Goal: Task Accomplishment & Management: Complete application form

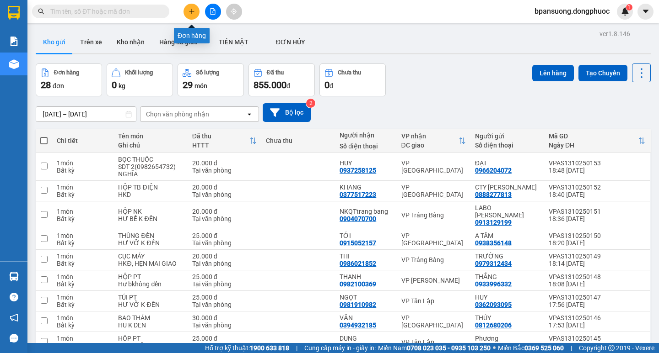
click at [189, 14] on icon "plus" at bounding box center [191, 11] width 6 height 6
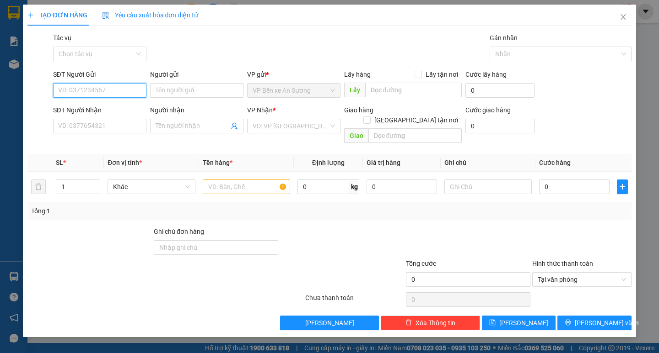
click at [78, 91] on input "SĐT Người Gửi" at bounding box center [99, 90] width 93 height 15
click at [100, 108] on div "0932628880 - CHÂN" at bounding box center [100, 109] width 82 height 10
type input "0932628880"
type input "CHÂN"
type input "0911253780"
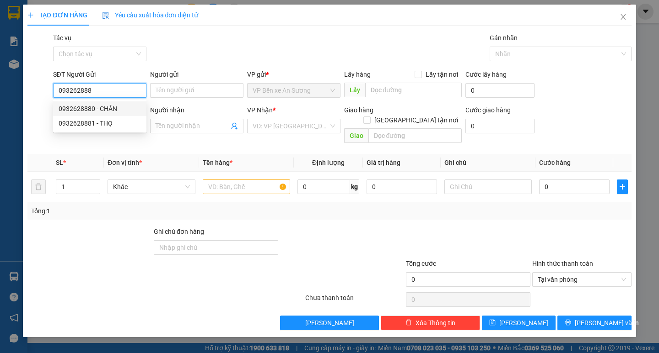
type input "TUYỀN"
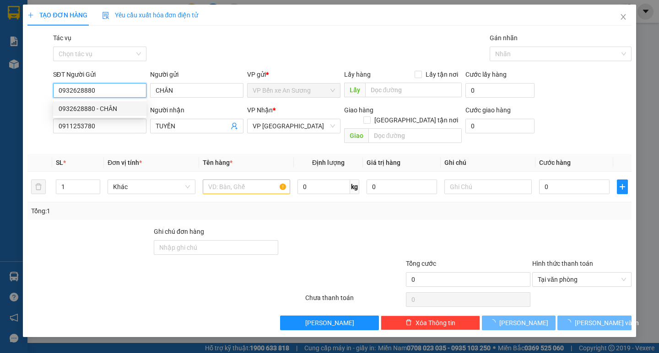
type input "20.000"
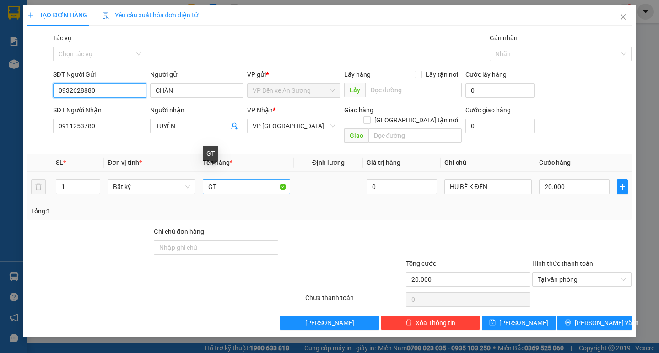
type input "0932628880"
click at [236, 182] on input "GT" at bounding box center [246, 187] width 87 height 15
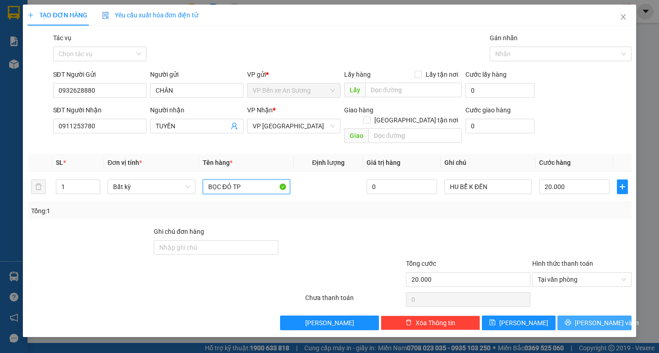
type input "BỌC ĐỎ TP"
click at [609, 318] on span "[PERSON_NAME] và In" at bounding box center [606, 323] width 64 height 10
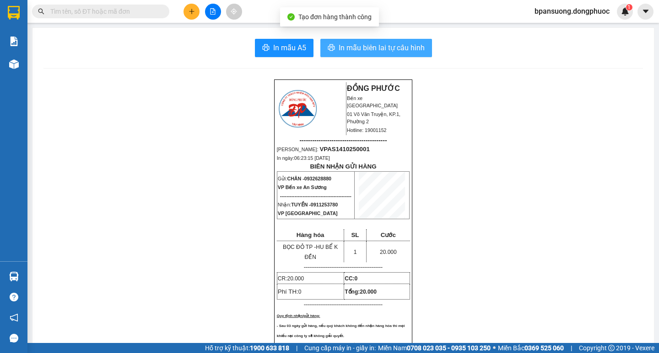
click at [403, 50] on span "In mẫu biên lai tự cấu hình" at bounding box center [381, 47] width 86 height 11
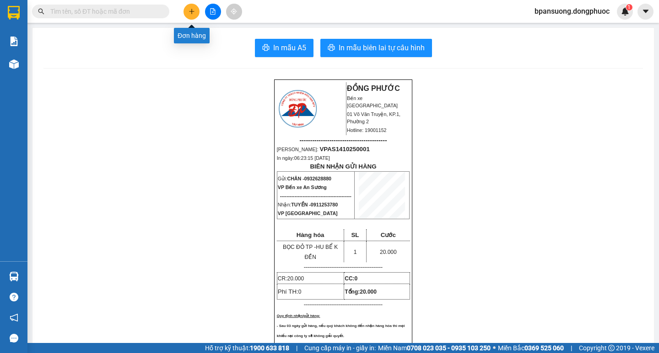
click at [191, 13] on icon "plus" at bounding box center [191, 11] width 6 height 6
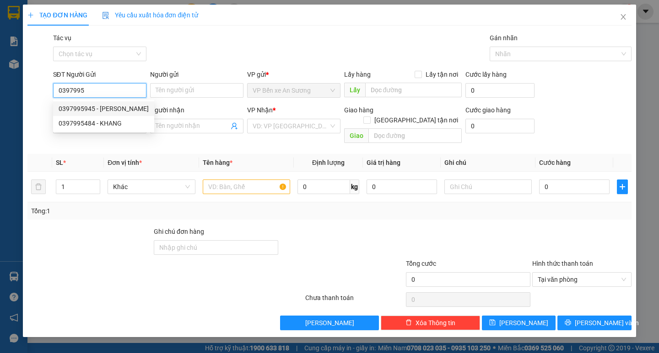
click at [118, 108] on div "0397995945 - [PERSON_NAME]" at bounding box center [104, 109] width 90 height 10
type input "0397995945"
type input "THẢO"
type input "0913647694"
type input "TUẤN"
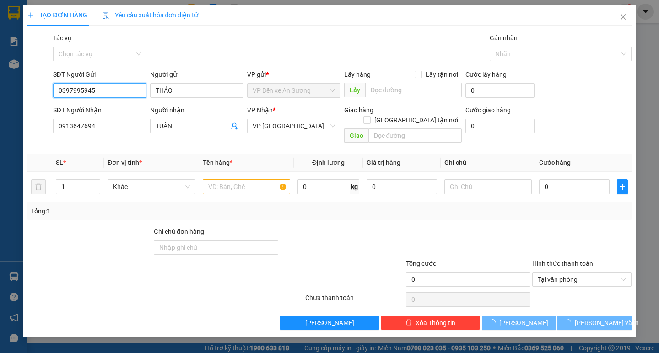
type input "30.000"
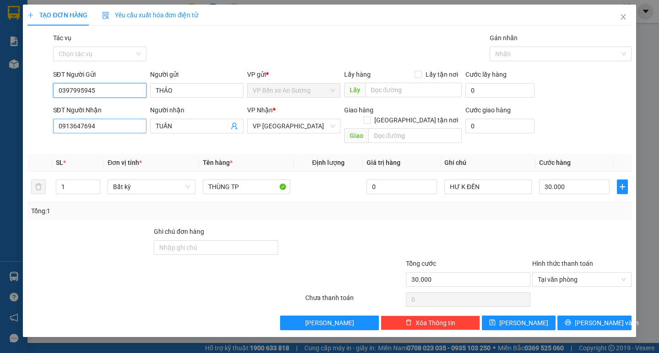
type input "0397995945"
click at [104, 124] on input "0913647694" at bounding box center [99, 126] width 93 height 15
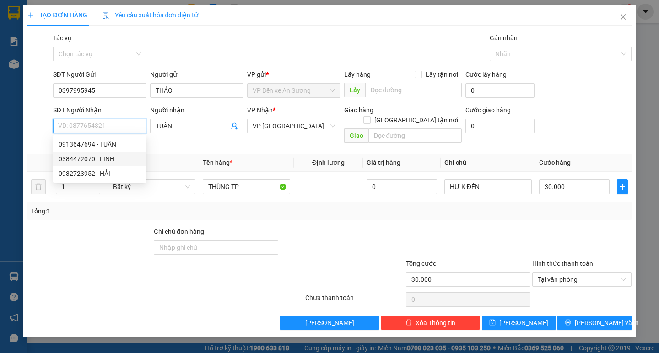
click at [84, 158] on div "0384472070 - LINH" at bounding box center [100, 159] width 82 height 10
type input "0384472070"
type input "LINH"
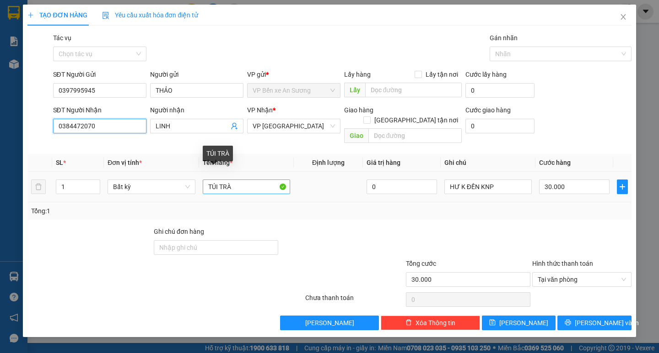
type input "0384472070"
drag, startPoint x: 234, startPoint y: 177, endPoint x: 145, endPoint y: 198, distance: 91.0
click at [153, 196] on div "SL * Đơn vị tính * Tên hàng * Định lượng Giá trị hàng Ghi chú Cước hàng 1 Bất k…" at bounding box center [328, 187] width 603 height 66
type input "B"
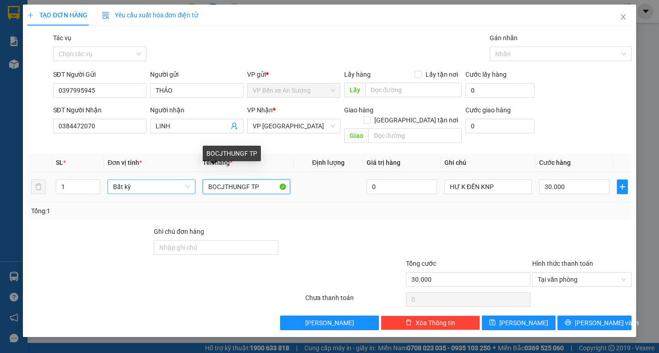
drag, startPoint x: 246, startPoint y: 177, endPoint x: 154, endPoint y: 179, distance: 92.4
click at [159, 182] on tr "1 Bất kỳ BOCJTHUNGF TP 0 HƯ K ĐỀN KNP 30.000" at bounding box center [328, 187] width 603 height 31
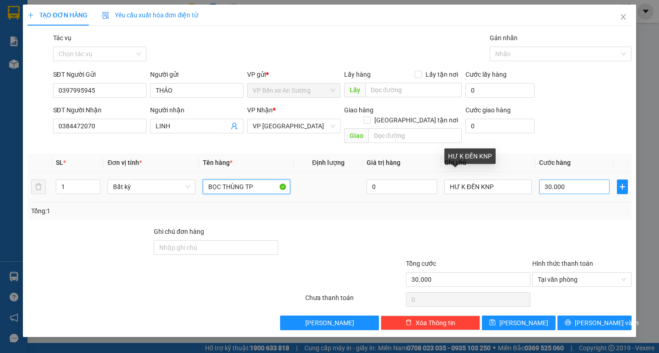
type input "BỌC THÙNG TP"
drag, startPoint x: 550, startPoint y: 179, endPoint x: 533, endPoint y: 178, distance: 17.4
click at [551, 180] on input "30.000" at bounding box center [574, 187] width 70 height 15
type input "0"
type input "02"
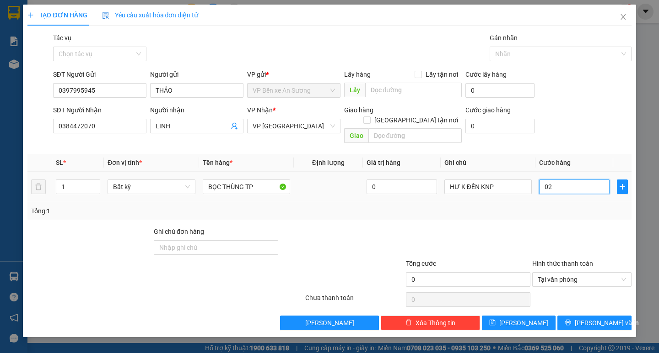
type input "2"
type input "025"
type input "25"
type input "025"
type input "25.000"
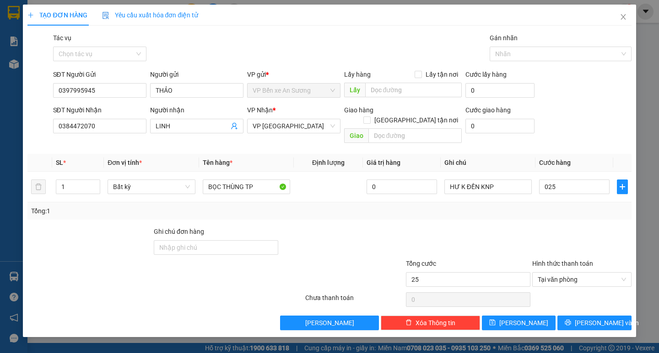
type input "25.000"
click at [549, 235] on div at bounding box center [581, 243] width 101 height 32
click at [590, 318] on span "[PERSON_NAME] và In" at bounding box center [606, 323] width 64 height 10
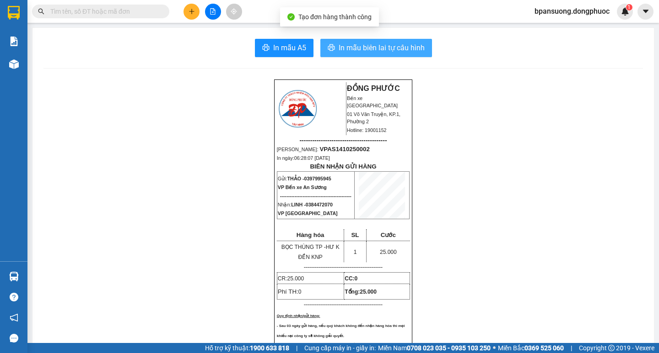
click at [370, 41] on button "In mẫu biên lai tự cấu hình" at bounding box center [376, 48] width 112 height 18
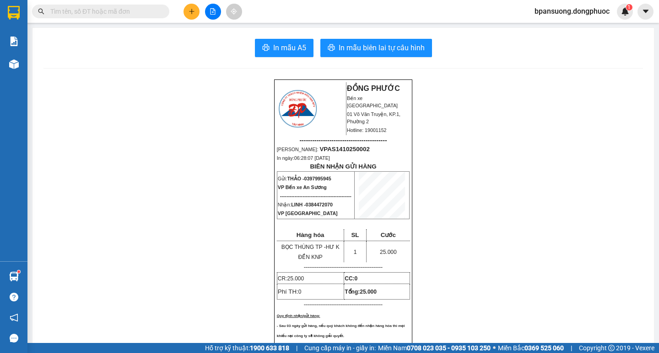
click at [97, 13] on input "text" at bounding box center [104, 11] width 108 height 10
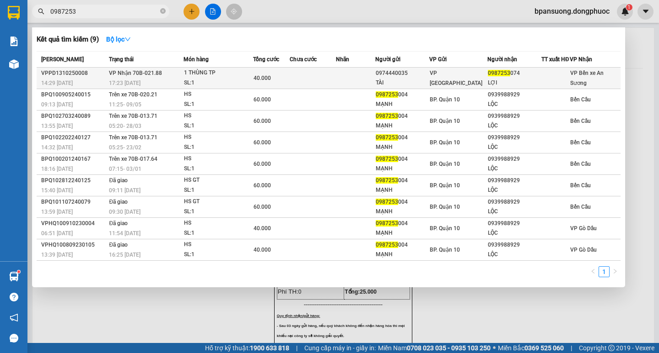
type input "0987253"
click at [158, 76] on span "VP Nhận 70B-021.88" at bounding box center [135, 73] width 53 height 6
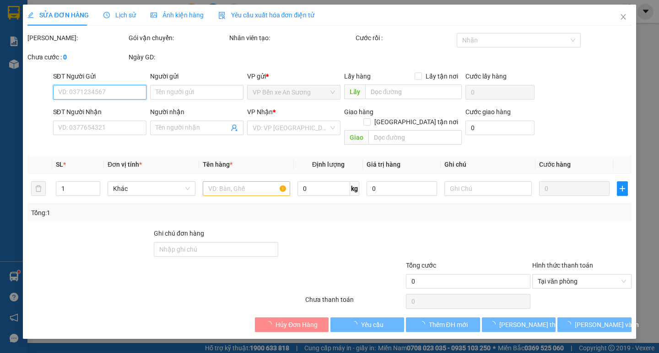
type input "0974440035"
type input "TÀI"
type input "0987253074"
type input "LỢI"
type input "40.000"
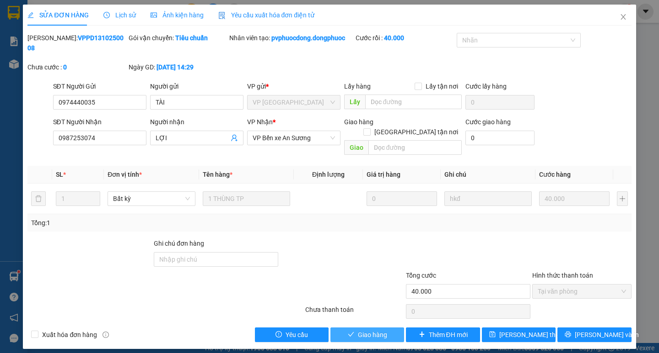
click at [357, 328] on button "Giao hàng" at bounding box center [367, 335] width 74 height 15
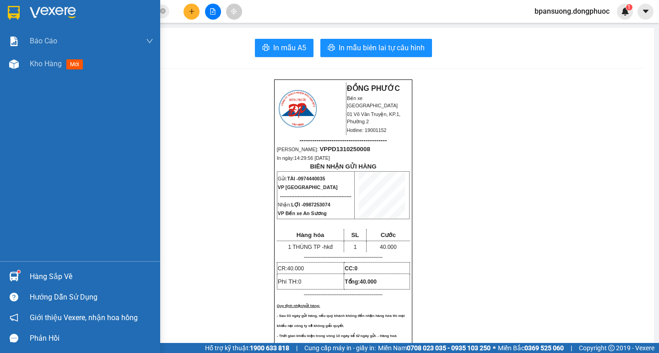
click at [43, 278] on div "Hàng sắp về" at bounding box center [91, 277] width 123 height 14
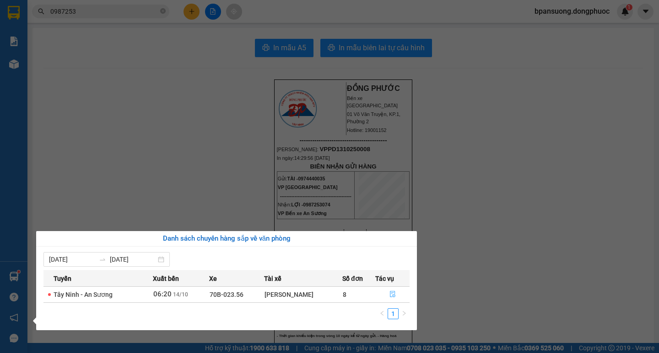
click at [391, 295] on icon "file-done" at bounding box center [392, 294] width 6 height 6
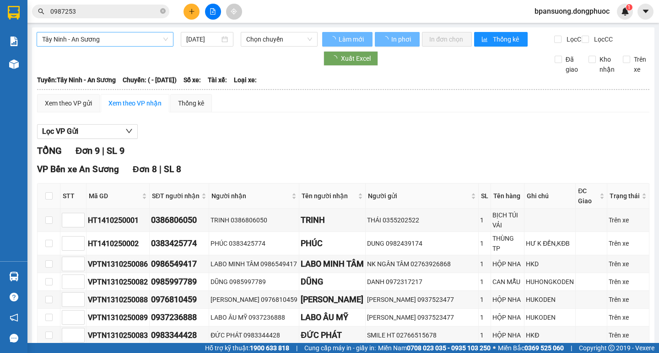
type input "[DATE]"
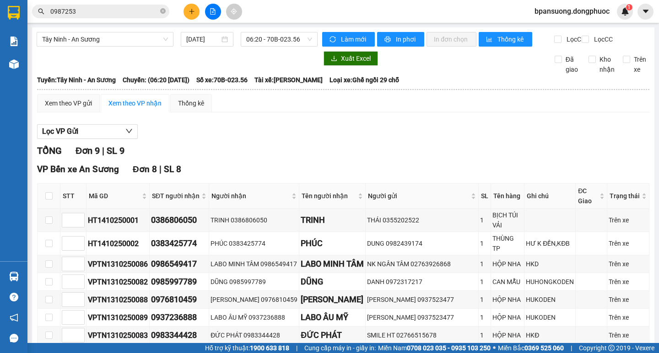
click at [188, 11] on icon "plus" at bounding box center [191, 11] width 6 height 6
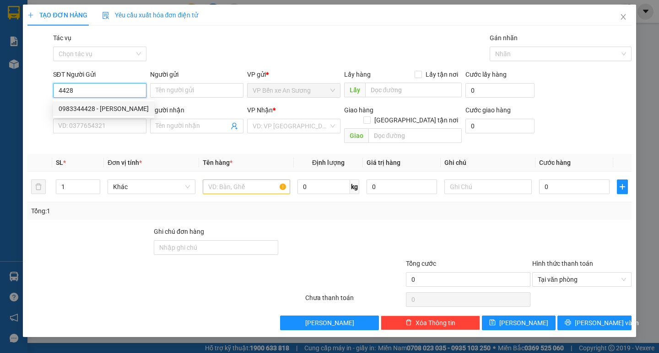
click at [114, 107] on div "0983344428 - [PERSON_NAME]" at bounding box center [104, 109] width 90 height 10
type input "0983344428"
type input "ĐỨC PHÁT"
type input "02766515678"
type input "SMILE HT"
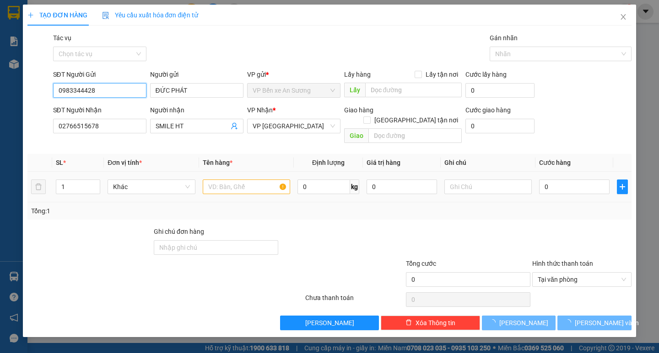
type input "20.000"
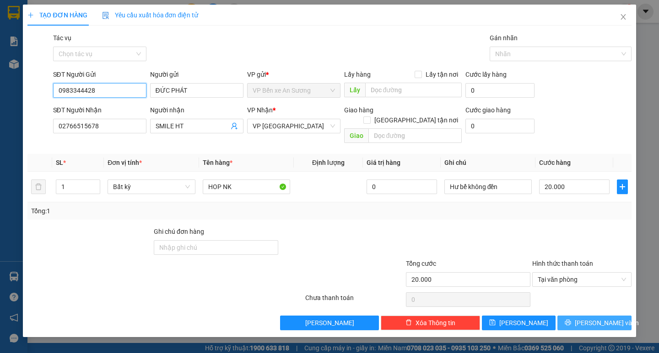
type input "0983344428"
click at [596, 318] on span "[PERSON_NAME] và In" at bounding box center [606, 323] width 64 height 10
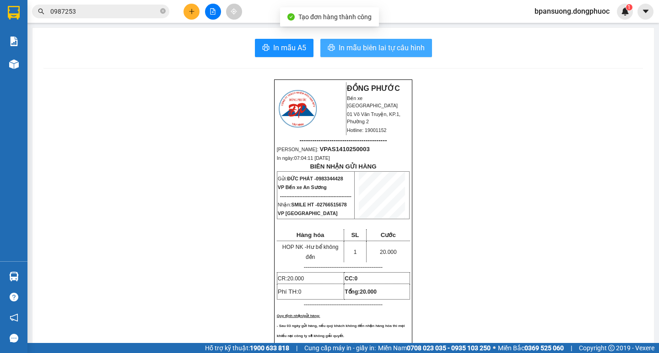
click at [376, 48] on span "In mẫu biên lai tự cấu hình" at bounding box center [381, 47] width 86 height 11
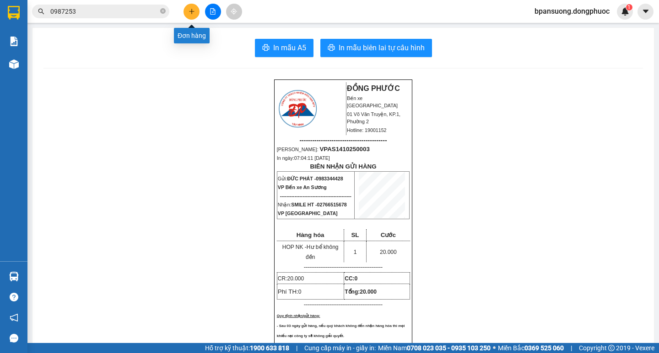
click at [192, 14] on icon "plus" at bounding box center [191, 11] width 6 height 6
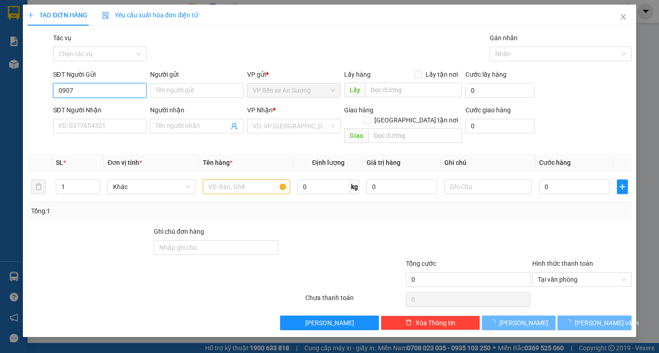
click at [107, 92] on input "0907" at bounding box center [99, 90] width 93 height 15
type input "0"
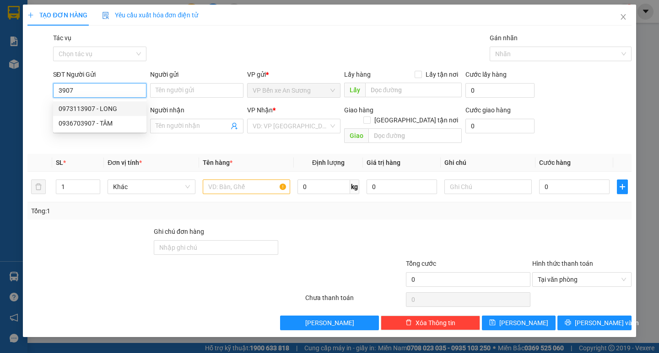
click at [89, 106] on div "0973113907 - LONG" at bounding box center [100, 109] width 82 height 10
type input "0973113907"
type input "LONG"
type input "0909772292"
type input "LƯƠNG"
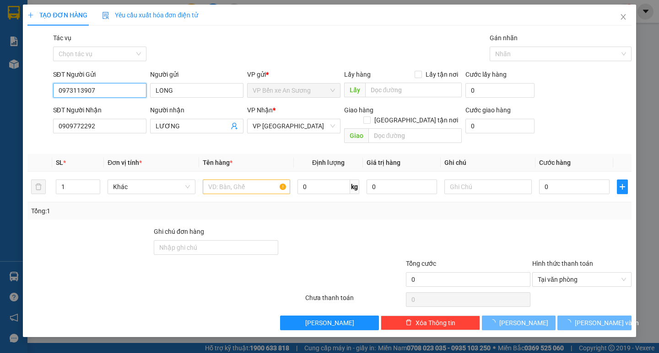
type input "20.000"
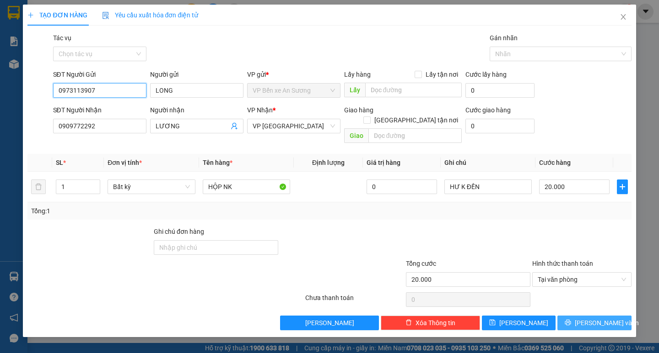
type input "0973113907"
click at [608, 318] on span "[PERSON_NAME] và In" at bounding box center [606, 323] width 64 height 10
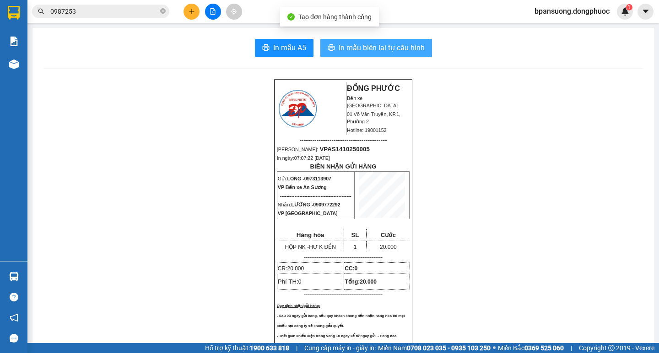
click at [363, 49] on span "In mẫu biên lai tự cấu hình" at bounding box center [381, 47] width 86 height 11
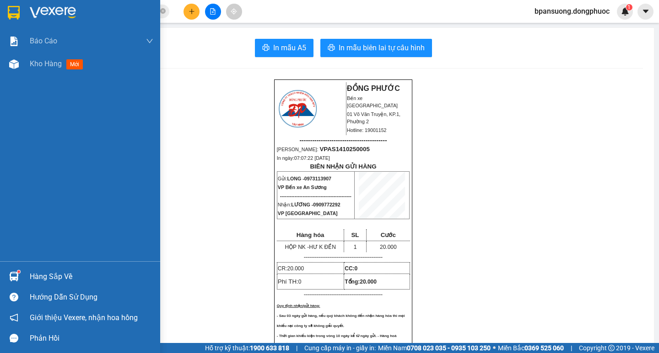
click at [43, 278] on div "Hàng sắp về" at bounding box center [91, 277] width 123 height 14
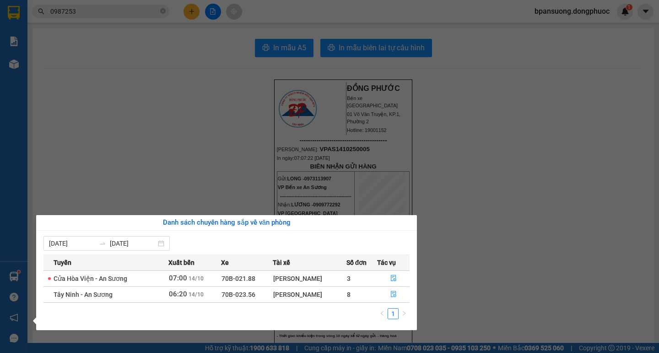
click at [216, 95] on section "Kết quả tìm kiếm ( 9 ) Bộ lọc Mã ĐH Trạng thái Món hàng Tổng cước Chưa cước Nhã…" at bounding box center [329, 176] width 659 height 353
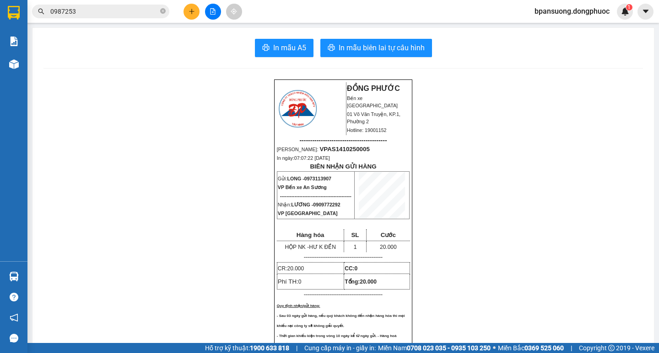
drag, startPoint x: 121, startPoint y: 53, endPoint x: 170, endPoint y: 28, distance: 55.0
click at [191, 14] on icon "plus" at bounding box center [191, 11] width 6 height 6
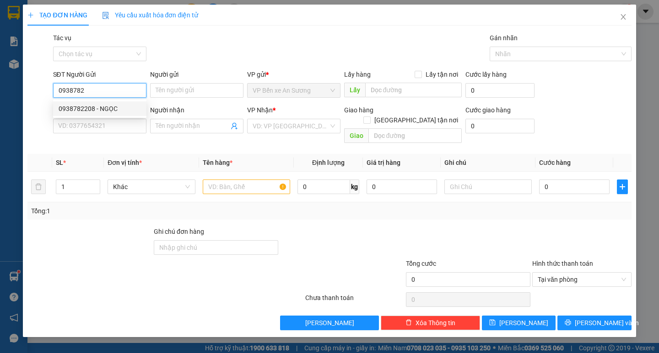
click at [104, 106] on div "0938782208 - NGỌC" at bounding box center [100, 109] width 82 height 10
type input "0938782208"
type input "NGỌC"
type input "0337071511"
type input "OANH"
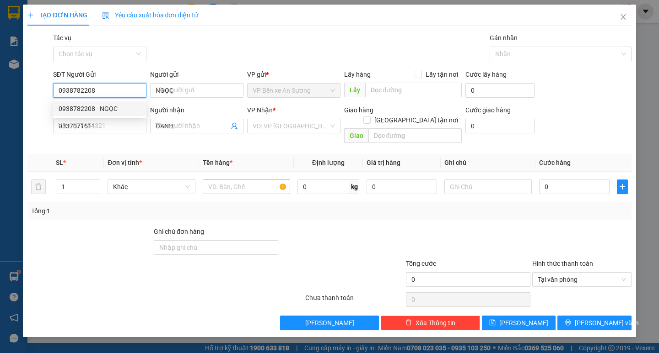
type input "35.000"
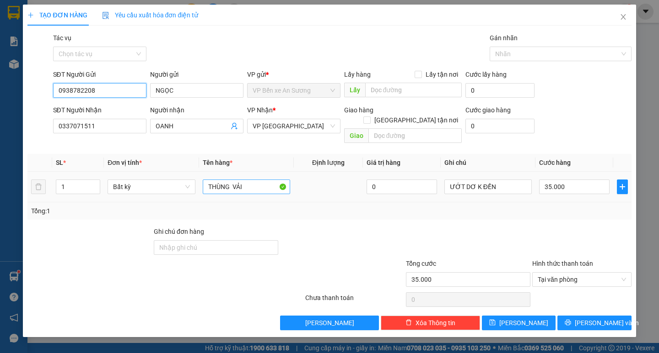
type input "0938782208"
drag, startPoint x: 228, startPoint y: 176, endPoint x: 156, endPoint y: 180, distance: 71.9
click at [156, 180] on tr "1 Bất kỳ THÙNG VẢI 0 ƯỚT DƠ K ĐỀN 35.000" at bounding box center [328, 187] width 603 height 31
type input "BỌC VẢI"
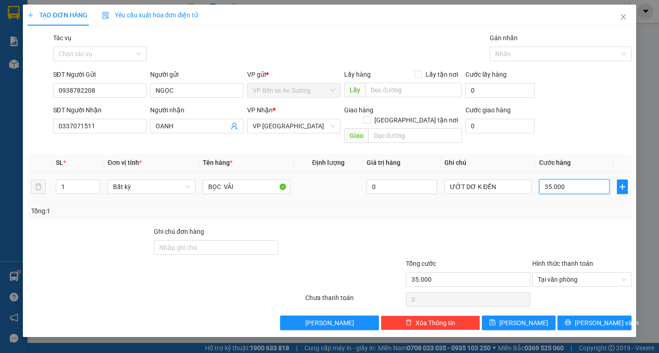
drag, startPoint x: 566, startPoint y: 178, endPoint x: 556, endPoint y: 165, distance: 16.6
click at [565, 180] on input "35.000" at bounding box center [574, 187] width 70 height 15
type input "0"
type input "2"
type input "02"
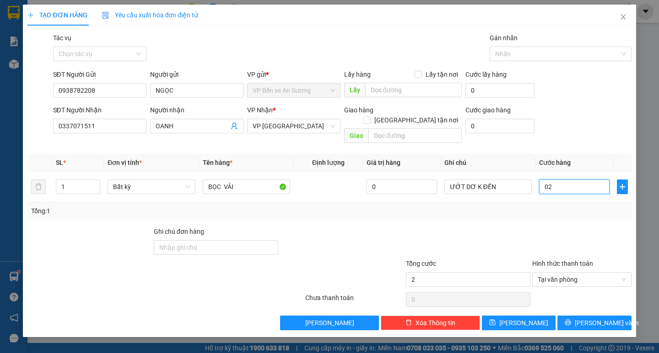
type input "25"
type input "025"
type input "25.000"
click at [519, 227] on div at bounding box center [468, 243] width 126 height 32
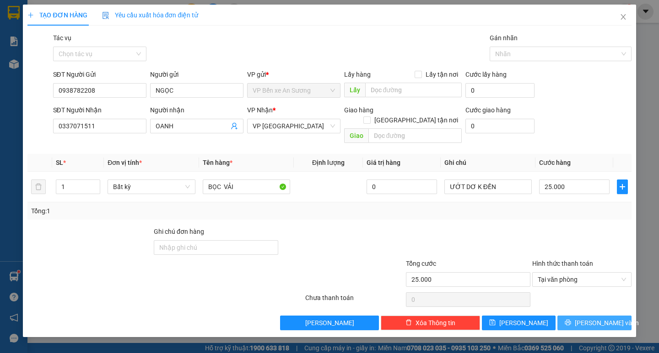
click at [600, 318] on span "[PERSON_NAME] và In" at bounding box center [606, 323] width 64 height 10
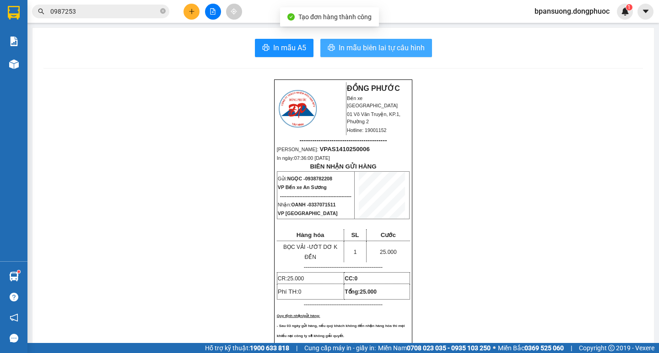
click at [398, 45] on span "In mẫu biên lai tự cấu hình" at bounding box center [381, 47] width 86 height 11
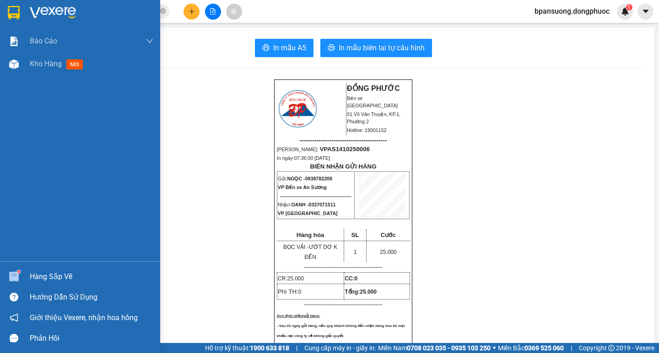
click at [30, 270] on div "Hàng sắp về" at bounding box center [80, 277] width 160 height 21
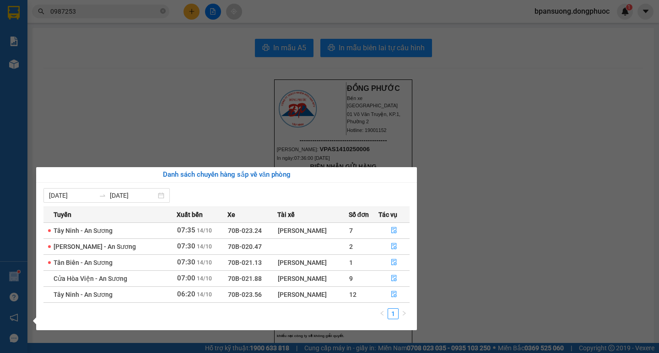
click at [170, 16] on section "Kết quả tìm kiếm ( 9 ) Bộ lọc Mã ĐH Trạng thái Món hàng Tổng cước Chưa cước Nhã…" at bounding box center [329, 176] width 659 height 353
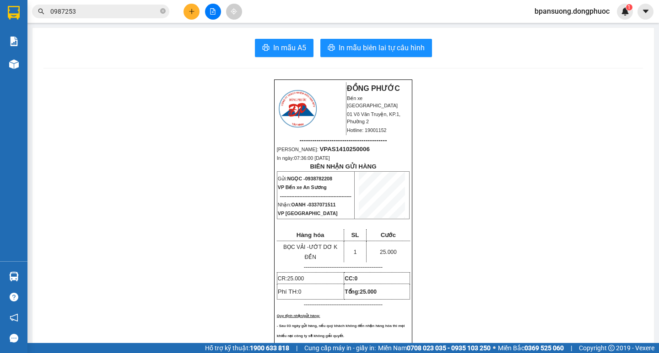
drag, startPoint x: 179, startPoint y: 13, endPoint x: 187, endPoint y: 14, distance: 8.3
click at [182, 14] on div at bounding box center [212, 12] width 69 height 16
click at [188, 14] on button at bounding box center [191, 12] width 16 height 16
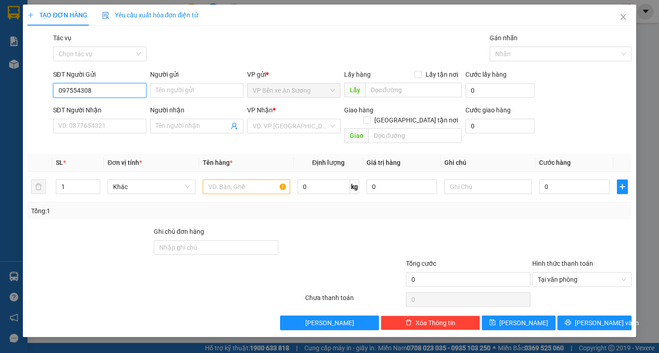
type input "0975543085"
click at [111, 110] on div "0975543085 - TRANG" at bounding box center [100, 109] width 82 height 10
type input "TRANG"
type input "0902521061"
type input "NGOAN"
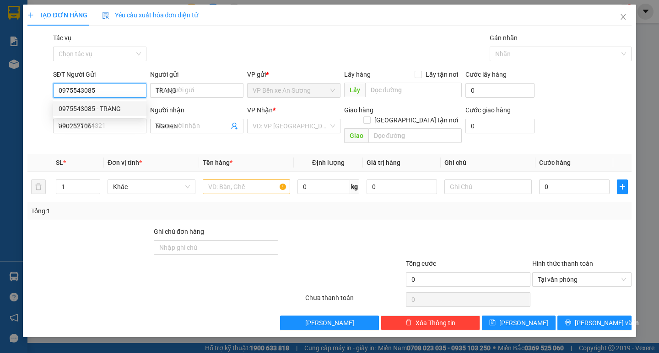
type input "30.000"
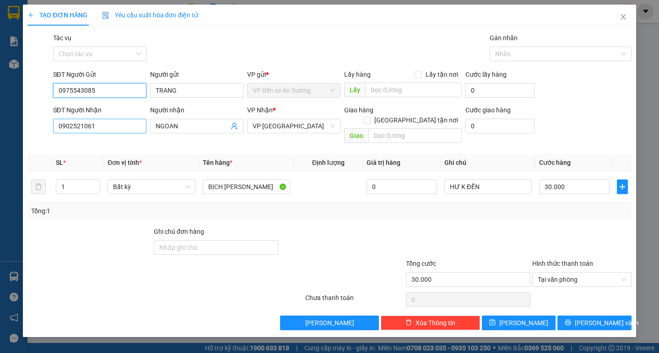
type input "0975543085"
click at [103, 126] on input "0902521061" at bounding box center [99, 126] width 93 height 15
type input "0372827338"
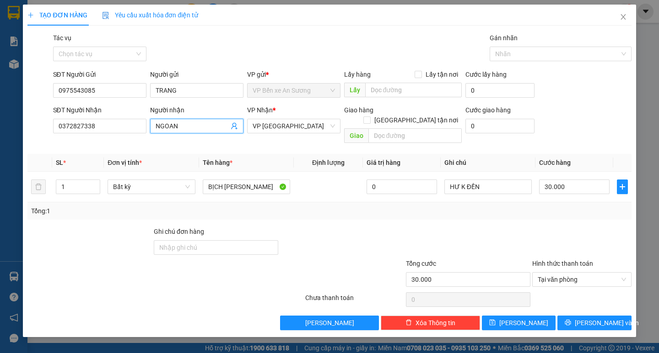
click at [188, 128] on input "NGOAN" at bounding box center [191, 126] width 73 height 10
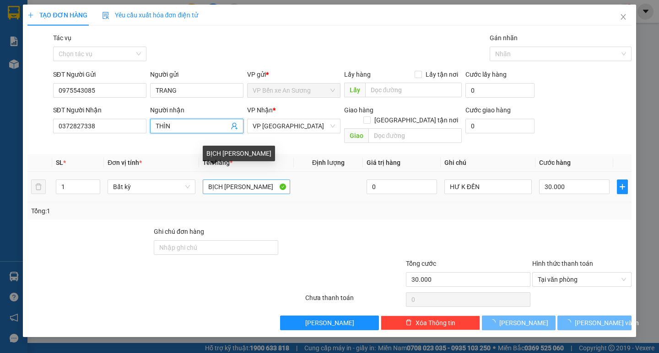
type input "THÌN"
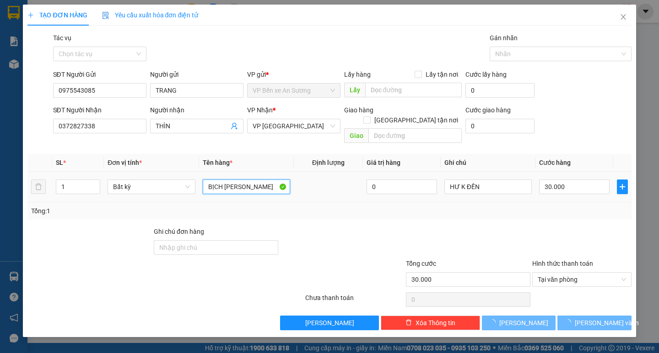
drag, startPoint x: 222, startPoint y: 173, endPoint x: 127, endPoint y: 161, distance: 95.9
click at [147, 173] on tr "1 Bất kỳ BỊCH THUNG SƠN 0 HƯ K ĐỀN 30.000" at bounding box center [328, 187] width 603 height 31
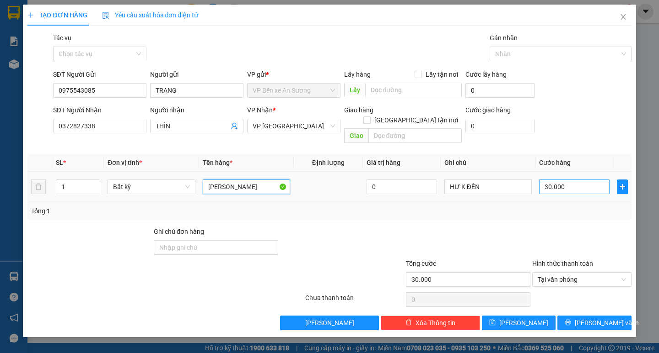
type input "[PERSON_NAME]"
click at [556, 180] on input "30.000" at bounding box center [574, 187] width 70 height 15
type input "0"
type input "5"
type input "05"
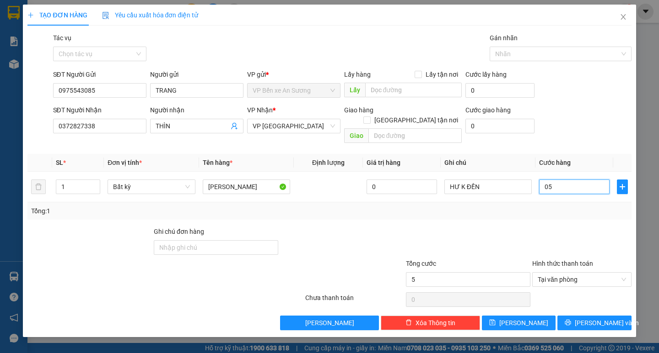
type input "55"
type input "055"
type input "55.000"
click at [509, 227] on div at bounding box center [468, 243] width 126 height 32
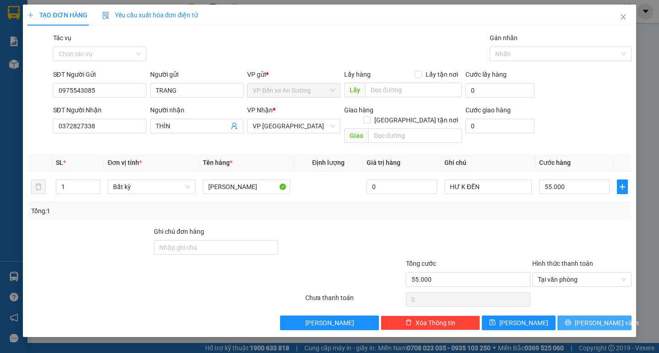
click at [591, 318] on span "[PERSON_NAME] và In" at bounding box center [606, 323] width 64 height 10
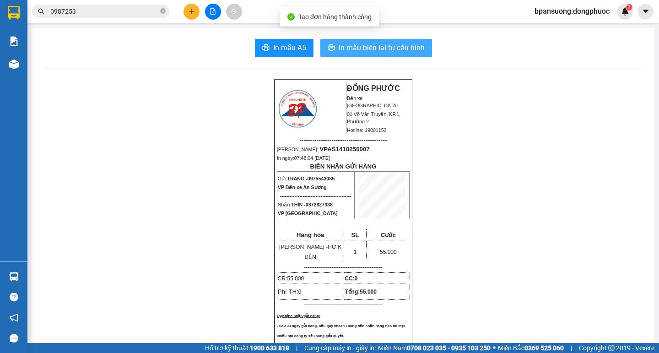
click at [407, 50] on span "In mẫu biên lai tự cấu hình" at bounding box center [381, 47] width 86 height 11
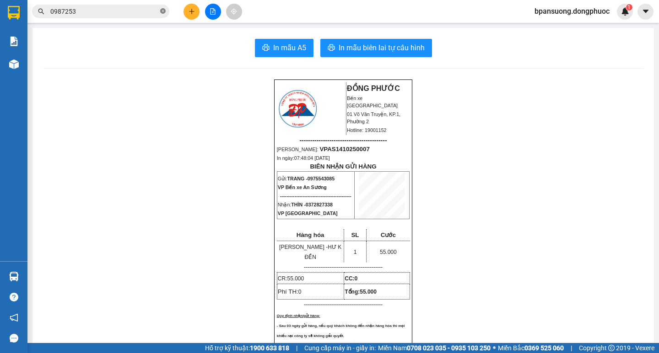
click at [162, 13] on icon "close-circle" at bounding box center [162, 10] width 5 height 5
click at [192, 14] on icon "plus" at bounding box center [191, 11] width 0 height 5
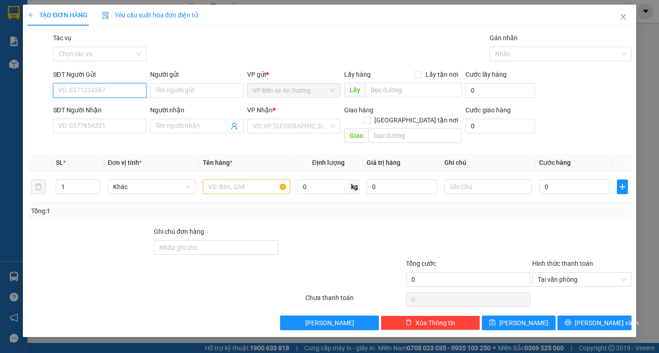
click at [86, 92] on input "SĐT Người Gửi" at bounding box center [99, 90] width 93 height 15
click at [97, 90] on input "SĐT Người Gửi" at bounding box center [99, 90] width 93 height 15
click at [108, 123] on div "0902450922 - BÌNH" at bounding box center [100, 123] width 82 height 10
type input "0902450922"
type input "BÌNH"
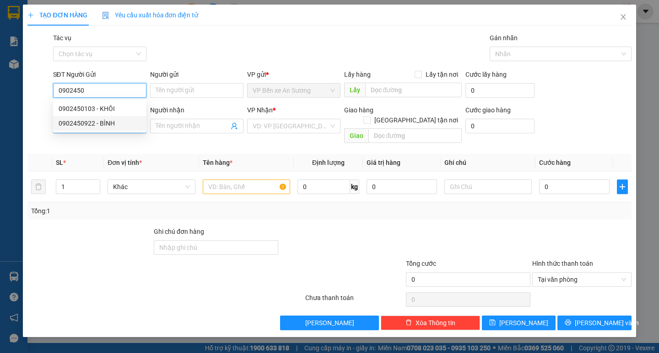
type input "0972921154"
type input "MẠNH"
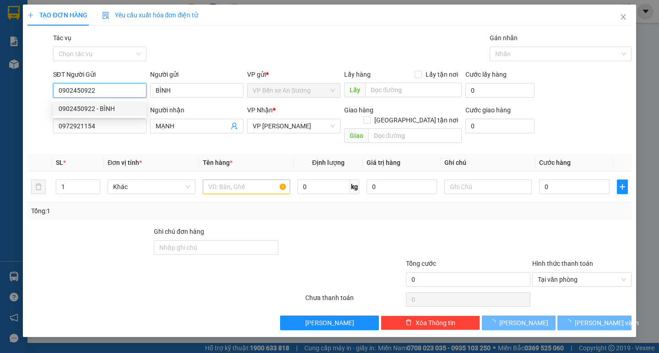
type input "180.000"
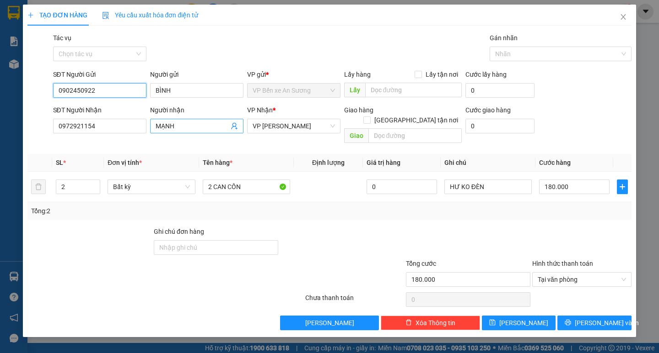
type input "0902450922"
click at [234, 128] on icon "user-add" at bounding box center [233, 126] width 7 height 7
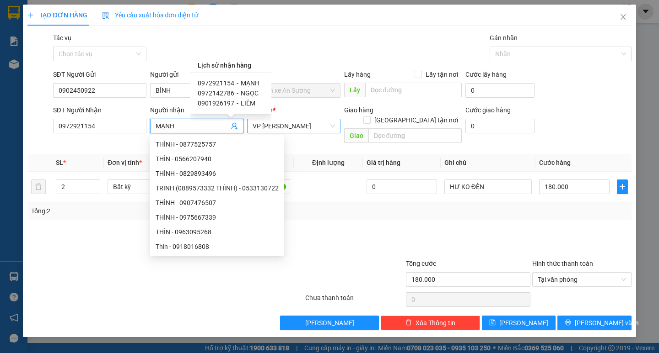
scroll to position [0, 0]
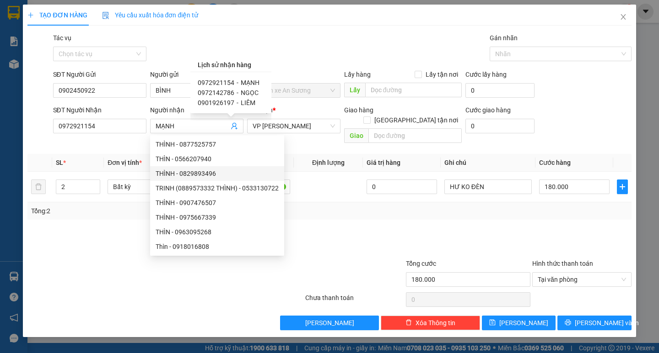
click at [372, 227] on div at bounding box center [342, 243] width 126 height 32
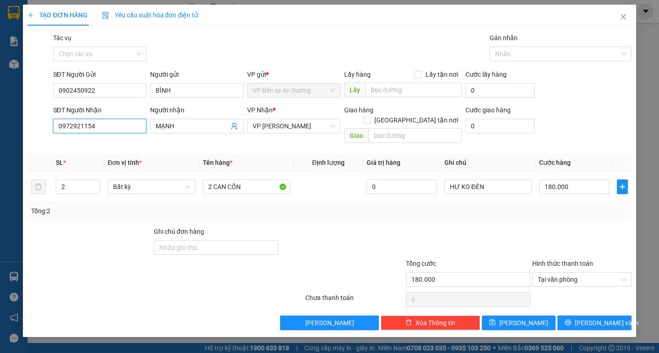
drag, startPoint x: 106, startPoint y: 129, endPoint x: 14, endPoint y: 130, distance: 92.4
click at [14, 130] on div "TẠO ĐƠN HÀNG Yêu cầu xuất hóa đơn điện tử Transit Pickup Surcharge Ids Transit …" at bounding box center [329, 176] width 659 height 353
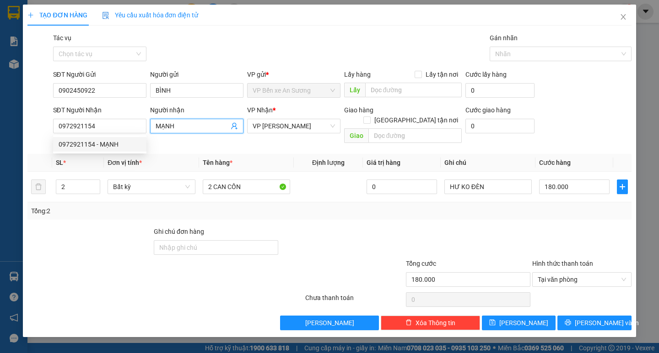
click at [191, 126] on input "MẠNH" at bounding box center [191, 126] width 73 height 10
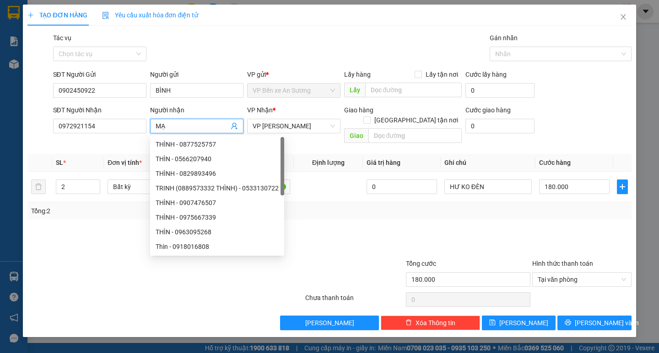
type input "M"
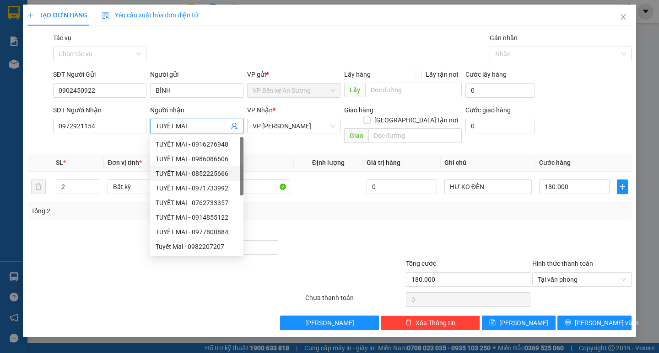
type input "TUYẾT MAI"
click at [384, 259] on div at bounding box center [354, 275] width 101 height 32
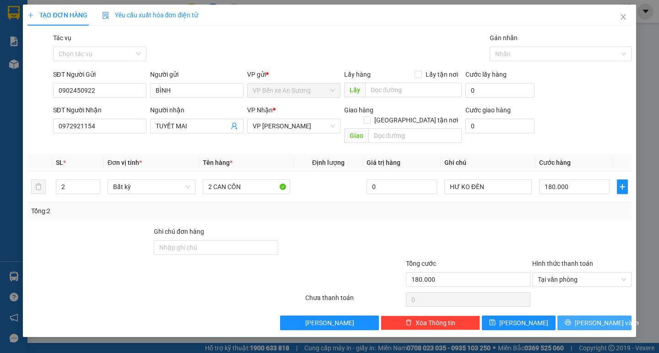
click at [599, 318] on span "[PERSON_NAME] và In" at bounding box center [606, 323] width 64 height 10
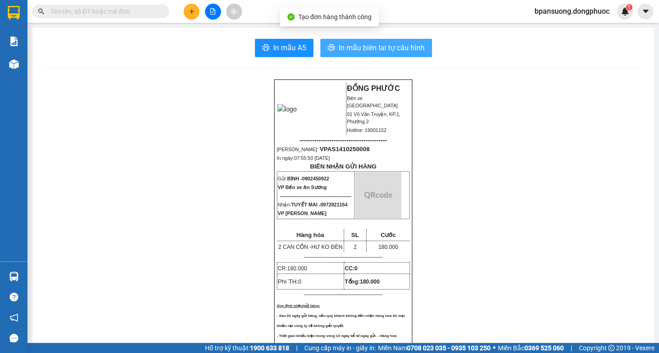
click at [381, 44] on span "In mẫu biên lai tự cấu hình" at bounding box center [381, 47] width 86 height 11
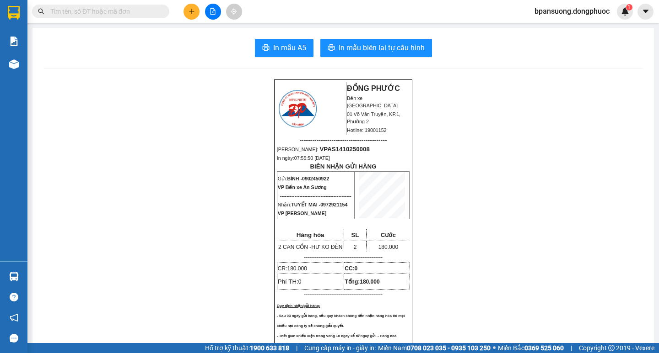
click at [186, 11] on button at bounding box center [191, 12] width 16 height 16
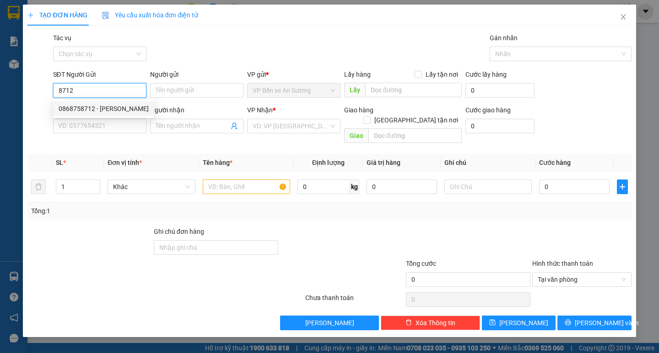
click at [115, 108] on div "0868758712 - [PERSON_NAME]" at bounding box center [104, 109] width 90 height 10
type input "0868758712"
type input "CƯỜNG"
type input "0393590058"
type input "[GEOGRAPHIC_DATA]"
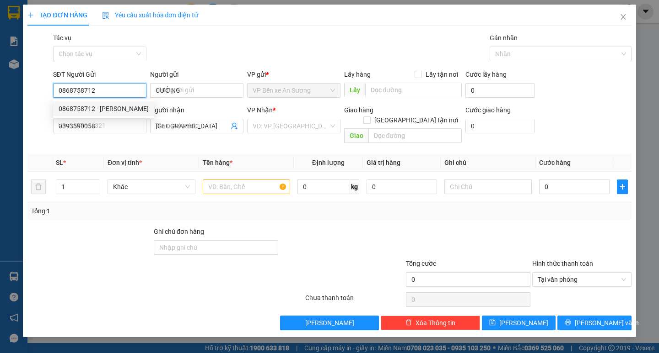
type input "20.000"
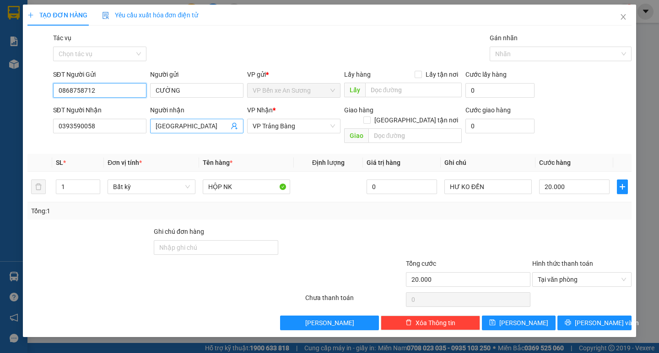
type input "0868758712"
click at [236, 124] on icon "user-add" at bounding box center [233, 126] width 7 height 7
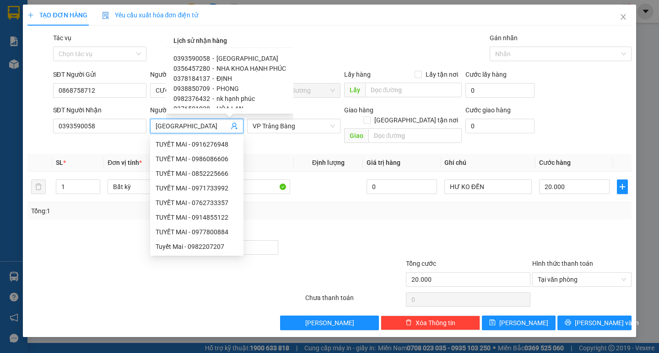
click at [219, 77] on span "ĐỊNH" at bounding box center [224, 78] width 16 height 7
type input "0378184137"
type input "ĐỊNH"
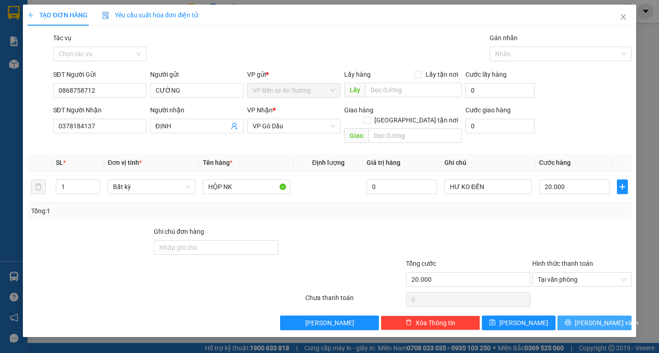
click at [595, 318] on span "[PERSON_NAME] và In" at bounding box center [606, 323] width 64 height 10
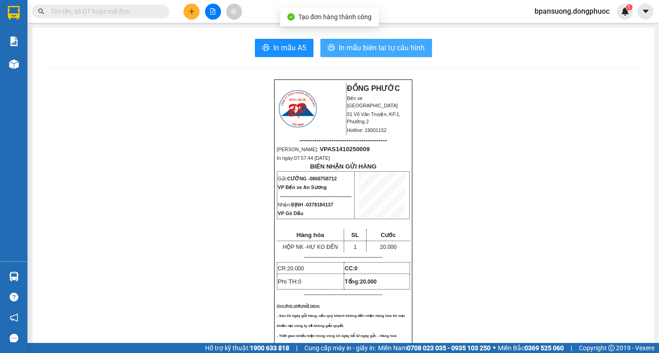
click at [409, 47] on span "In mẫu biên lai tự cấu hình" at bounding box center [381, 47] width 86 height 11
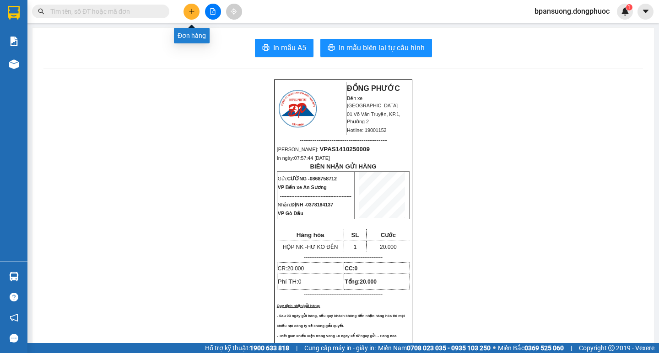
click at [194, 10] on icon "plus" at bounding box center [191, 11] width 6 height 6
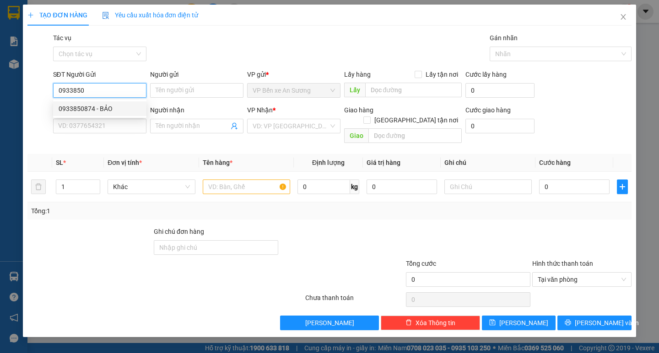
click at [104, 103] on div "0933850874 - BẢO" at bounding box center [99, 109] width 93 height 15
type input "0933850874"
type input "BẢO"
type input "0855825439"
type input "THỦY"
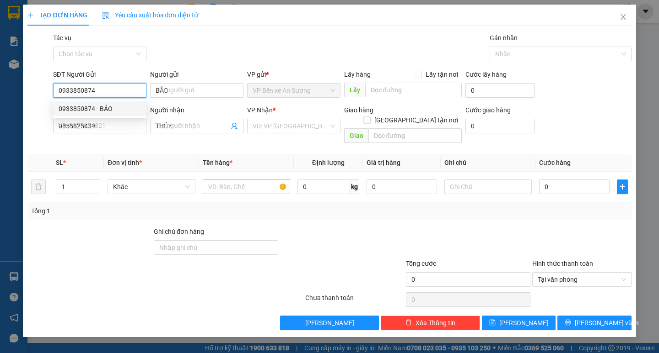
type input "25.000"
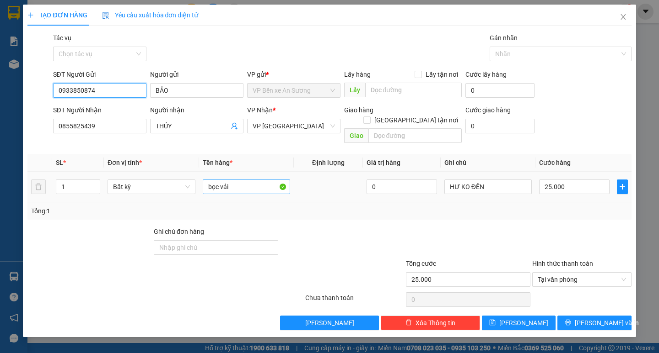
type input "0933850874"
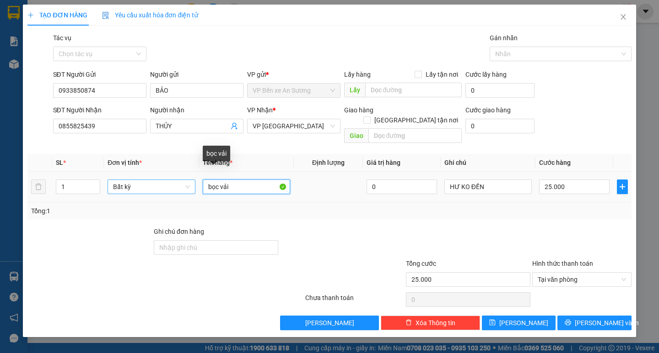
drag, startPoint x: 239, startPoint y: 175, endPoint x: 140, endPoint y: 172, distance: 98.8
click at [147, 179] on tr "1 Bất kỳ bọc vải 0 HƯ KO ĐỀN 25.000" at bounding box center [328, 187] width 603 height 31
type input "BAO VẢI"
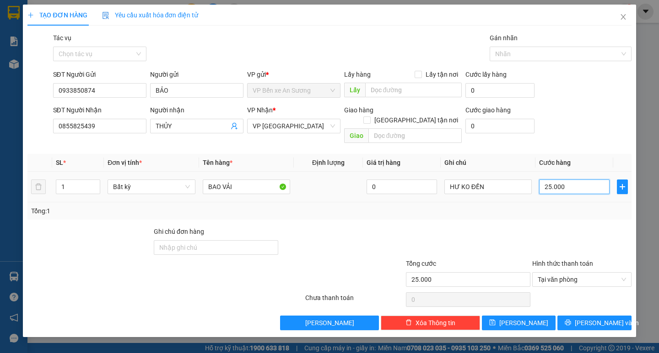
click at [574, 180] on input "25.000" at bounding box center [574, 187] width 70 height 15
type input "0"
type input "3"
type input "03"
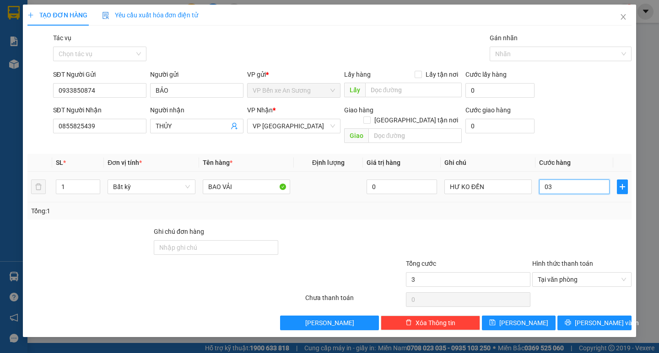
type input "35"
type input "035"
type input "35.000"
click at [568, 227] on div at bounding box center [581, 243] width 101 height 32
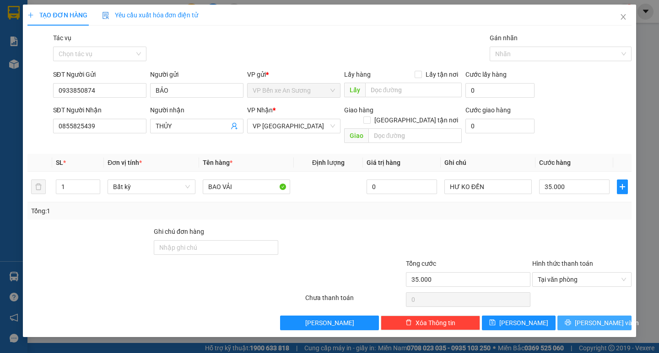
click at [605, 318] on span "[PERSON_NAME] và In" at bounding box center [606, 323] width 64 height 10
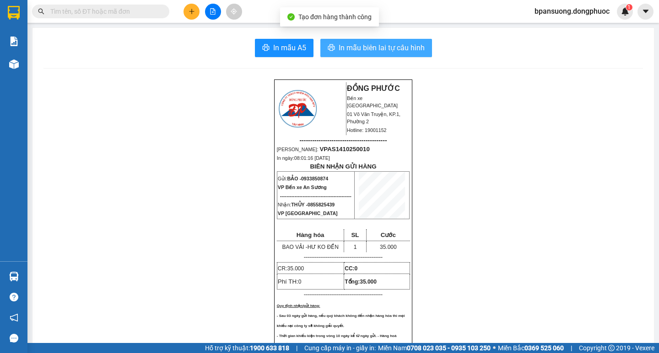
click at [387, 48] on span "In mẫu biên lai tự cấu hình" at bounding box center [381, 47] width 86 height 11
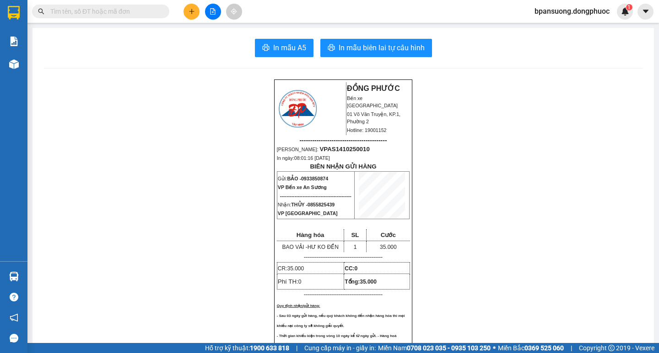
click at [138, 13] on input "text" at bounding box center [104, 11] width 108 height 10
click at [192, 16] on button at bounding box center [191, 12] width 16 height 16
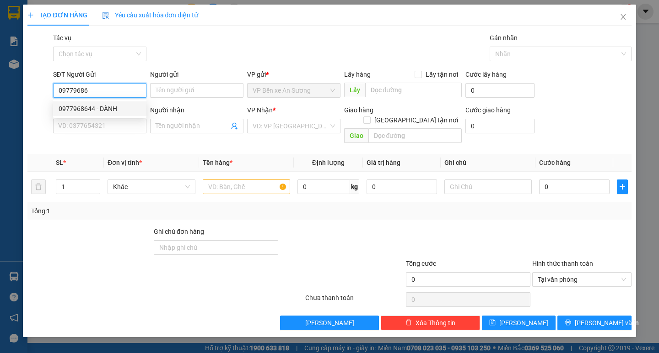
click at [99, 105] on div "0977968644 - DÀNH" at bounding box center [100, 109] width 82 height 10
type input "0977968644"
type input "DÀNH"
type input "0775969181"
type input "HẠNH"
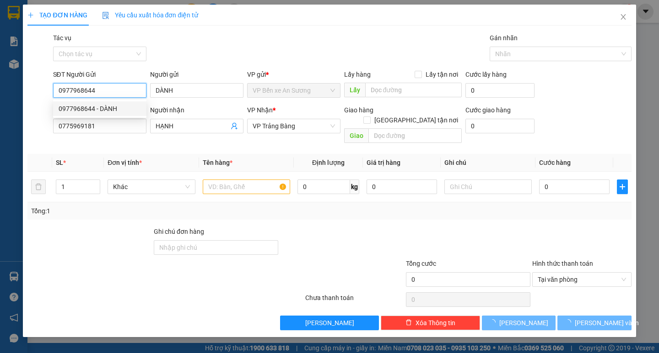
type input "70.000"
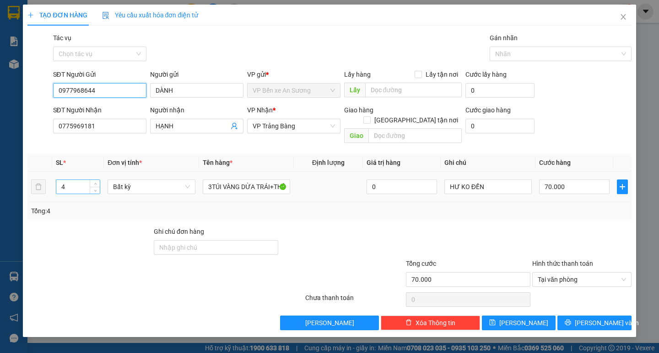
type input "0977968644"
click at [73, 180] on input "4" at bounding box center [77, 187] width 43 height 14
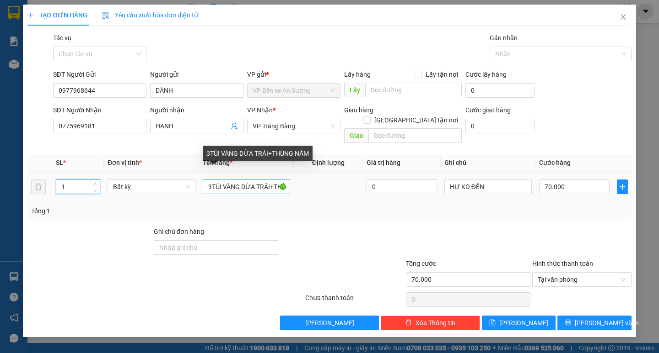
type input "1"
drag, startPoint x: 257, startPoint y: 175, endPoint x: 160, endPoint y: 168, distance: 98.1
click at [168, 176] on tr "1 Bất kỳ 3TÚI VÀNG DỪA TRÁI+THÙNG NẤM 0 HƯ KO ĐỀN 70.000" at bounding box center [328, 187] width 603 height 31
type input "0"
type input "ÁI+THÙNG NẤM"
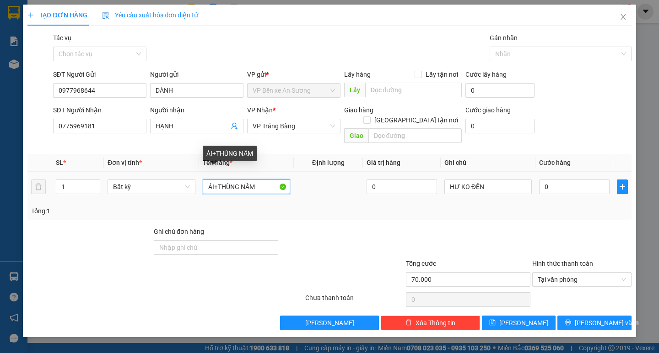
type input "0"
drag, startPoint x: 269, startPoint y: 175, endPoint x: 161, endPoint y: 174, distance: 107.9
click at [162, 174] on tr "1 Bất kỳ ÁI+THÙNG NẤM 0 HƯ KO ĐỀN 0" at bounding box center [328, 187] width 603 height 31
type input "THÙNG TC"
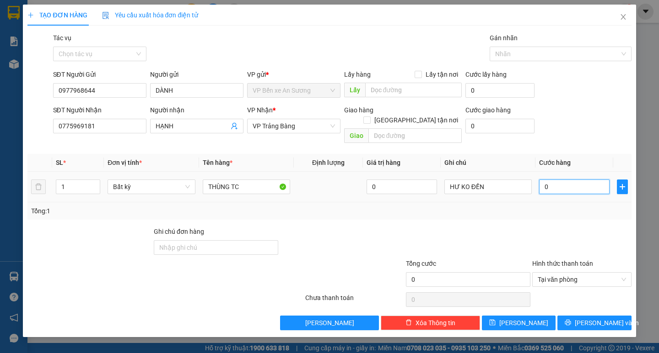
click at [549, 180] on input "0" at bounding box center [574, 187] width 70 height 15
type input "2"
type input "0"
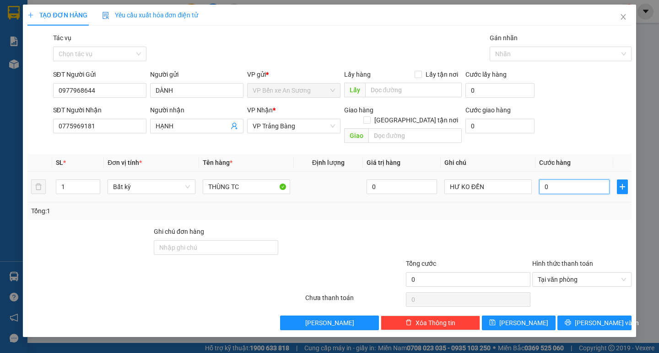
type input "2"
type input "025"
type input "25"
type input "025"
click at [528, 213] on div "Transit Pickup Surcharge Ids Transit Deliver Surcharge Ids Transit Deliver Surc…" at bounding box center [328, 182] width 603 height 298
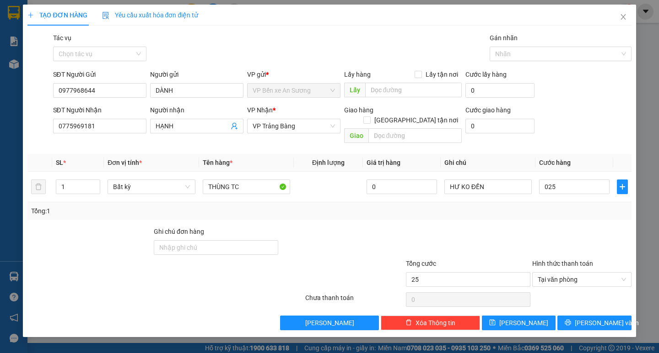
type input "25.000"
click at [595, 318] on span "[PERSON_NAME] và In" at bounding box center [606, 323] width 64 height 10
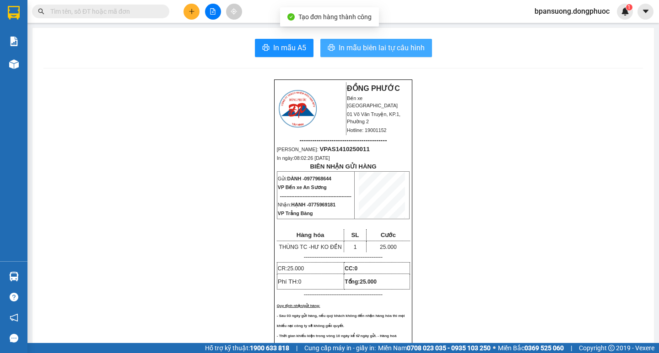
click at [408, 52] on span "In mẫu biên lai tự cấu hình" at bounding box center [381, 47] width 86 height 11
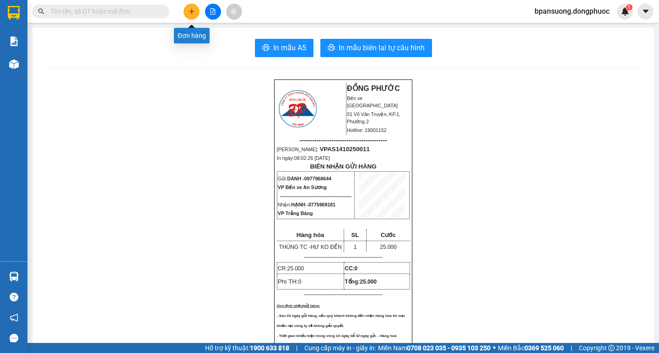
click at [193, 11] on icon "plus" at bounding box center [191, 11] width 5 height 0
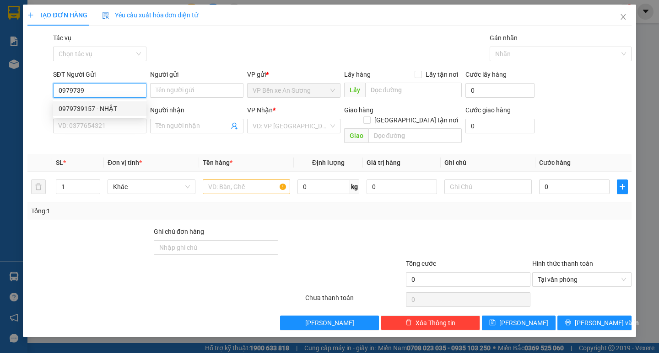
click at [111, 107] on div "0979739157 - NHẬT" at bounding box center [100, 109] width 82 height 10
type input "0979739157"
type input "NHẬT"
type input "0901806824"
type input "THÔNG"
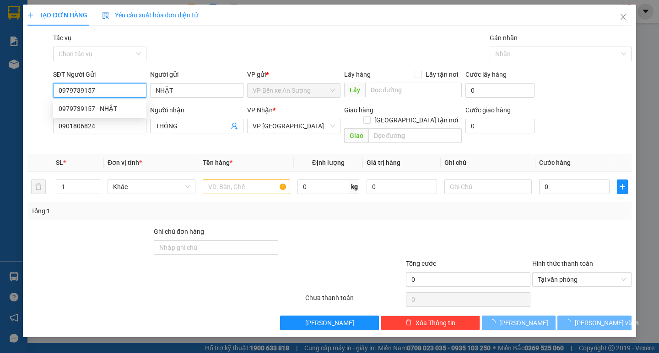
type input "20.000"
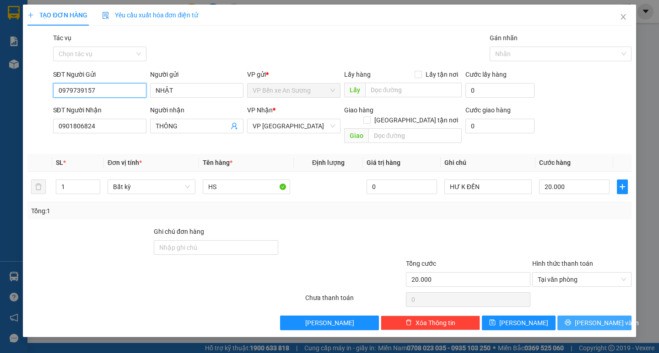
type input "0979739157"
click at [598, 318] on span "[PERSON_NAME] và In" at bounding box center [606, 323] width 64 height 10
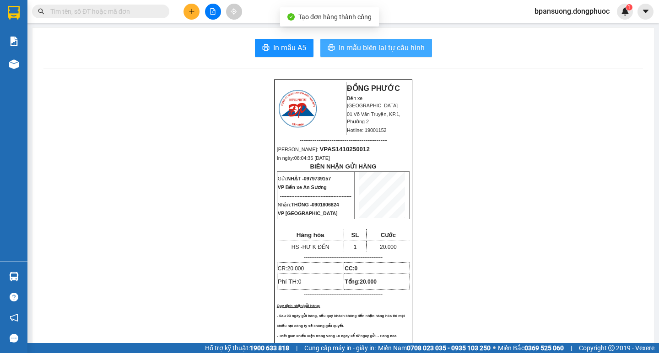
click at [386, 43] on span "In mẫu biên lai tự cấu hình" at bounding box center [381, 47] width 86 height 11
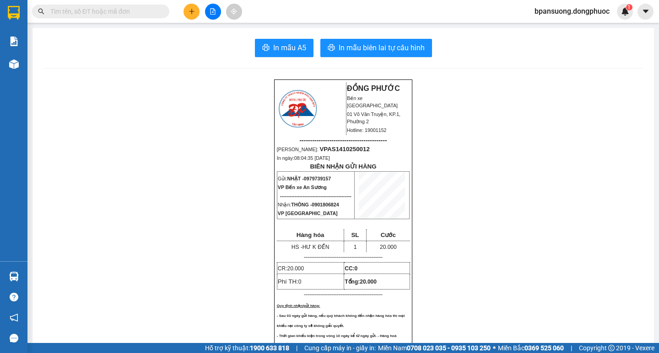
click at [186, 16] on button at bounding box center [191, 12] width 16 height 16
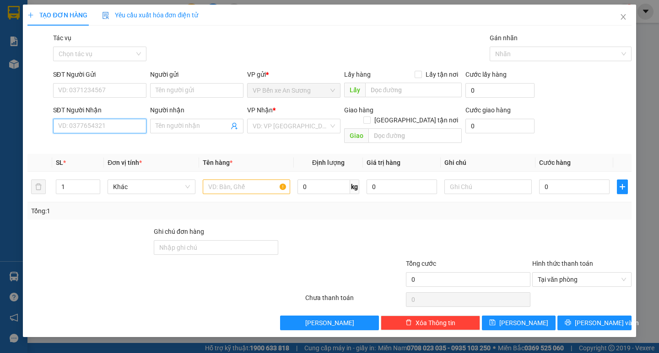
click at [94, 127] on input "SĐT Người Nhận" at bounding box center [99, 126] width 93 height 15
type input "0333830304"
click at [176, 124] on input "Người nhận" at bounding box center [191, 126] width 73 height 10
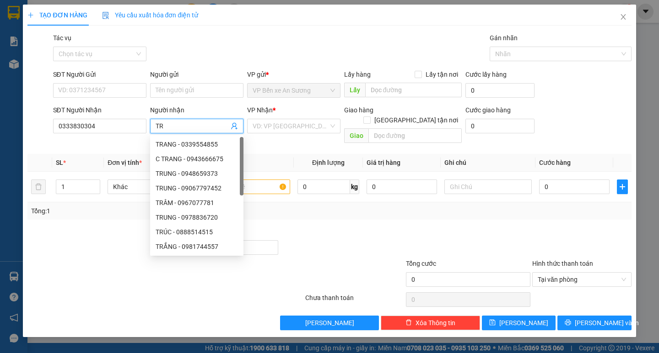
type input "T"
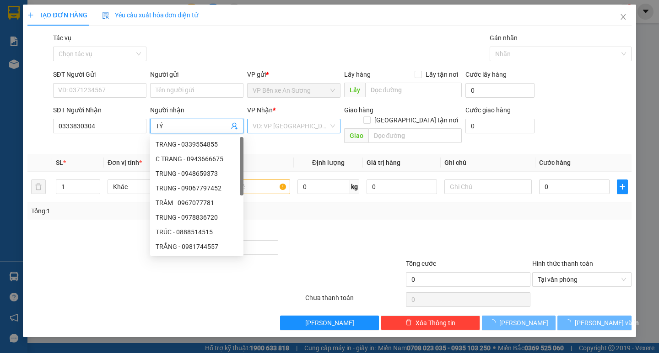
type input "TÝ"
click at [292, 126] on input "search" at bounding box center [290, 126] width 76 height 14
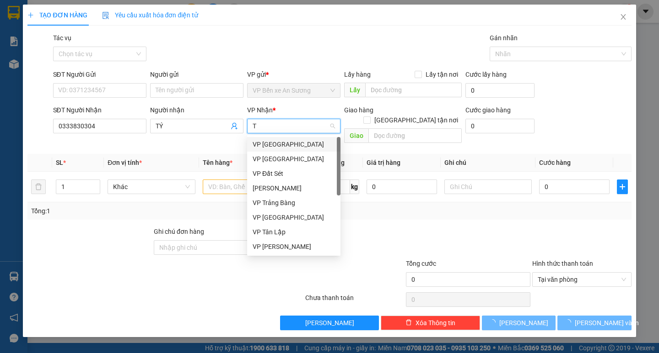
type input "TB"
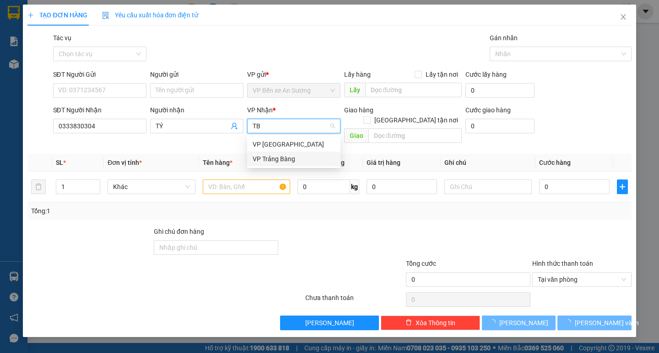
click at [301, 161] on div "VP Trảng Bàng" at bounding box center [293, 159] width 82 height 10
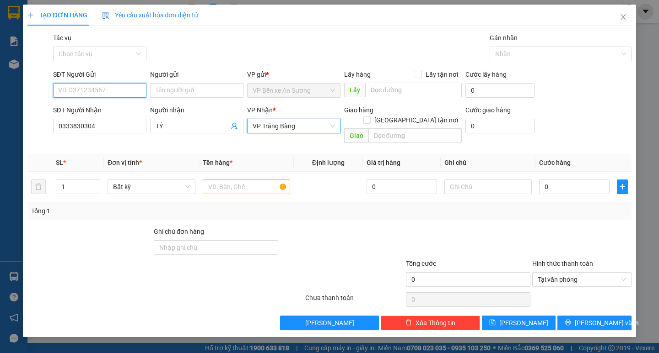
click at [85, 89] on input "SĐT Người Gửi" at bounding box center [99, 90] width 93 height 15
type input "0387794651"
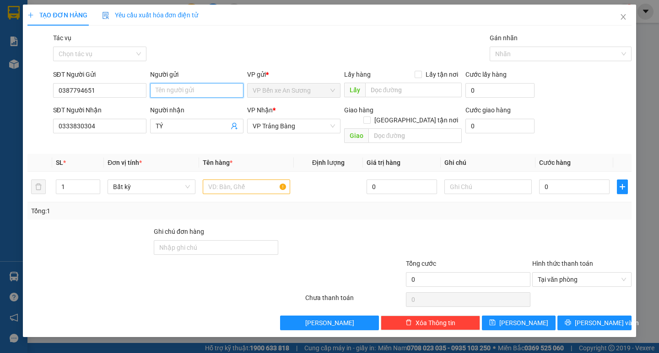
click at [207, 90] on input "Người gửi" at bounding box center [196, 90] width 93 height 15
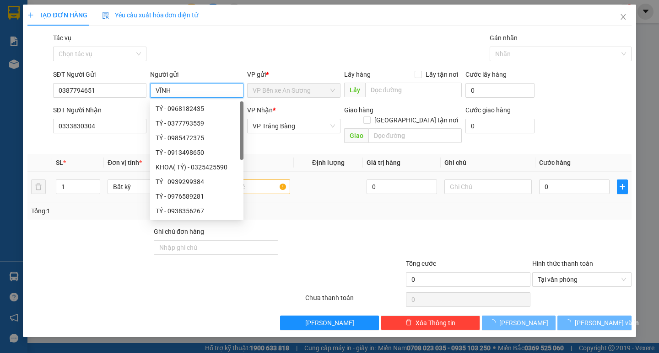
type input "VĨNH"
click at [318, 212] on div "Transit Pickup Surcharge Ids Transit Deliver Surcharge Ids Transit Deliver Surc…" at bounding box center [328, 182] width 603 height 298
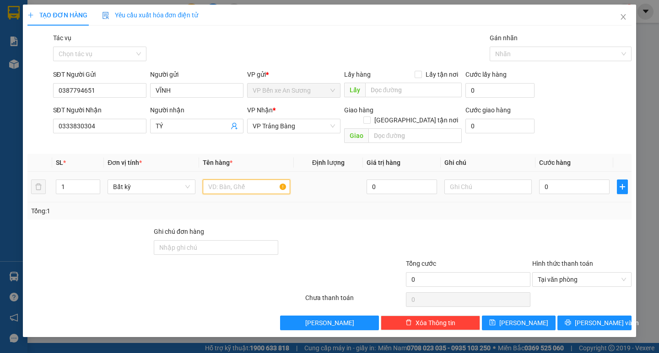
click at [248, 180] on input "text" at bounding box center [246, 187] width 87 height 15
type input "HỘP PK"
click at [573, 180] on input "0" at bounding box center [574, 187] width 70 height 15
type input "2"
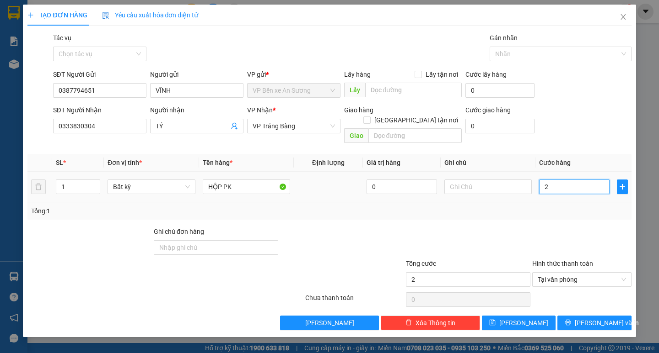
type input "20"
type input "20.000"
click at [527, 206] on div "Tổng: 1" at bounding box center [329, 211] width 596 height 10
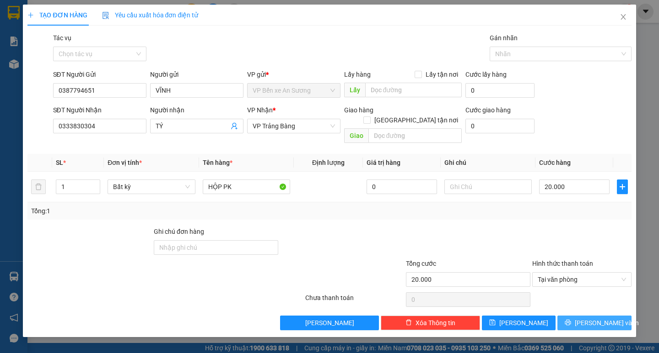
drag, startPoint x: 600, startPoint y: 311, endPoint x: 578, endPoint y: 296, distance: 26.5
click at [600, 318] on span "[PERSON_NAME] và In" at bounding box center [606, 323] width 64 height 10
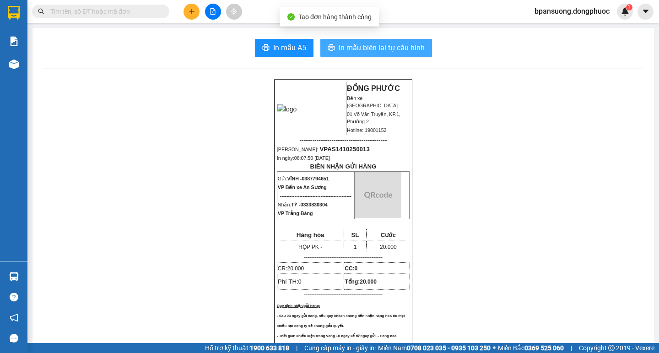
click at [395, 41] on button "In mẫu biên lai tự cấu hình" at bounding box center [376, 48] width 112 height 18
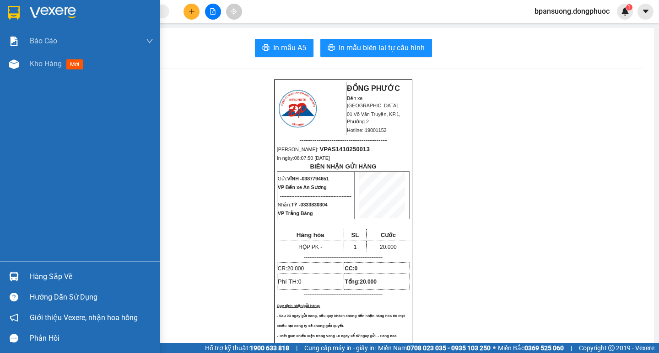
click at [31, 277] on div "Hàng sắp về" at bounding box center [91, 277] width 123 height 14
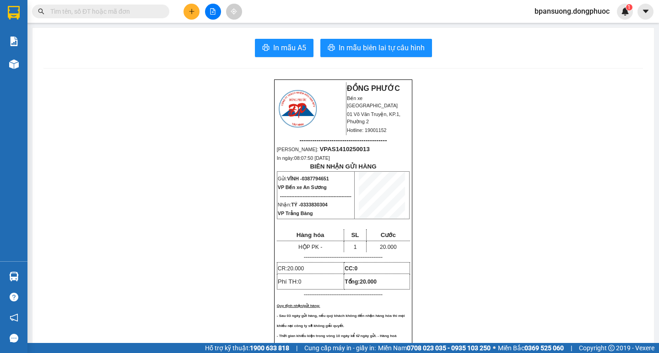
click at [231, 102] on section "Kết quả tìm kiếm ( 9 ) Bộ lọc Mã ĐH Trạng thái Món hàng Tổng cước Chưa cước Nhã…" at bounding box center [329, 176] width 659 height 353
click at [191, 4] on button at bounding box center [191, 12] width 16 height 16
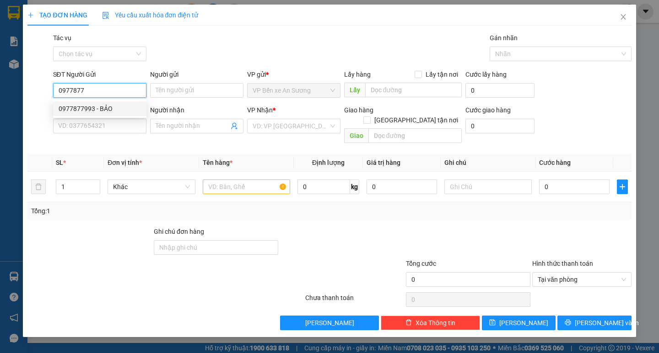
click at [109, 109] on div "0977877993 - BẢO" at bounding box center [100, 109] width 82 height 10
type input "0977877993"
type input "BẢO"
type input "0969349157"
type input "NGOAN"
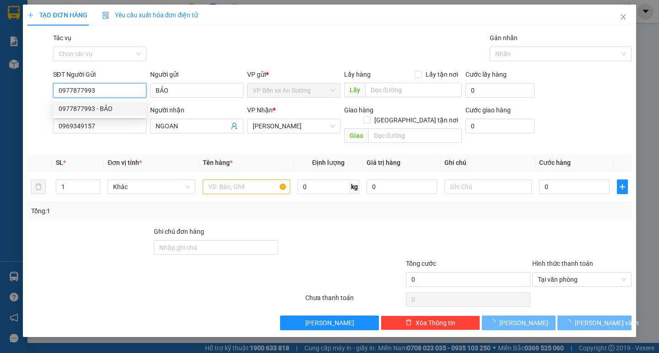
type input "20.000"
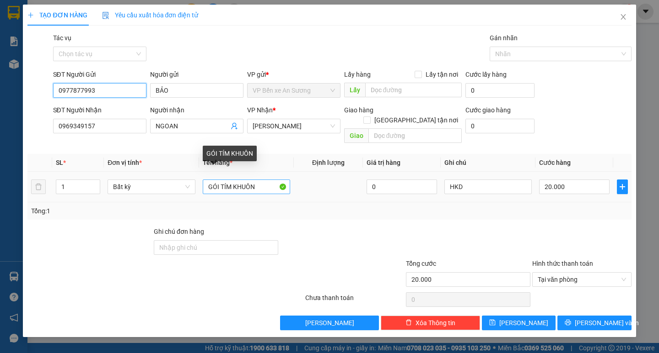
type input "0977877993"
drag, startPoint x: 231, startPoint y: 174, endPoint x: 243, endPoint y: 164, distance: 15.6
click at [231, 180] on input "GÓI TÍM KHUÔN" at bounding box center [246, 187] width 87 height 15
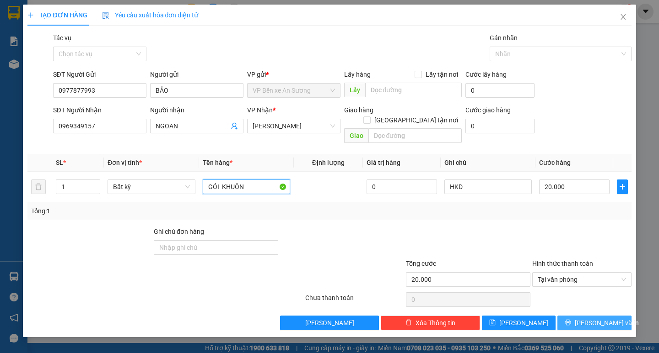
type input "GÓI KHUÔN"
click at [589, 318] on span "[PERSON_NAME] và In" at bounding box center [606, 323] width 64 height 10
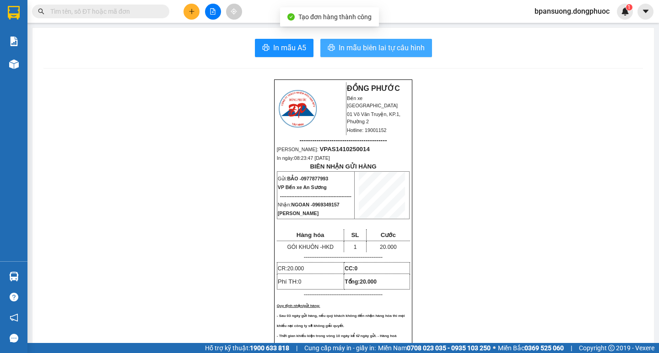
click at [402, 53] on span "In mẫu biên lai tự cấu hình" at bounding box center [381, 47] width 86 height 11
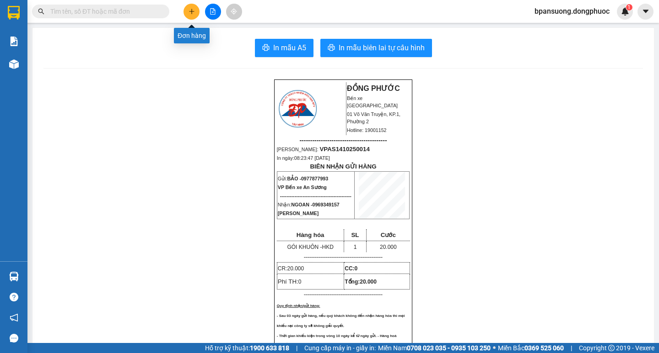
click at [191, 7] on button at bounding box center [191, 12] width 16 height 16
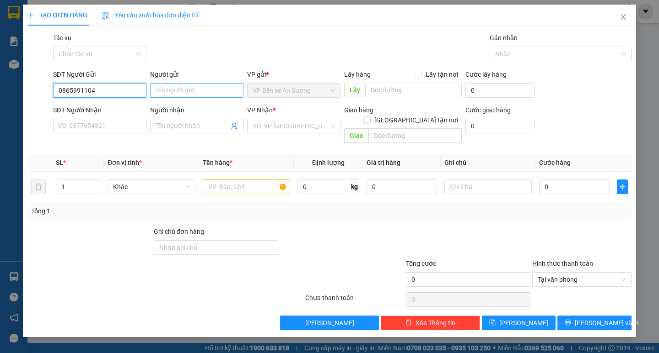
type input "0865991104"
click at [171, 91] on input "Người gửi" at bounding box center [196, 90] width 93 height 15
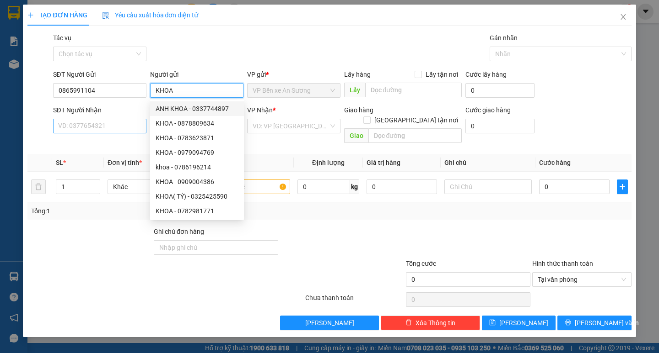
type input "KHOA"
click at [99, 126] on input "SĐT Người Nhận" at bounding box center [99, 126] width 93 height 15
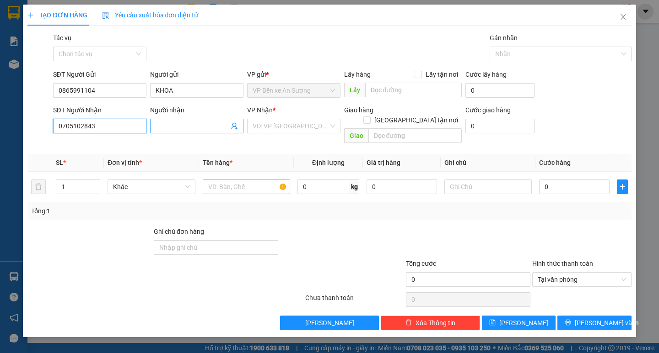
type input "0705102843"
click at [184, 130] on input "Người nhận" at bounding box center [191, 126] width 73 height 10
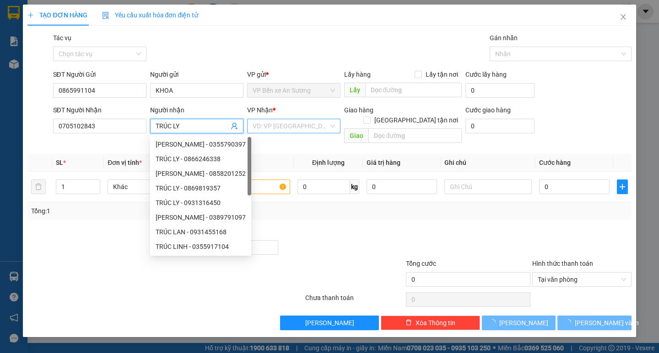
click at [297, 133] on div "VD: VP [GEOGRAPHIC_DATA]" at bounding box center [293, 126] width 93 height 15
type input "TRÚC LY"
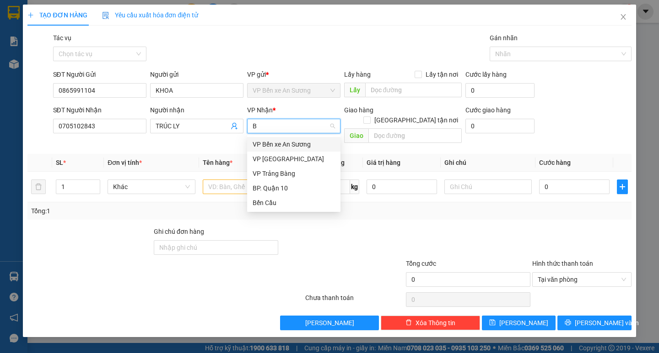
type input "BC"
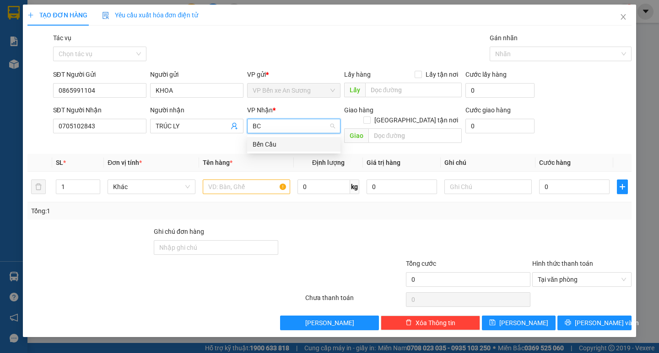
click at [274, 144] on div "Bến Cầu" at bounding box center [293, 144] width 82 height 10
click at [237, 180] on input "text" at bounding box center [246, 187] width 87 height 15
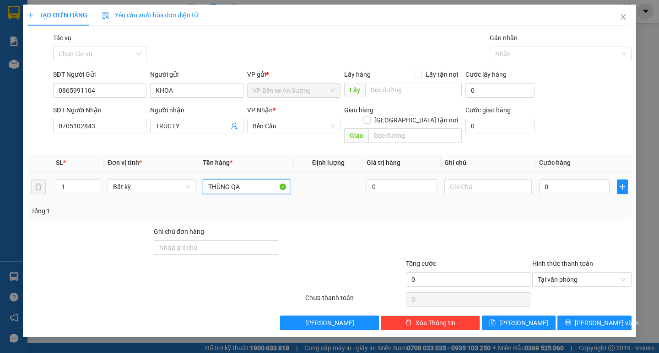
type input "THÙNG QA"
drag, startPoint x: 466, startPoint y: 184, endPoint x: 469, endPoint y: 180, distance: 5.2
click at [466, 184] on div at bounding box center [487, 187] width 87 height 18
click at [461, 180] on input "text" at bounding box center [487, 187] width 87 height 15
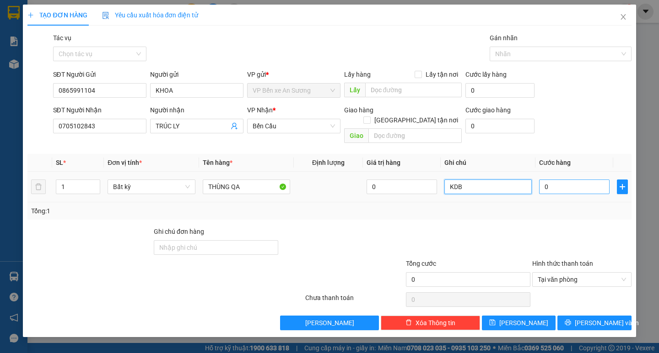
type input "KDB"
click at [572, 180] on input "0" at bounding box center [574, 187] width 70 height 15
type input "25"
type input "25.000"
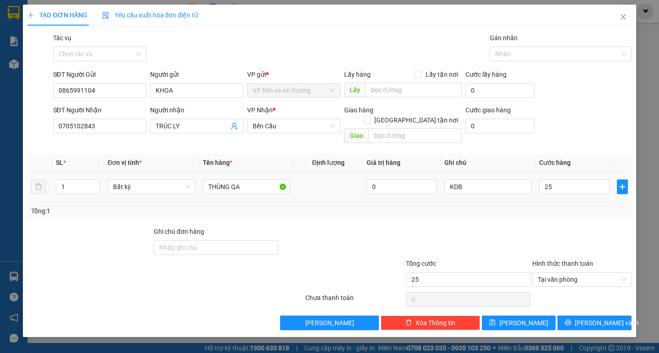
type input "25.000"
click at [561, 227] on div at bounding box center [581, 243] width 101 height 32
click at [606, 318] on span "[PERSON_NAME] và In" at bounding box center [606, 323] width 64 height 10
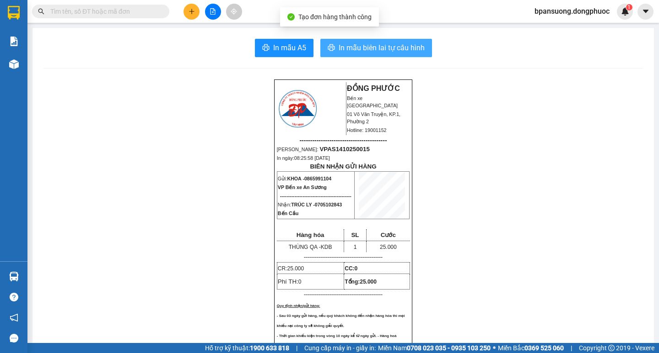
click at [403, 45] on span "In mẫu biên lai tự cấu hình" at bounding box center [381, 47] width 86 height 11
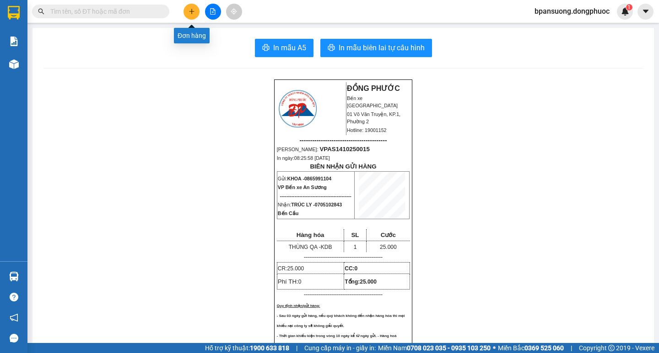
click at [192, 11] on icon "plus" at bounding box center [191, 11] width 0 height 5
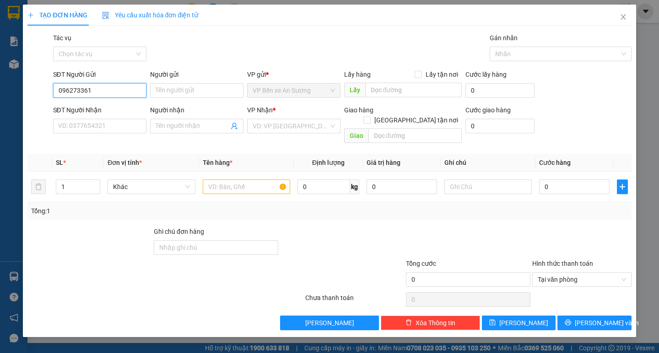
type input "0962733619"
click at [118, 108] on div "0962733619 - Hậu" at bounding box center [100, 109] width 82 height 10
type input "Hậu"
type input "0971926692"
type input "yến"
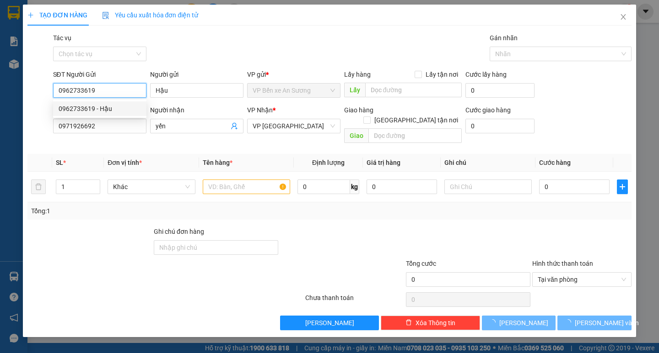
type input "25.000"
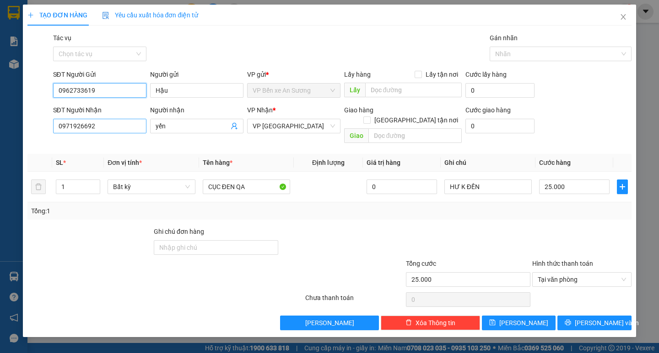
type input "0962733619"
click at [106, 128] on input "0971926692" at bounding box center [99, 126] width 93 height 15
click at [105, 128] on input "0971926692" at bounding box center [99, 126] width 93 height 15
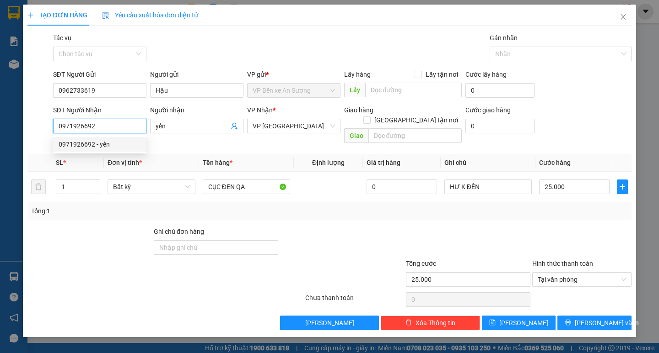
click at [105, 128] on input "0971926692" at bounding box center [99, 126] width 93 height 15
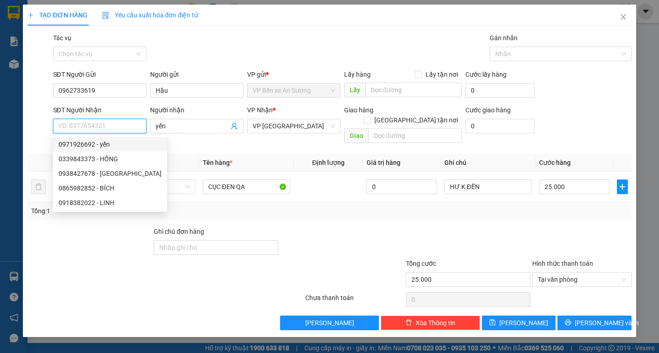
click at [101, 127] on input "SĐT Người Nhận" at bounding box center [99, 126] width 93 height 15
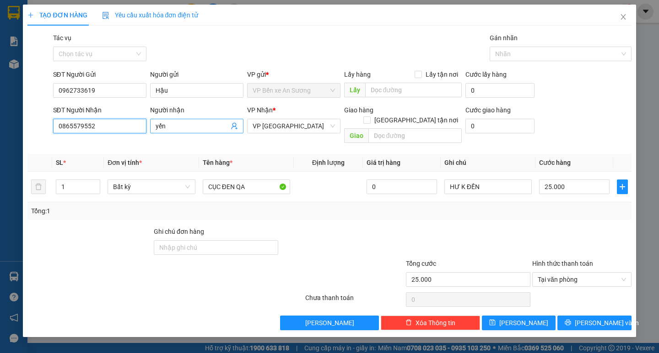
type input "0865579552"
click at [180, 127] on input "yến" at bounding box center [191, 126] width 73 height 10
type input "y"
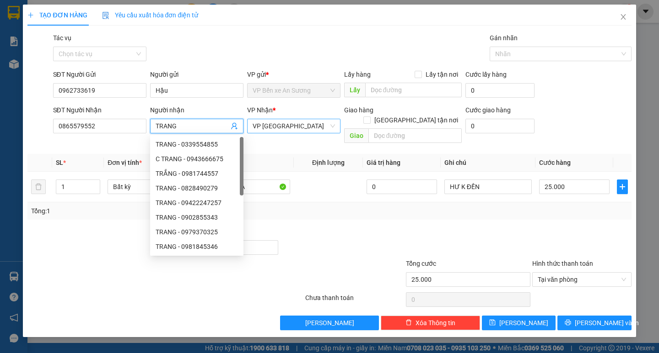
click at [267, 129] on span "VP [GEOGRAPHIC_DATA]" at bounding box center [293, 126] width 82 height 14
type input "TRANG"
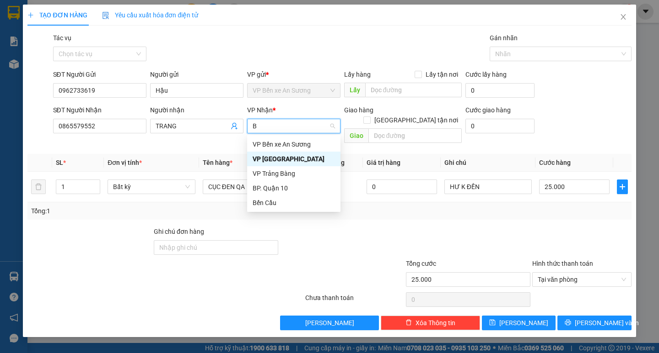
type input "BC"
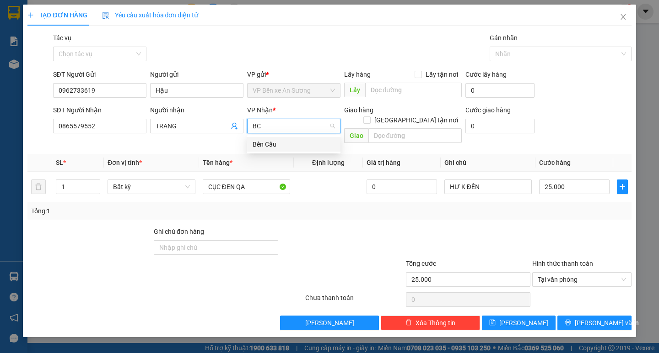
click at [273, 139] on div "Bến Cầu" at bounding box center [293, 144] width 93 height 15
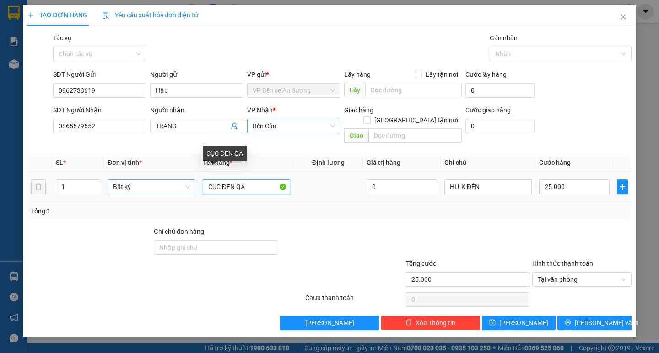
drag, startPoint x: 260, startPoint y: 170, endPoint x: 153, endPoint y: 171, distance: 107.0
click at [153, 172] on tr "1 Bất kỳ CỤC ĐEN QA 0 HƯ K ĐỀN 25.000" at bounding box center [328, 187] width 603 height 31
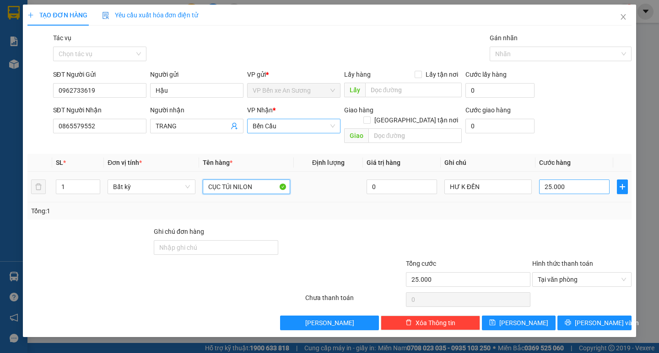
type input "CỤC TÚI NILON"
drag, startPoint x: 569, startPoint y: 176, endPoint x: 564, endPoint y: 176, distance: 5.1
click at [570, 180] on input "25.000" at bounding box center [574, 187] width 70 height 15
type input "0"
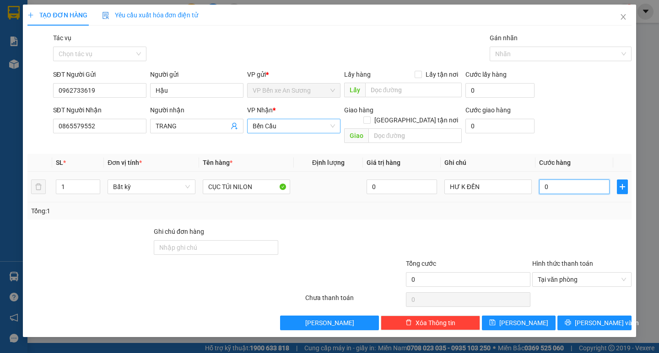
type input "8"
type input "085"
type input "85"
type input "085"
type input "85.000"
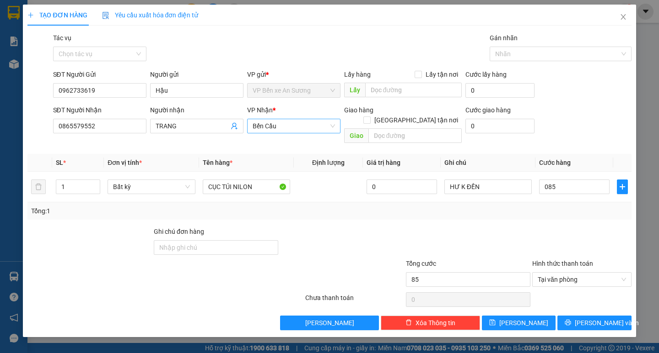
type input "85.000"
click at [540, 212] on div "Transit Pickup Surcharge Ids Transit Deliver Surcharge Ids Transit Deliver Surc…" at bounding box center [328, 182] width 603 height 298
click at [597, 318] on span "[PERSON_NAME] và In" at bounding box center [606, 323] width 64 height 10
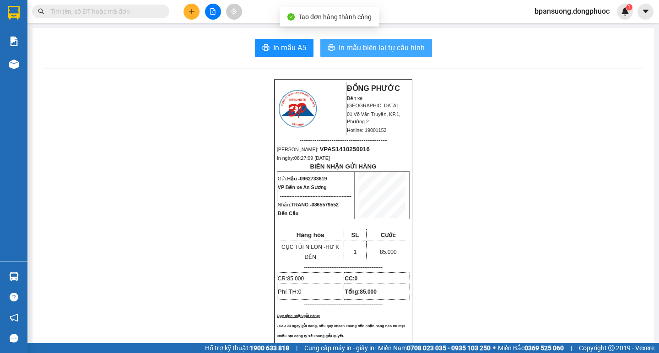
click at [353, 39] on button "In mẫu biên lai tự cấu hình" at bounding box center [376, 48] width 112 height 18
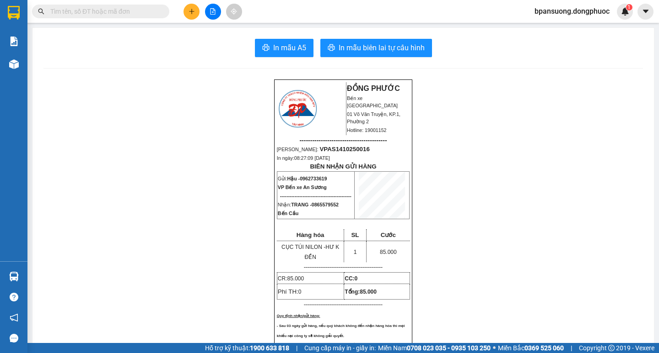
click at [180, 14] on div at bounding box center [212, 12] width 69 height 16
click at [190, 11] on icon "plus" at bounding box center [191, 11] width 5 height 0
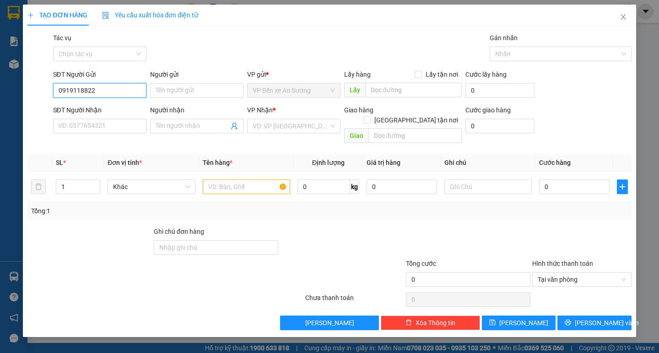
click at [111, 93] on input "0919118822" at bounding box center [99, 90] width 93 height 15
click at [102, 89] on input "091911882" at bounding box center [99, 90] width 93 height 15
click at [114, 91] on input "0919118822" at bounding box center [99, 90] width 93 height 15
type input "0919118822"
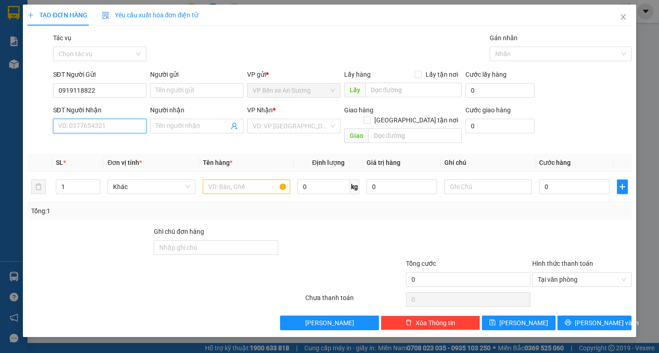
click at [102, 126] on input "SĐT Người Nhận" at bounding box center [99, 126] width 93 height 15
paste input "0919118822"
type input "0919118822"
drag, startPoint x: 117, startPoint y: 128, endPoint x: 34, endPoint y: 144, distance: 84.2
click at [34, 144] on div "Transit Pickup Surcharge Ids Transit Deliver Surcharge Ids Transit Deliver Surc…" at bounding box center [328, 182] width 603 height 298
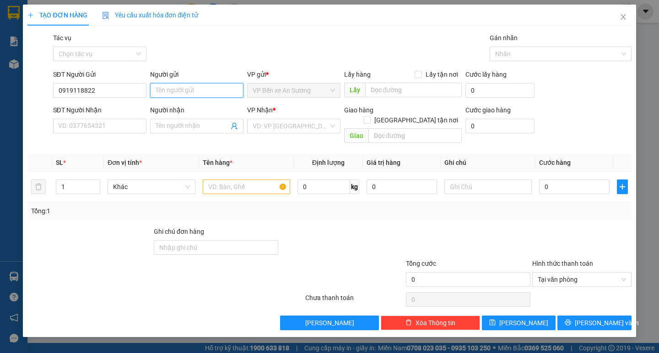
click at [173, 91] on input "Người gửi" at bounding box center [196, 90] width 93 height 15
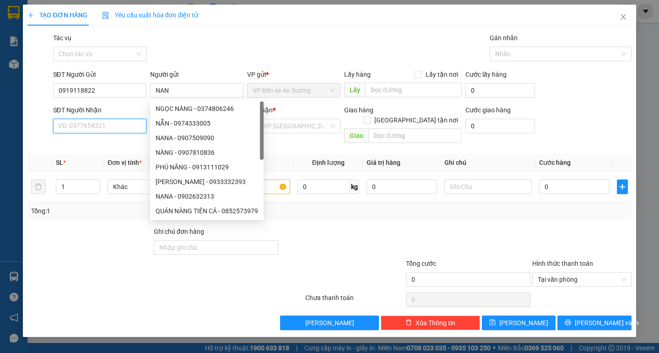
click at [84, 128] on input "SĐT Người Nhận" at bounding box center [99, 126] width 93 height 15
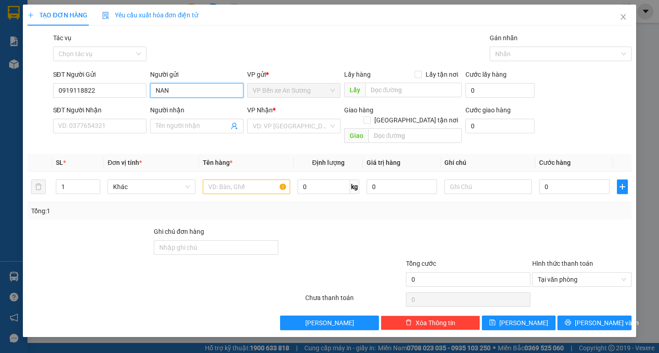
click at [182, 88] on input "NAN" at bounding box center [196, 90] width 93 height 15
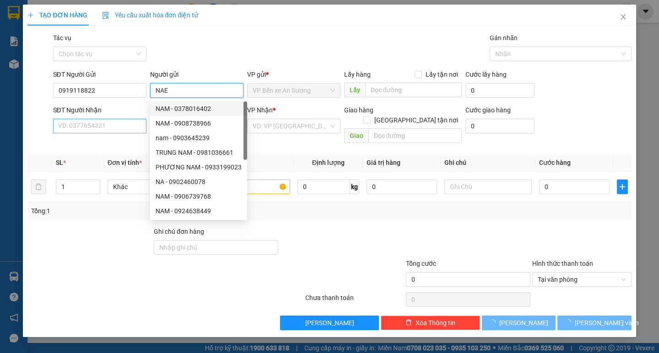
type input "NAE"
click at [94, 129] on input "SĐT Người Nhận" at bounding box center [99, 126] width 93 height 15
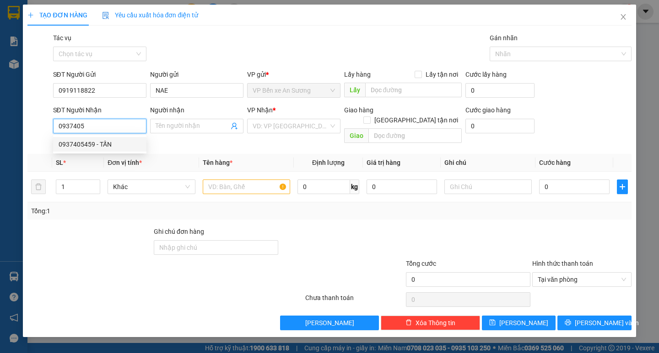
click at [93, 138] on div "0937405459 - TẤN" at bounding box center [99, 144] width 93 height 15
type input "0937405459"
type input "TẤN"
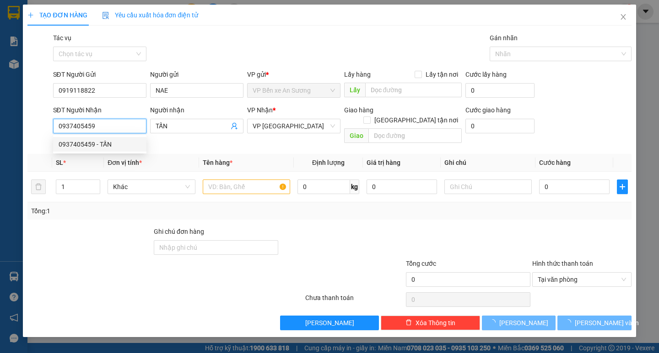
type input "70.000"
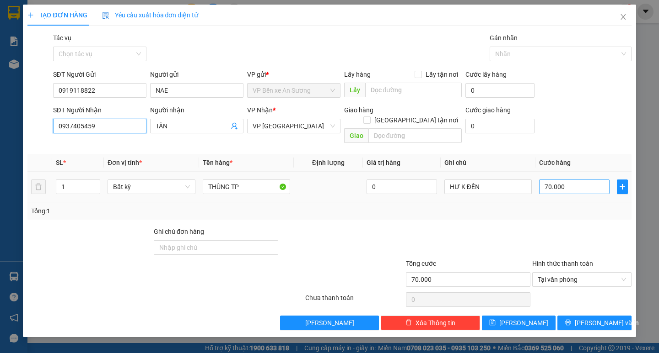
type input "0937405459"
drag, startPoint x: 572, startPoint y: 178, endPoint x: 557, endPoint y: 173, distance: 15.8
click at [573, 180] on input "70.000" at bounding box center [574, 187] width 70 height 15
type input "0"
type input "6"
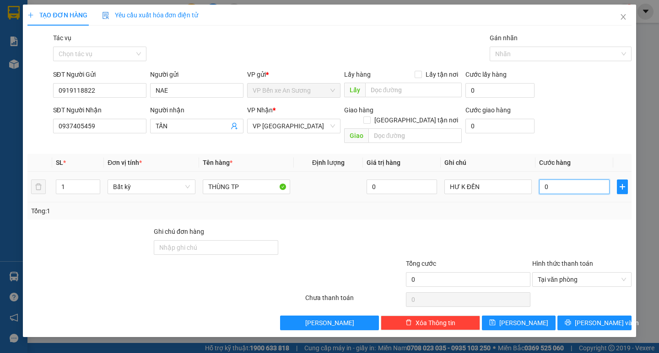
type input "06"
type input "60"
click at [452, 231] on div at bounding box center [468, 243] width 126 height 32
click at [605, 318] on span "[PERSON_NAME] và In" at bounding box center [606, 323] width 64 height 10
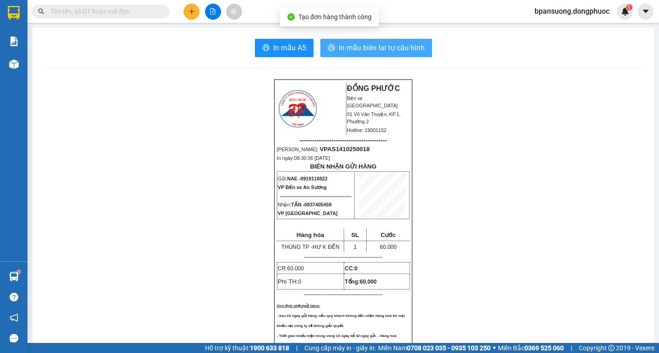
click at [407, 41] on button "In mẫu biên lai tự cấu hình" at bounding box center [376, 48] width 112 height 18
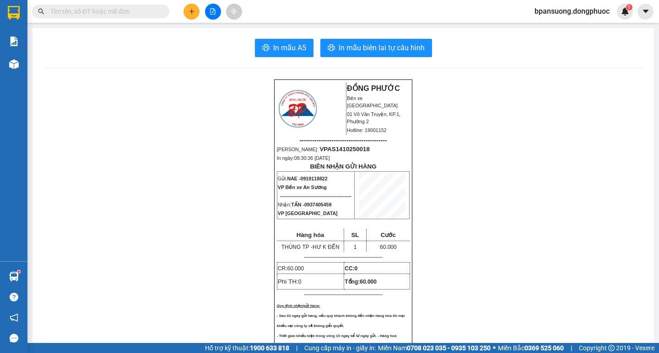
click at [195, 14] on button at bounding box center [191, 12] width 16 height 16
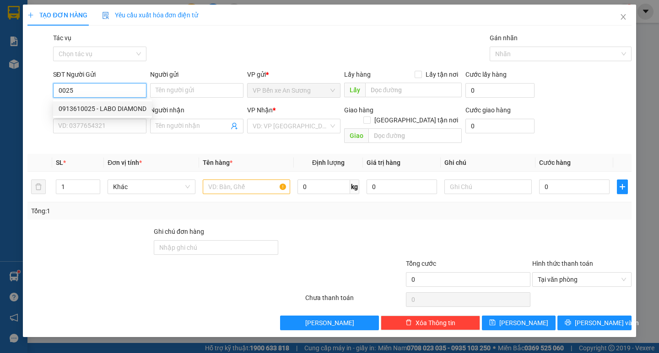
click at [119, 110] on div "0913610025 - LABO DIAMOND" at bounding box center [103, 109] width 88 height 10
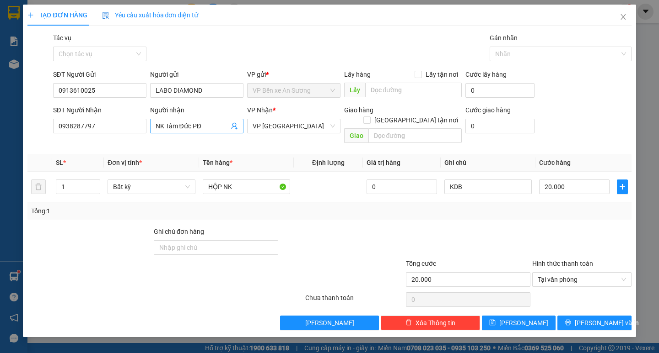
click at [234, 126] on icon "user-add" at bounding box center [233, 126] width 7 height 7
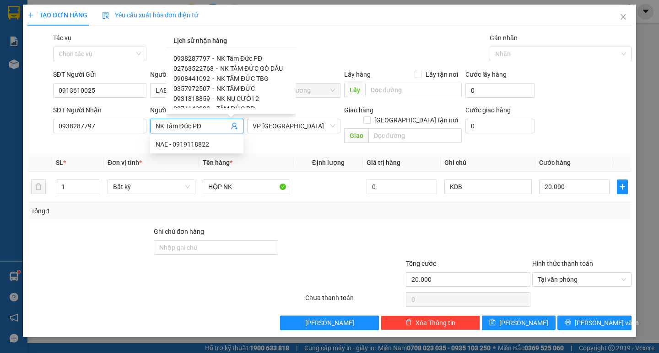
click at [232, 67] on span "NK TÂM ĐỨC GÒ DẦU" at bounding box center [251, 68] width 63 height 7
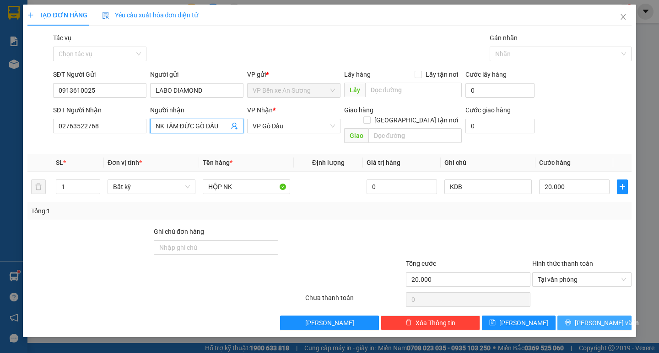
click at [610, 318] on span "[PERSON_NAME] và In" at bounding box center [606, 323] width 64 height 10
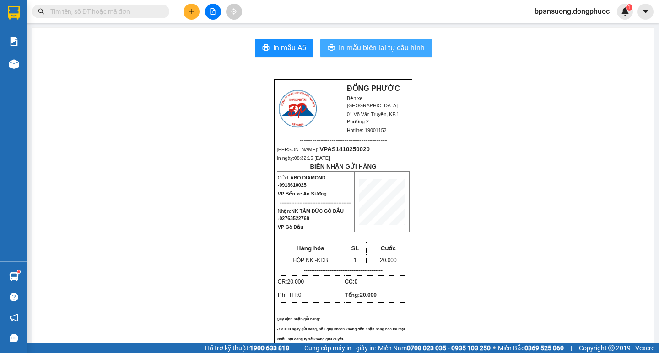
click at [386, 46] on span "In mẫu biên lai tự cấu hình" at bounding box center [381, 47] width 86 height 11
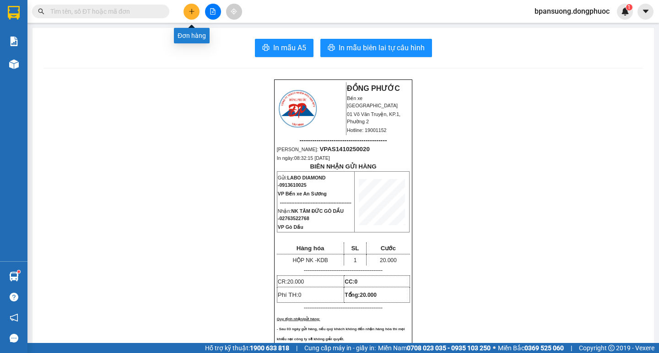
click at [188, 12] on icon "plus" at bounding box center [191, 11] width 6 height 6
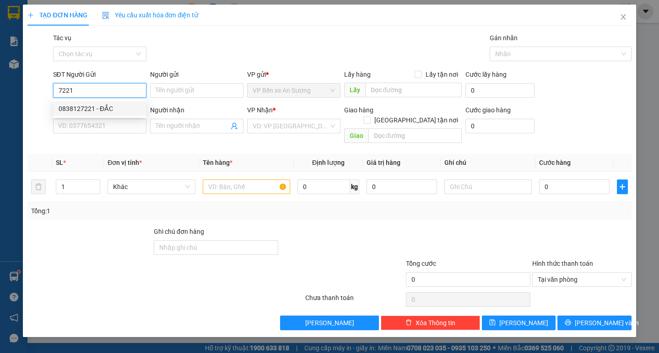
click at [112, 105] on div "0838127221 - ĐẮC" at bounding box center [100, 109] width 82 height 10
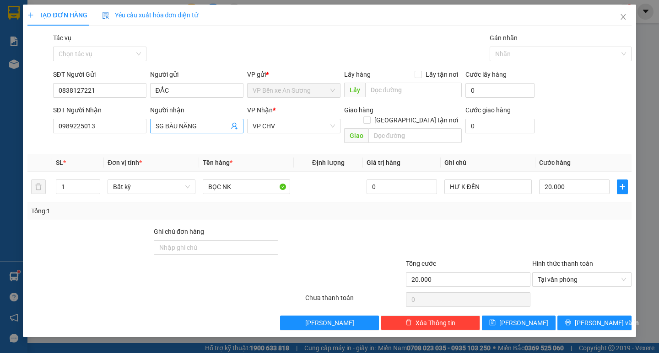
click at [234, 123] on icon "user-add" at bounding box center [234, 126] width 6 height 7
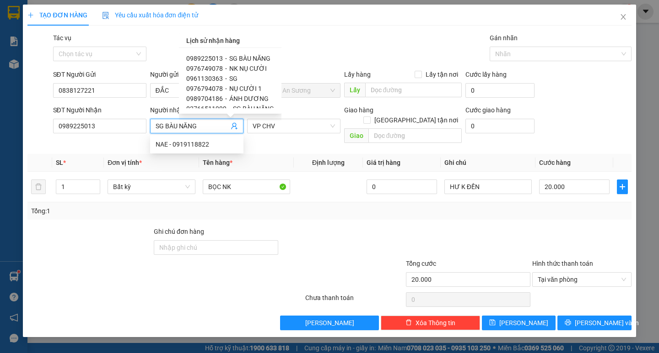
click at [247, 68] on span "NK NỤ CƯỜI" at bounding box center [247, 68] width 37 height 7
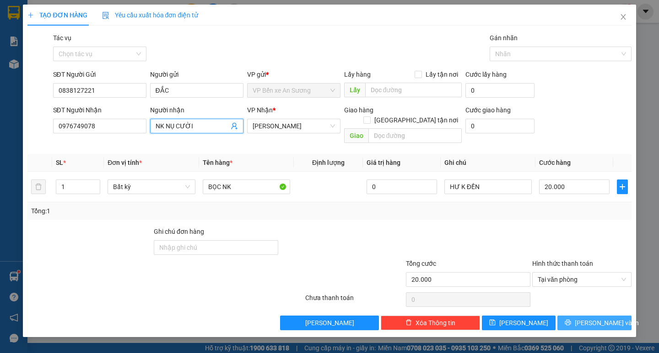
click at [603, 318] on span "[PERSON_NAME] và In" at bounding box center [606, 323] width 64 height 10
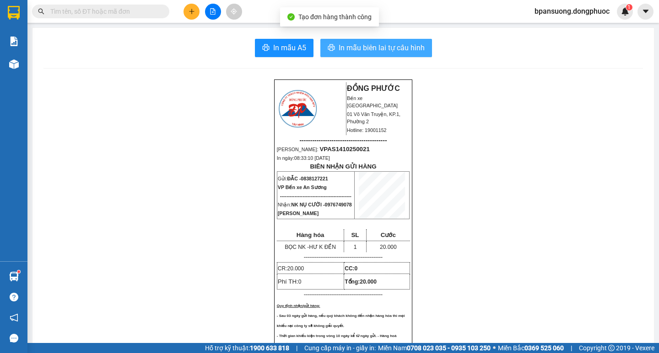
click at [412, 53] on span "In mẫu biên lai tự cấu hình" at bounding box center [381, 47] width 86 height 11
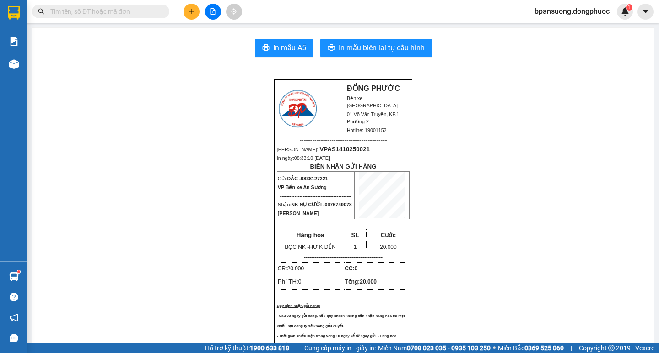
click at [193, 12] on icon "plus" at bounding box center [191, 11] width 6 height 6
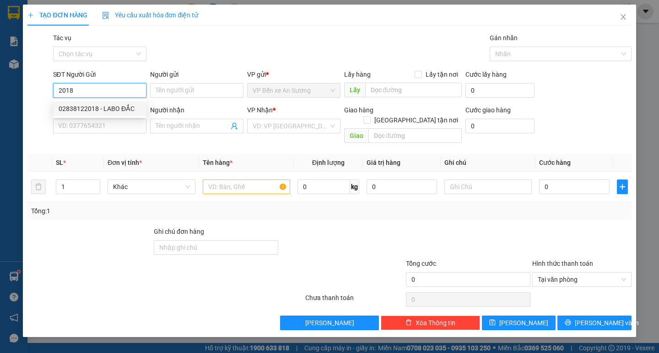
click at [124, 105] on div "02838122018 - LABO ĐẮC" at bounding box center [100, 109] width 82 height 10
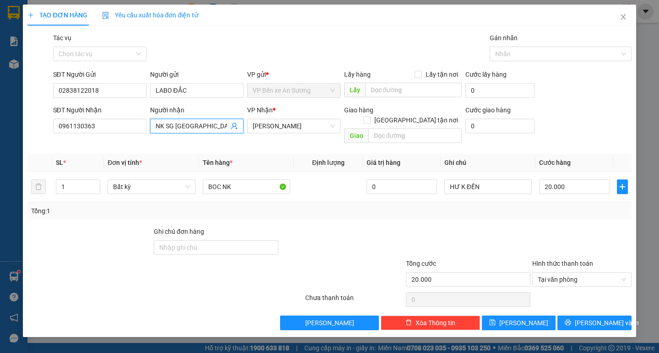
click at [235, 125] on icon "user-add" at bounding box center [233, 126] width 7 height 7
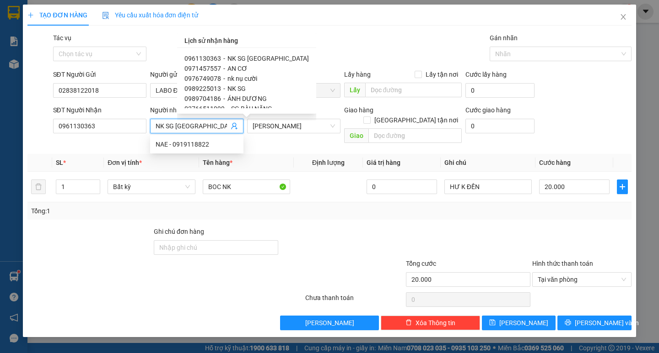
click at [237, 67] on span "AN CƠ" at bounding box center [237, 68] width 20 height 7
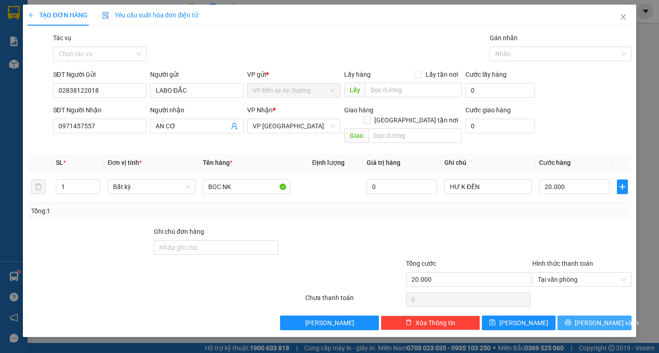
click at [605, 318] on span "[PERSON_NAME] và In" at bounding box center [606, 323] width 64 height 10
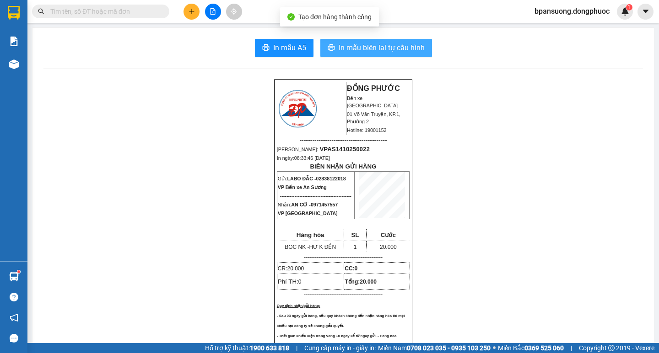
click at [407, 50] on span "In mẫu biên lai tự cấu hình" at bounding box center [381, 47] width 86 height 11
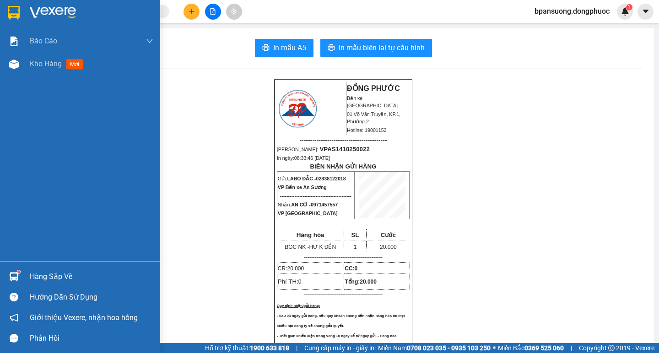
click at [51, 270] on div "Hàng sắp về" at bounding box center [91, 277] width 123 height 14
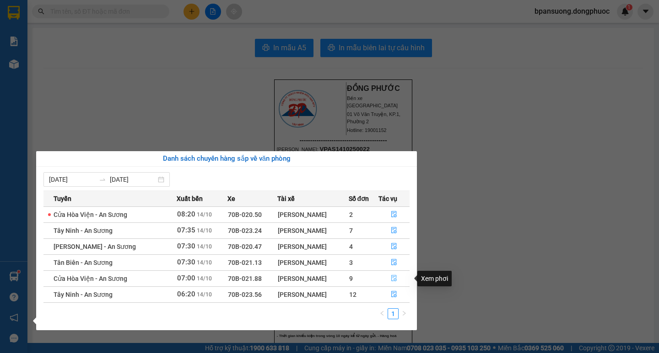
click at [394, 277] on icon "file-done" at bounding box center [393, 279] width 5 height 6
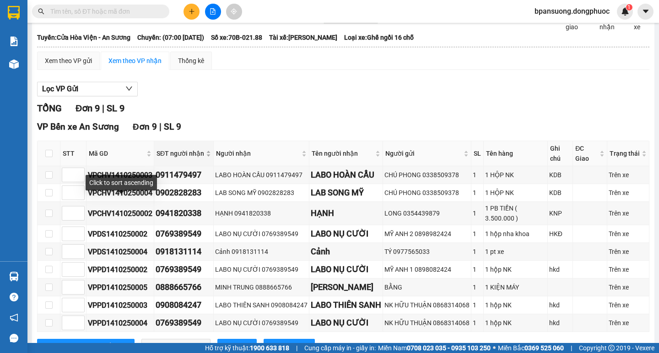
scroll to position [86, 0]
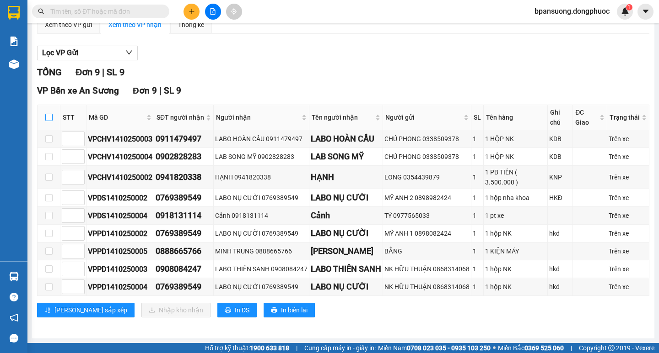
click at [51, 116] on input "checkbox" at bounding box center [48, 117] width 7 height 7
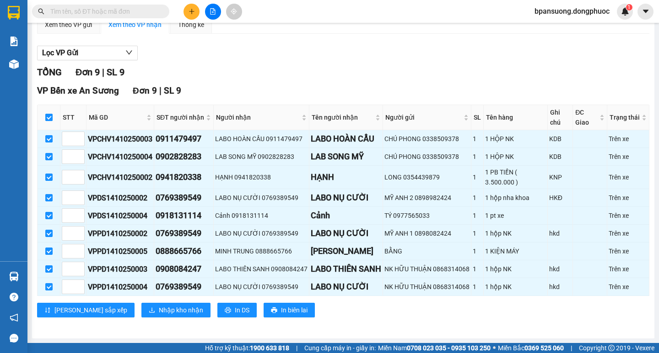
click at [50, 116] on input "checkbox" at bounding box center [48, 117] width 7 height 7
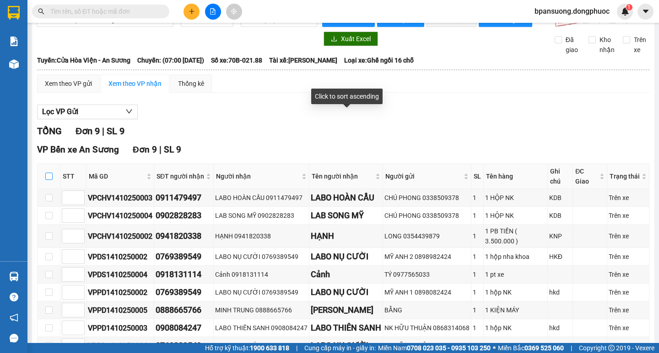
scroll to position [0, 0]
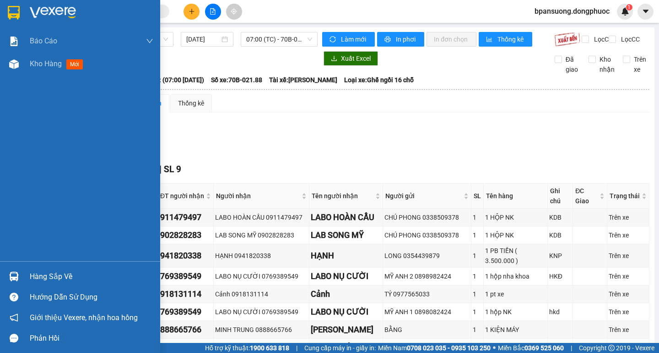
drag, startPoint x: 54, startPoint y: 274, endPoint x: 68, endPoint y: 227, distance: 49.1
click at [54, 274] on div "Hàng sắp về" at bounding box center [91, 277] width 123 height 14
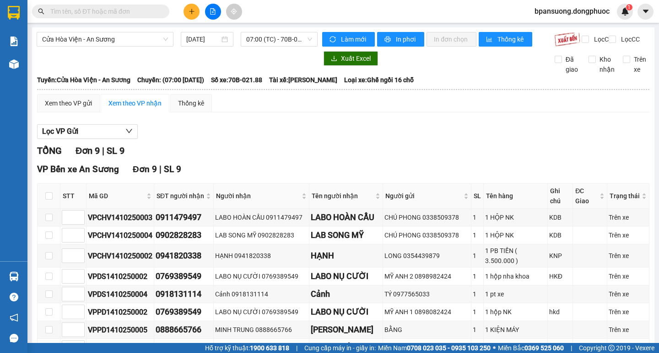
click at [189, 4] on section "Kết quả tìm kiếm ( 9 ) Bộ lọc Mã ĐH Trạng thái Món hàng Tổng cước Chưa cước Nhã…" at bounding box center [329, 176] width 659 height 353
click at [196, 9] on button at bounding box center [191, 12] width 16 height 16
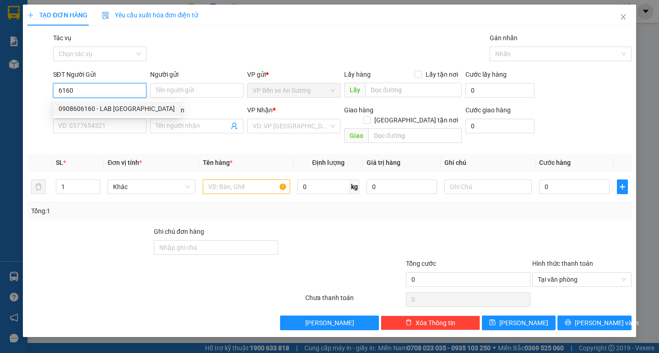
click at [107, 109] on div "0908606160 - LAB [GEOGRAPHIC_DATA]" at bounding box center [117, 109] width 116 height 10
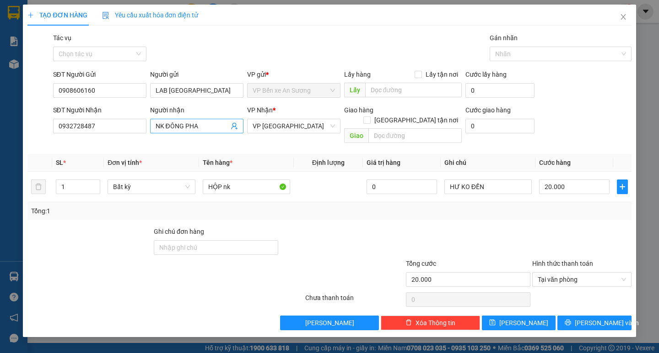
click at [235, 126] on icon "user-add" at bounding box center [234, 126] width 6 height 7
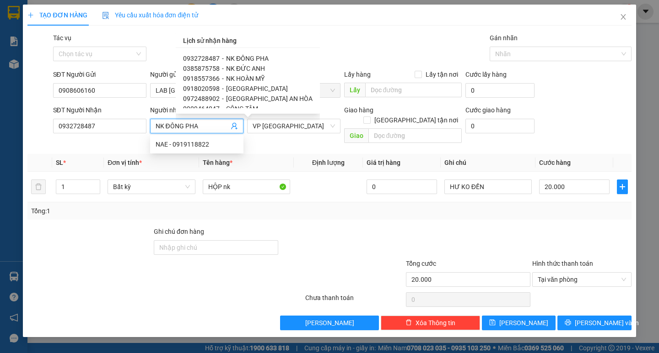
click at [234, 78] on span "NK HOÀN MỸ" at bounding box center [245, 78] width 38 height 7
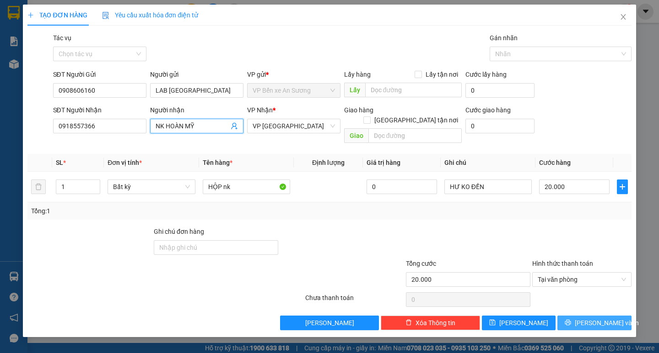
click at [596, 318] on span "[PERSON_NAME] và In" at bounding box center [606, 323] width 64 height 10
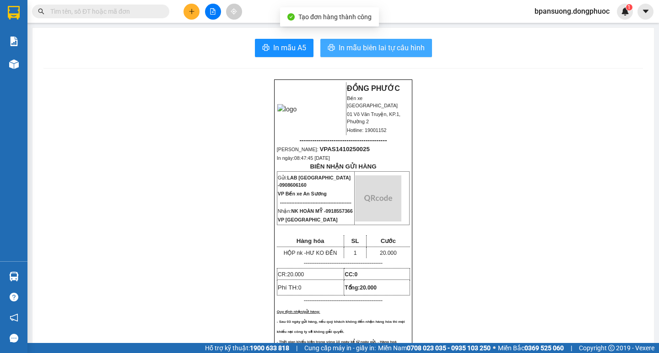
click at [348, 46] on span "In mẫu biên lai tự cấu hình" at bounding box center [381, 47] width 86 height 11
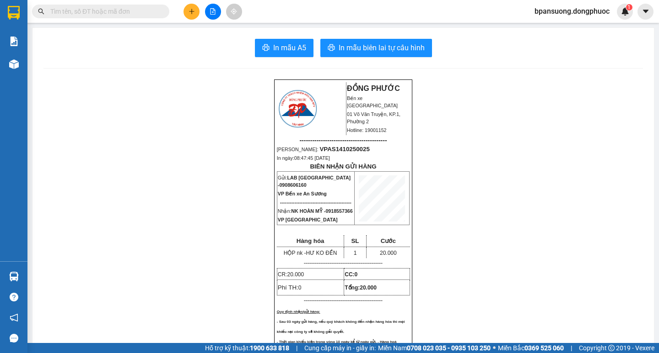
click at [186, 11] on button at bounding box center [191, 12] width 16 height 16
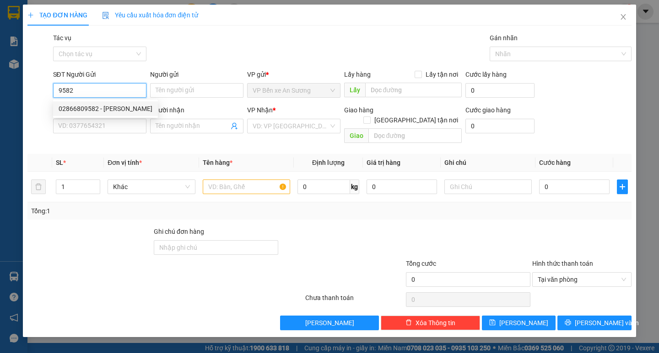
click at [117, 109] on div "02866809582 - [PERSON_NAME]" at bounding box center [106, 109] width 94 height 10
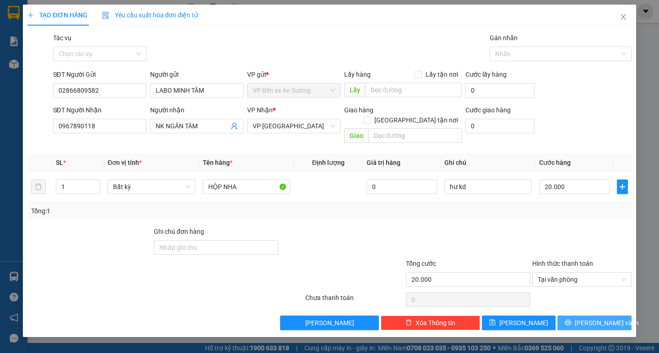
click at [598, 318] on span "[PERSON_NAME] và In" at bounding box center [606, 323] width 64 height 10
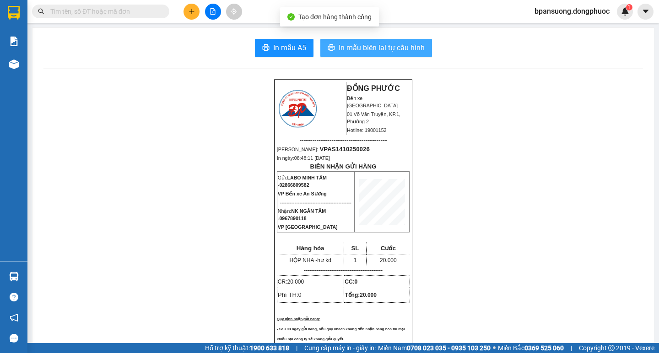
click at [393, 49] on span "In mẫu biên lai tự cấu hình" at bounding box center [381, 47] width 86 height 11
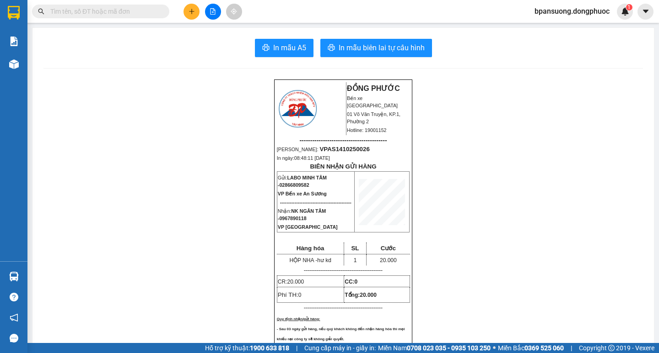
scroll to position [60, 0]
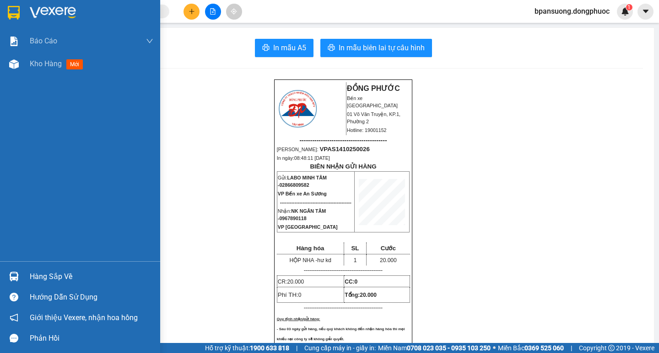
click at [48, 273] on div "Hàng sắp về" at bounding box center [91, 277] width 123 height 14
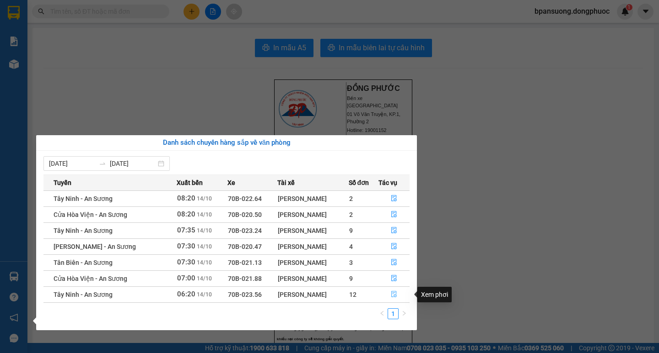
click at [394, 292] on icon "file-done" at bounding box center [394, 294] width 6 height 6
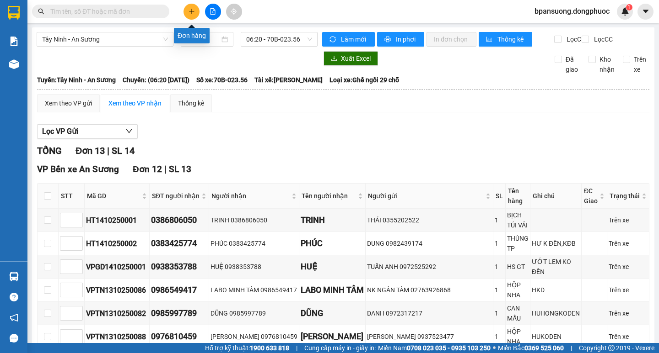
click at [187, 10] on button at bounding box center [191, 12] width 16 height 16
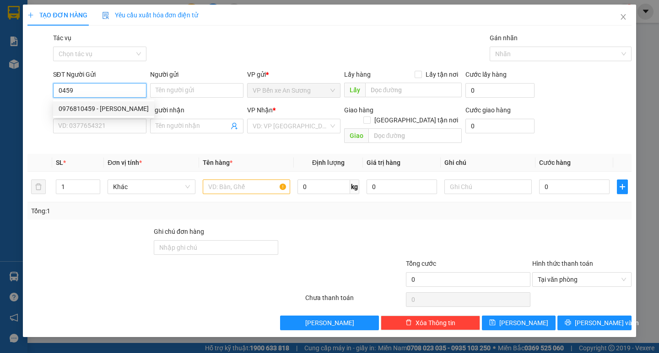
click at [120, 105] on div "0976810459 - [PERSON_NAME]" at bounding box center [104, 109] width 90 height 10
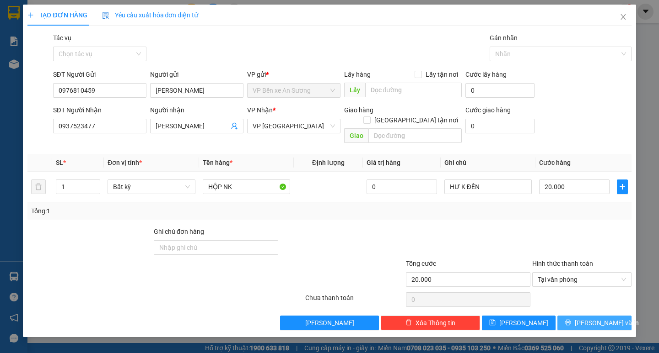
click at [598, 318] on span "[PERSON_NAME] và In" at bounding box center [606, 323] width 64 height 10
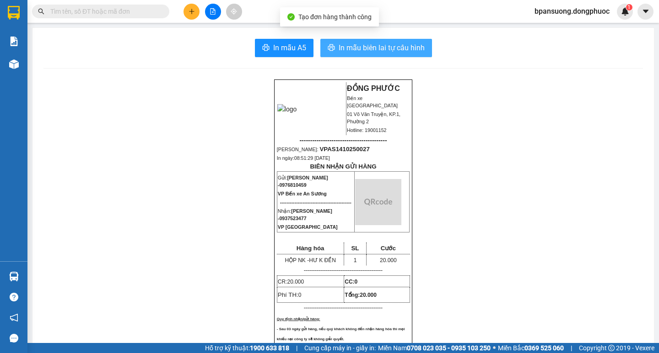
click at [414, 48] on span "In mẫu biên lai tự cấu hình" at bounding box center [381, 47] width 86 height 11
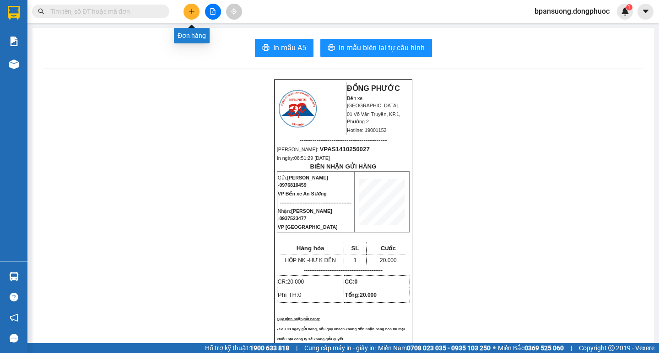
click at [191, 11] on icon "plus" at bounding box center [191, 11] width 6 height 6
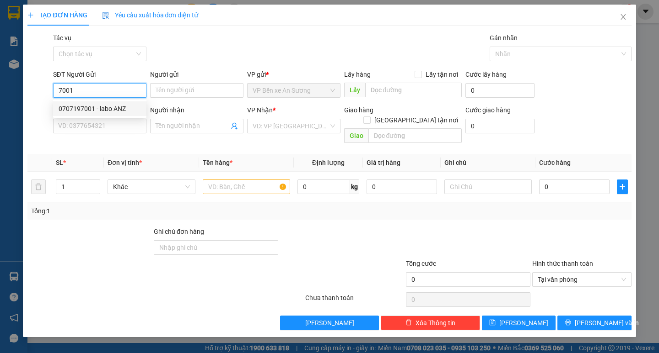
click at [107, 108] on div "0707197001 - labo ANZ" at bounding box center [100, 109] width 82 height 10
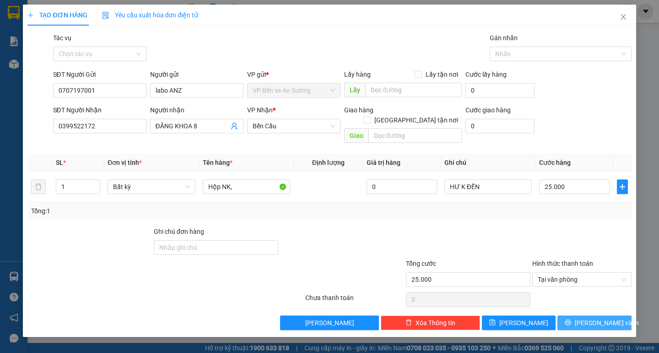
click at [598, 318] on span "[PERSON_NAME] và In" at bounding box center [606, 323] width 64 height 10
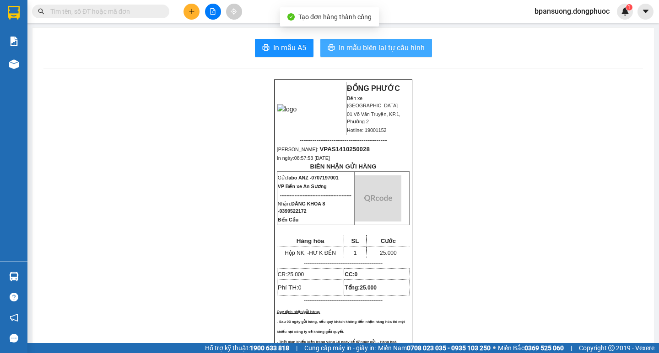
click at [372, 52] on span "In mẫu biên lai tự cấu hình" at bounding box center [381, 47] width 86 height 11
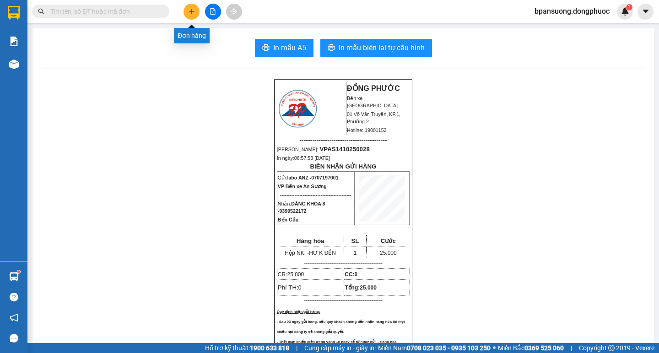
click at [189, 12] on icon "plus" at bounding box center [191, 11] width 6 height 6
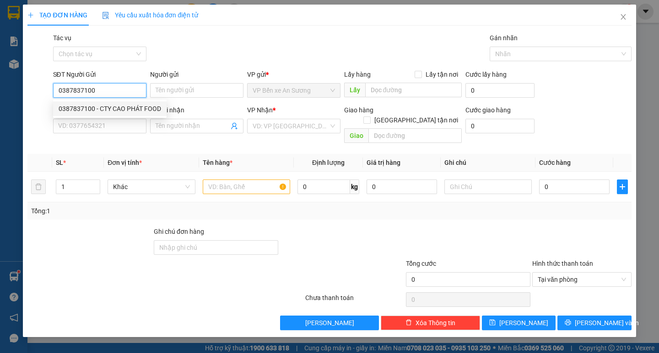
click at [130, 107] on div "0387837100 - CTY CAO PHÁT FOOD" at bounding box center [110, 109] width 102 height 10
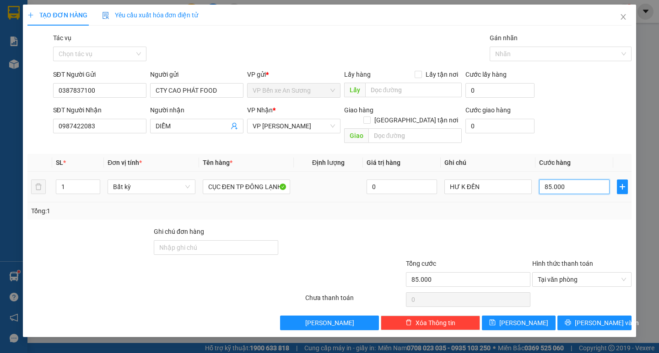
click at [581, 180] on input "85.000" at bounding box center [574, 187] width 70 height 15
click at [551, 216] on div "Transit Pickup Surcharge Ids Transit Deliver Surcharge Ids Transit Deliver Surc…" at bounding box center [328, 182] width 603 height 298
click at [601, 318] on span "[PERSON_NAME] và In" at bounding box center [606, 323] width 64 height 10
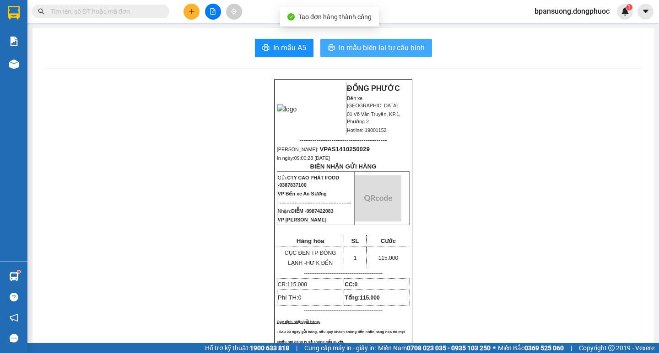
drag, startPoint x: 365, startPoint y: 43, endPoint x: 654, endPoint y: 240, distance: 349.8
click at [365, 42] on span "In mẫu biên lai tự cấu hình" at bounding box center [381, 47] width 86 height 11
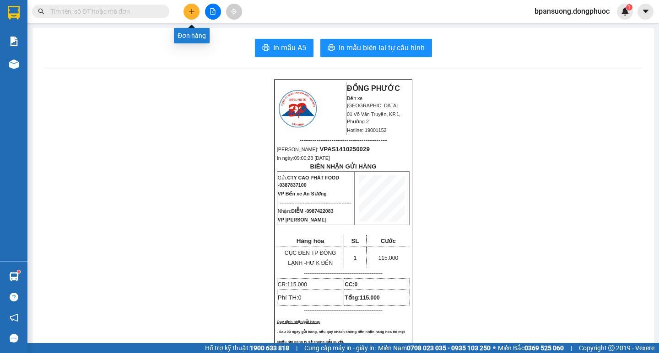
click at [192, 14] on icon "plus" at bounding box center [191, 11] width 6 height 6
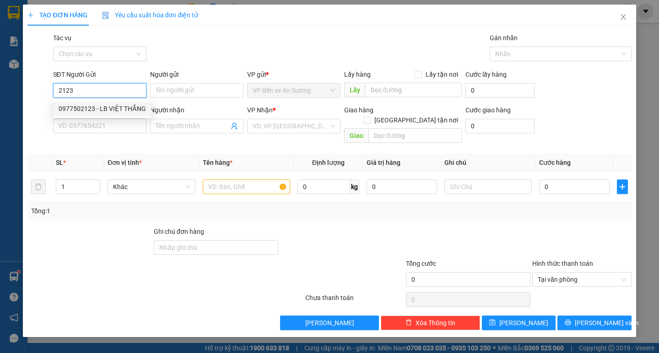
click at [126, 104] on div "0977502123 - LB VIỆT THẮNG" at bounding box center [102, 109] width 87 height 10
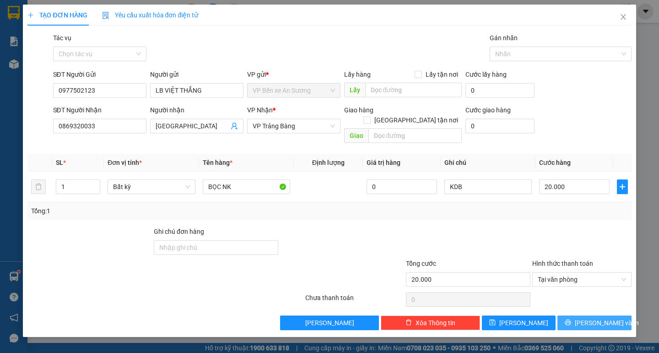
click at [592, 318] on span "[PERSON_NAME] và In" at bounding box center [606, 323] width 64 height 10
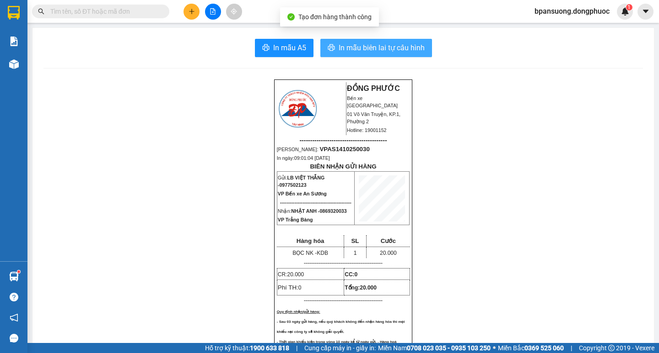
click at [387, 51] on span "In mẫu biên lai tự cấu hình" at bounding box center [381, 47] width 86 height 11
click at [190, 13] on icon "plus" at bounding box center [191, 11] width 6 height 6
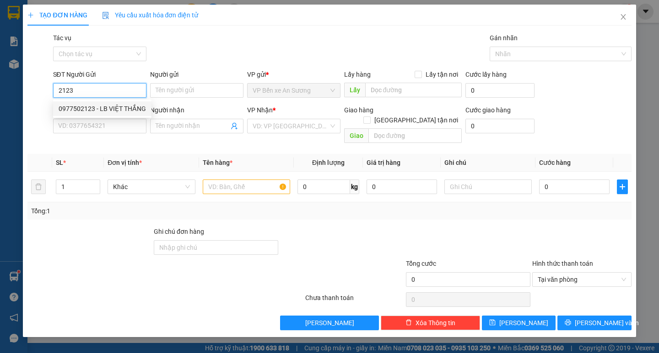
click at [123, 107] on div "0977502123 - LB VIỆT THẮNG" at bounding box center [102, 109] width 87 height 10
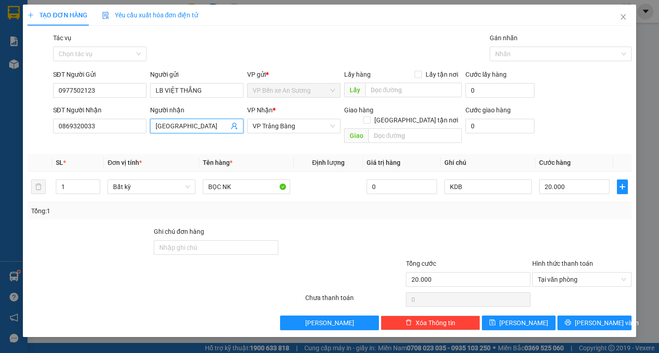
click at [231, 126] on icon "user-add" at bounding box center [233, 126] width 7 height 7
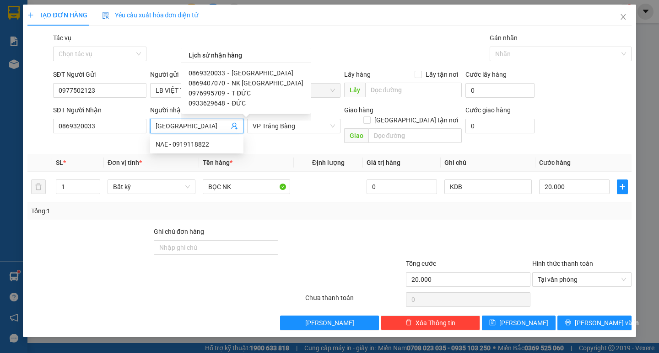
click at [214, 82] on span "0869407070" at bounding box center [206, 83] width 37 height 7
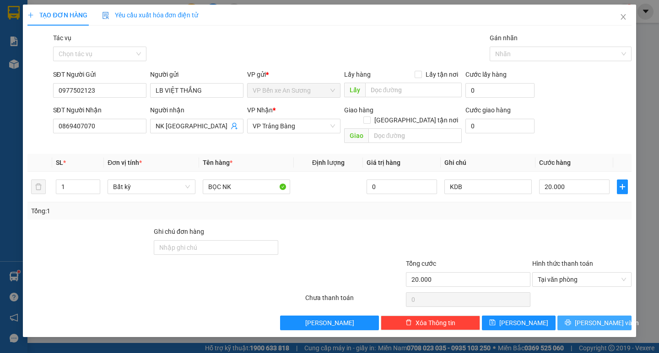
click at [600, 318] on span "[PERSON_NAME] và In" at bounding box center [606, 323] width 64 height 10
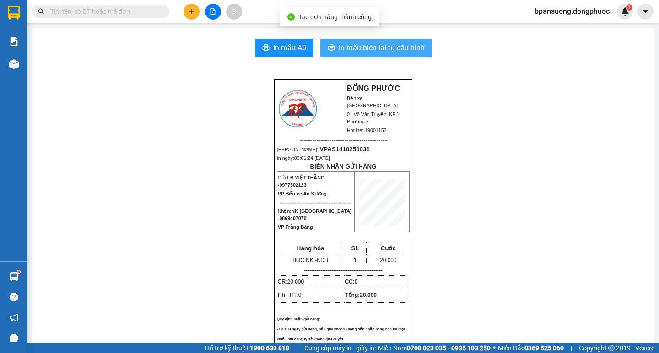
click at [400, 44] on span "In mẫu biên lai tự cấu hình" at bounding box center [381, 47] width 86 height 11
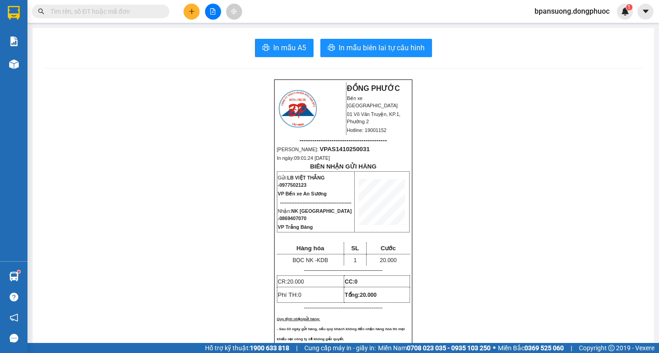
click at [191, 10] on icon "plus" at bounding box center [191, 11] width 6 height 6
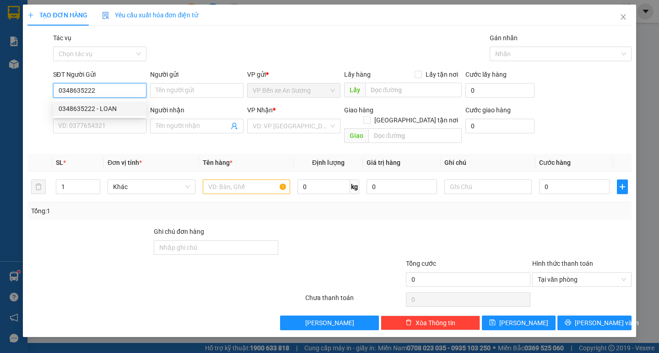
click at [112, 107] on div "0348635222 - LOAN" at bounding box center [100, 109] width 82 height 10
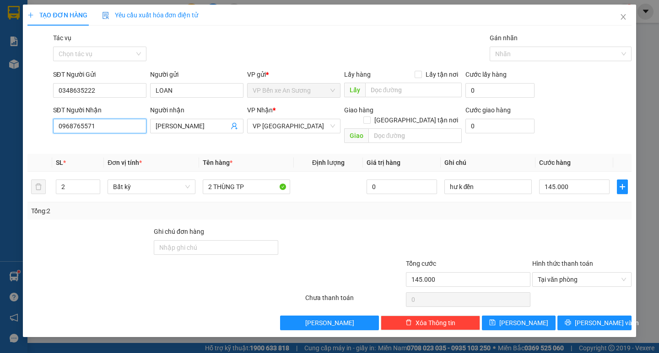
click at [97, 126] on input "0968765571" at bounding box center [99, 126] width 93 height 15
click at [98, 126] on input "0968765571" at bounding box center [99, 126] width 93 height 15
drag, startPoint x: 200, startPoint y: 125, endPoint x: 116, endPoint y: 116, distance: 84.2
click at [126, 124] on div "SĐT Người Nhận 0357901198 Người nhận MINH TIẾN MINH TIẾN VP Nhận * VP [GEOGRAPH…" at bounding box center [342, 126] width 582 height 42
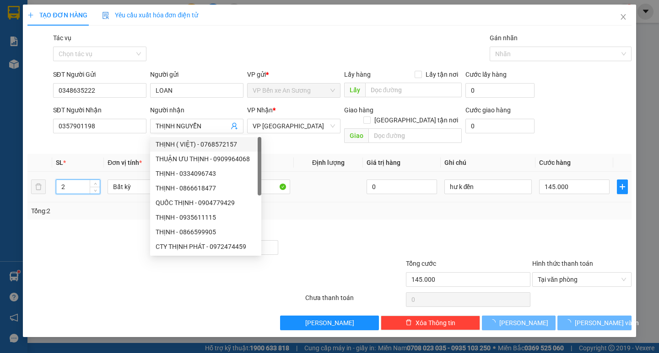
click at [68, 181] on input "2" at bounding box center [77, 187] width 43 height 14
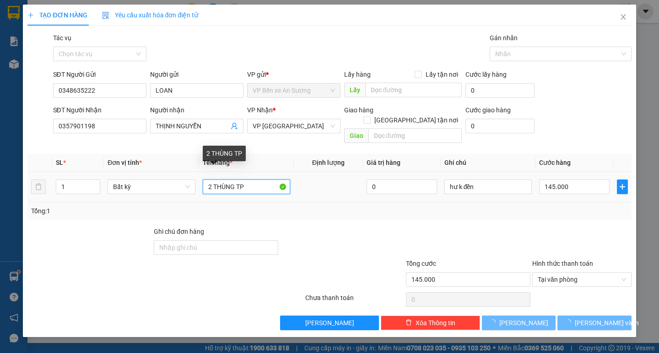
drag, startPoint x: 213, startPoint y: 175, endPoint x: 253, endPoint y: 107, distance: 78.9
click at [213, 180] on input "2 THÙNG TP" at bounding box center [246, 187] width 87 height 15
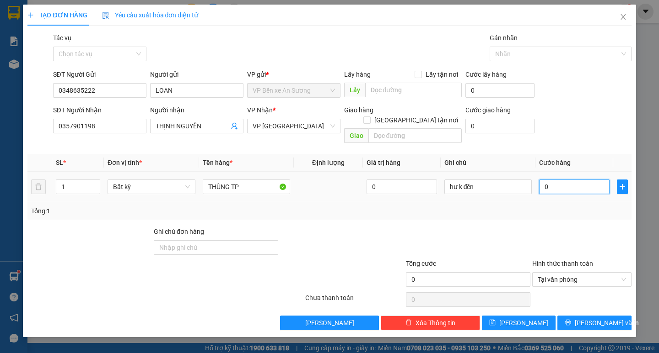
click at [574, 180] on input "0" at bounding box center [574, 187] width 70 height 15
click at [535, 208] on div "Tổng: 1" at bounding box center [328, 211] width 603 height 17
click at [600, 318] on span "[PERSON_NAME] và In" at bounding box center [606, 323] width 64 height 10
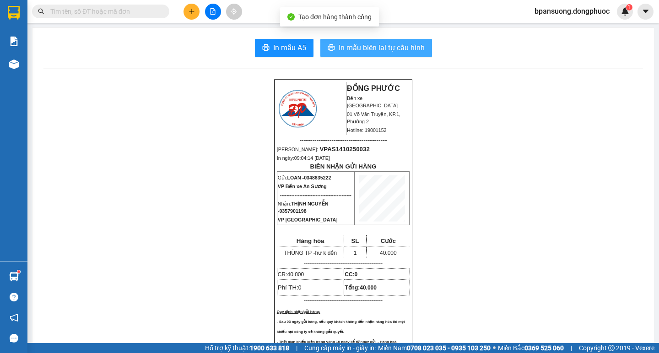
click at [396, 43] on span "In mẫu biên lai tự cấu hình" at bounding box center [381, 47] width 86 height 11
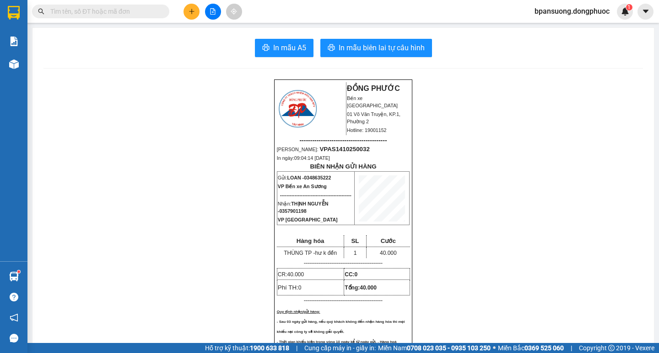
click at [194, 11] on icon "plus" at bounding box center [191, 11] width 6 height 6
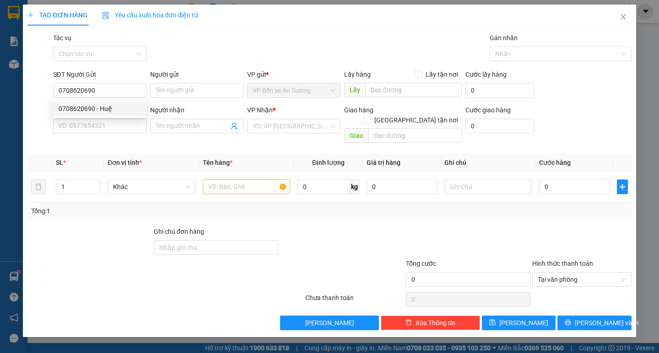
click at [92, 99] on div "SĐT Người Gửi 0708620690" at bounding box center [99, 86] width 93 height 32
click at [133, 88] on input "0708620690" at bounding box center [99, 90] width 93 height 15
click at [114, 107] on div "0708620690 - Huệ" at bounding box center [100, 109] width 82 height 10
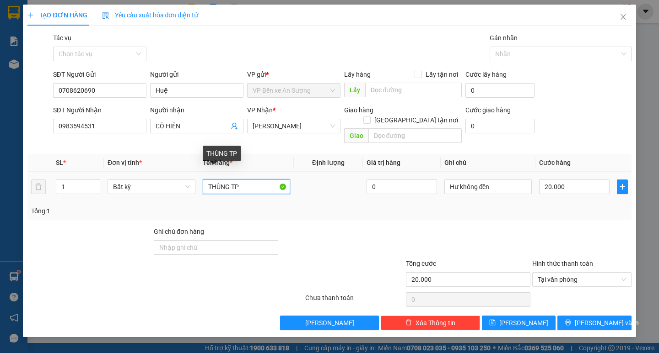
drag, startPoint x: 252, startPoint y: 179, endPoint x: 152, endPoint y: 169, distance: 100.6
click at [163, 173] on tr "1 Bất kỳ THÙNG TP 0 Hư không đền 20.000" at bounding box center [328, 187] width 603 height 31
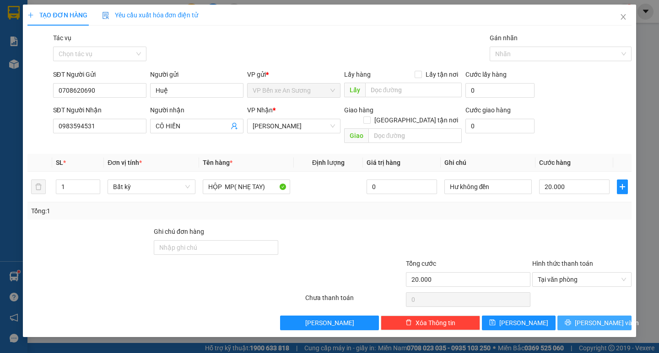
click at [598, 318] on span "[PERSON_NAME] và In" at bounding box center [606, 323] width 64 height 10
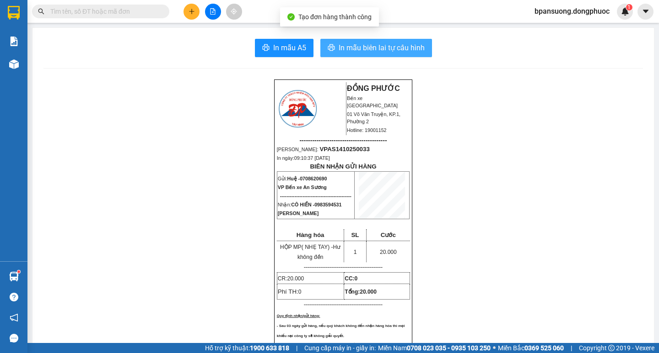
click at [400, 49] on span "In mẫu biên lai tự cấu hình" at bounding box center [381, 47] width 86 height 11
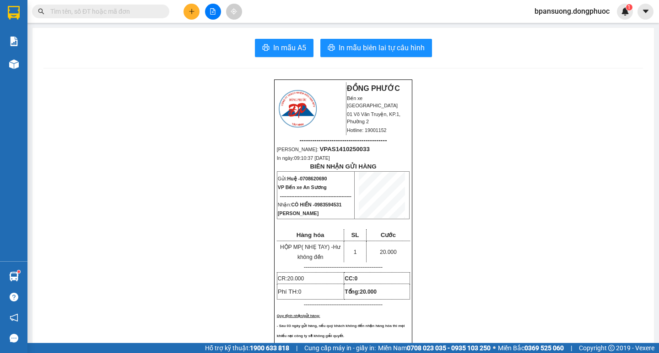
click at [191, 14] on button at bounding box center [191, 12] width 16 height 16
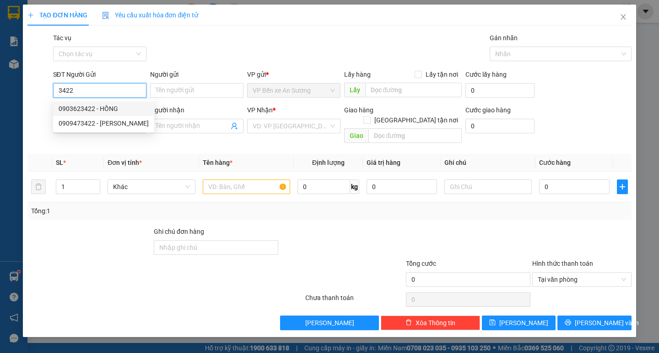
click at [114, 107] on div "0903623422 - HỒNG" at bounding box center [104, 109] width 90 height 10
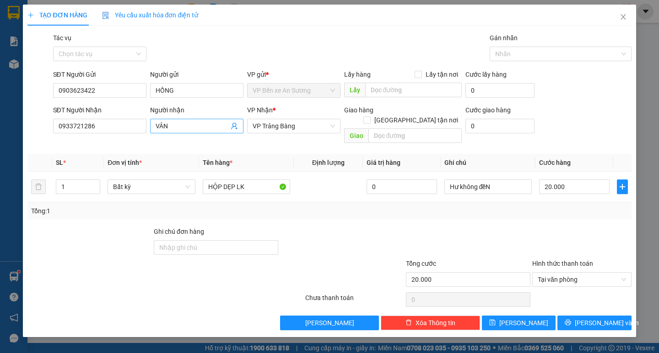
click at [235, 127] on icon "user-add" at bounding box center [234, 126] width 6 height 7
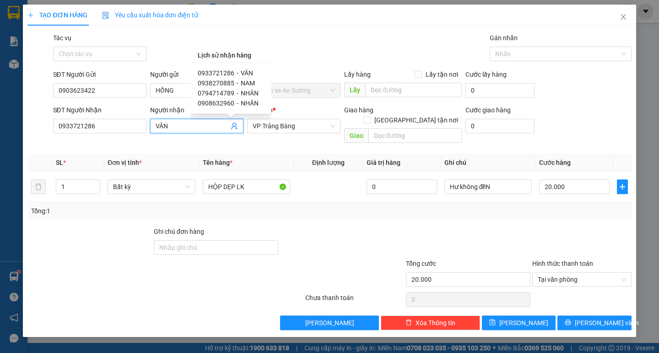
click at [223, 82] on span "0938270885" at bounding box center [216, 83] width 37 height 7
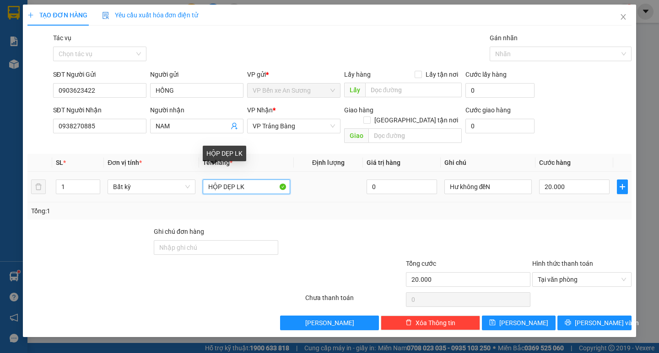
drag, startPoint x: 233, startPoint y: 174, endPoint x: 232, endPoint y: 148, distance: 26.5
click at [234, 180] on input "HỘP DẸP LK" at bounding box center [246, 187] width 87 height 15
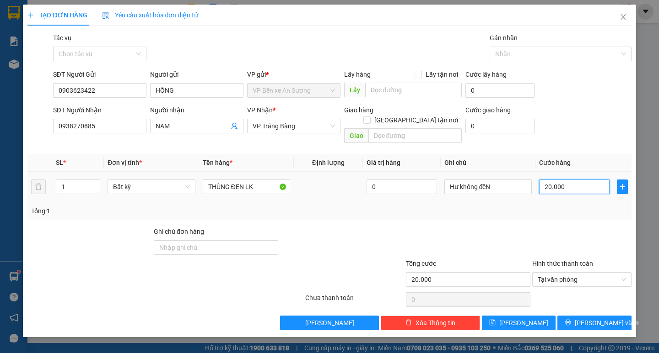
click at [563, 182] on input "20.000" at bounding box center [574, 187] width 70 height 15
click at [541, 210] on div "Transit Pickup Surcharge Ids Transit Deliver Surcharge Ids Transit Deliver Surc…" at bounding box center [328, 182] width 603 height 298
click at [596, 318] on span "[PERSON_NAME] và In" at bounding box center [606, 323] width 64 height 10
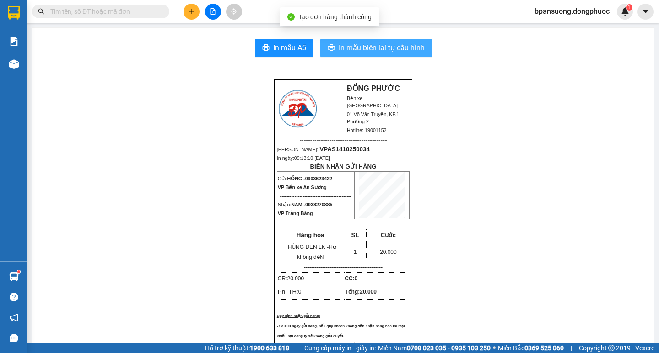
click at [402, 48] on span "In mẫu biên lai tự cấu hình" at bounding box center [381, 47] width 86 height 11
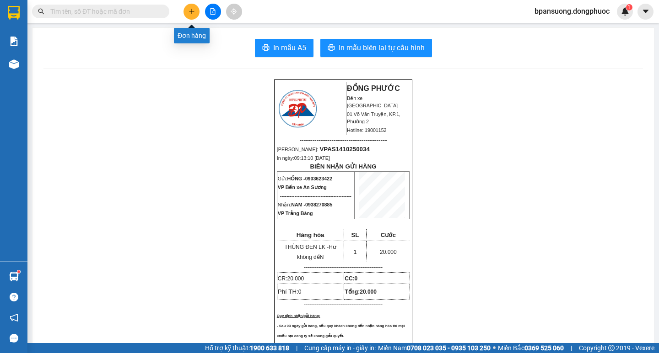
click at [190, 10] on icon "plus" at bounding box center [191, 11] width 6 height 6
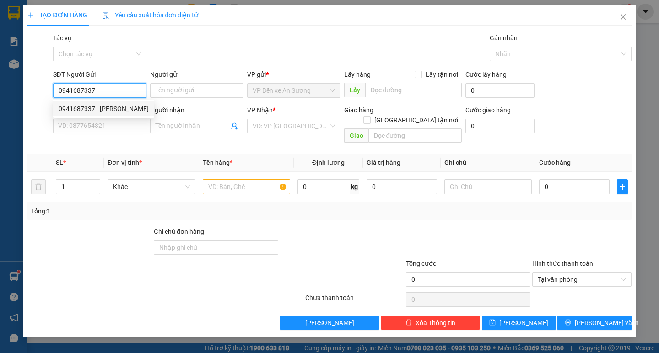
click at [113, 110] on div "0941687337 - [PERSON_NAME]" at bounding box center [104, 109] width 90 height 10
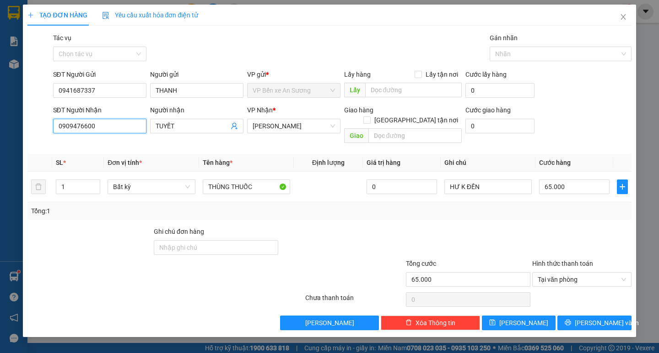
click at [112, 124] on input "0909476600" at bounding box center [99, 126] width 93 height 15
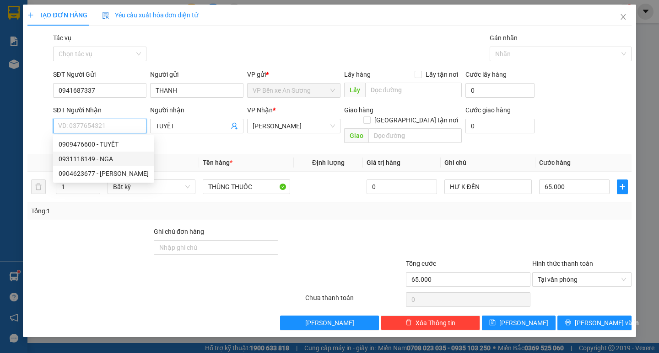
click at [103, 157] on div "0931118149 - NGA" at bounding box center [104, 159] width 90 height 10
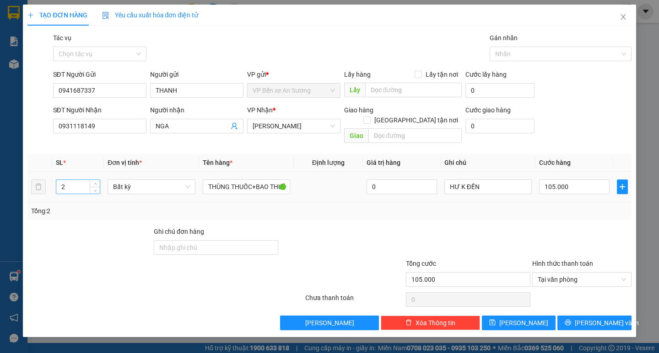
click at [70, 180] on input "2" at bounding box center [77, 187] width 43 height 14
click at [593, 318] on span "[PERSON_NAME] và In" at bounding box center [606, 323] width 64 height 10
click at [570, 180] on input "0" at bounding box center [574, 187] width 70 height 15
click at [555, 227] on div at bounding box center [581, 243] width 101 height 32
click at [590, 318] on span "[PERSON_NAME] và In" at bounding box center [606, 323] width 64 height 10
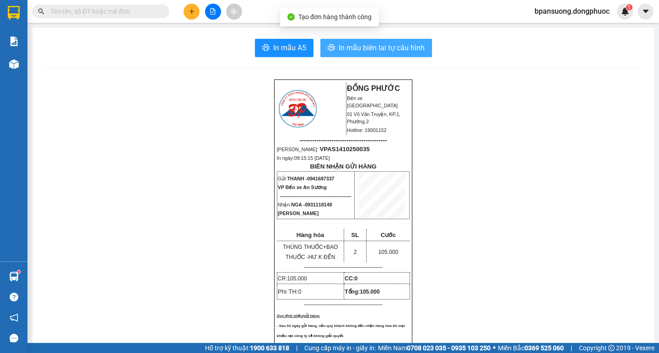
click at [343, 47] on span "In mẫu biên lai tự cấu hình" at bounding box center [381, 47] width 86 height 11
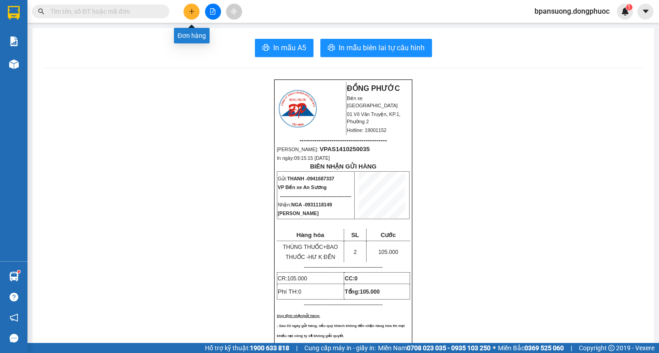
click at [191, 13] on icon "plus" at bounding box center [191, 11] width 6 height 6
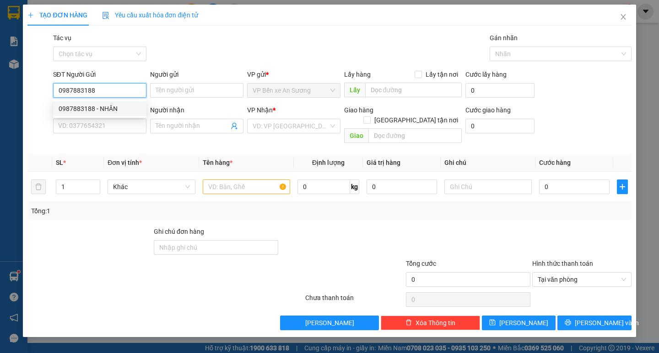
click at [105, 104] on div "0987883188 - NHÂN" at bounding box center [100, 109] width 82 height 10
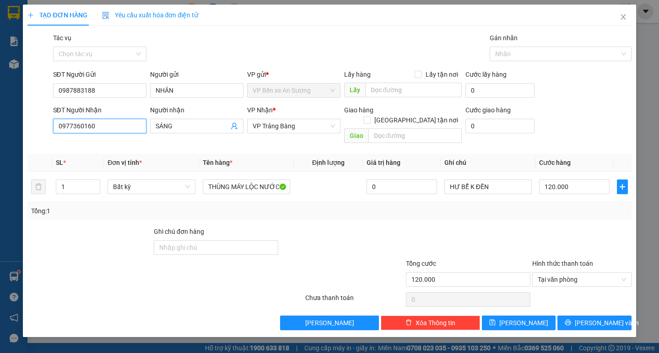
drag, startPoint x: 114, startPoint y: 127, endPoint x: 0, endPoint y: 98, distance: 117.8
click at [0, 116] on div "TẠO ĐƠN HÀNG Yêu cầu xuất hóa đơn điện tử Transit Pickup Surcharge Ids Transit …" at bounding box center [329, 176] width 659 height 353
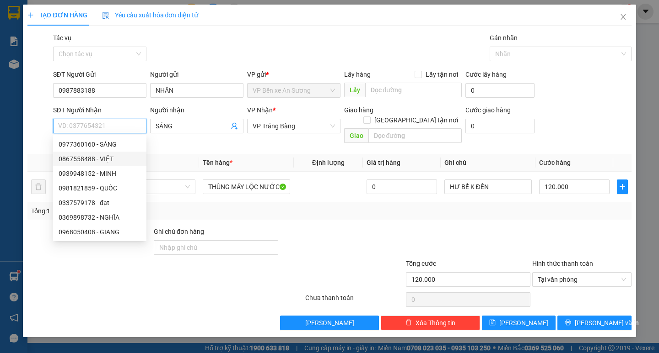
click at [80, 157] on div "0867558488 - VIỆT" at bounding box center [100, 159] width 82 height 10
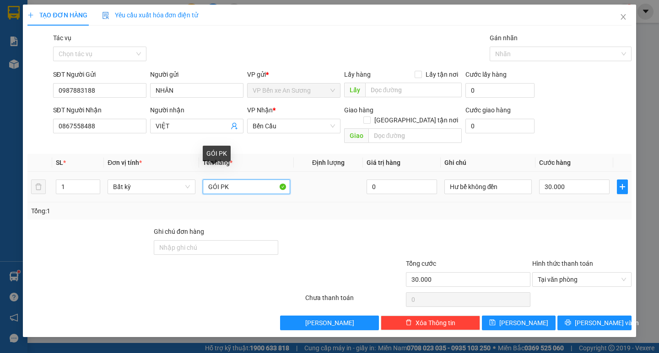
drag, startPoint x: 250, startPoint y: 179, endPoint x: 46, endPoint y: 175, distance: 204.4
click at [47, 175] on tr "1 Bất kỳ GÓI PK 0 Hư bể không đền 30.000" at bounding box center [328, 187] width 603 height 31
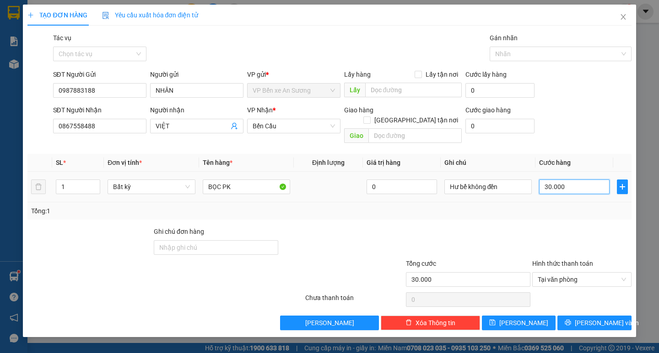
click at [568, 180] on input "30.000" at bounding box center [574, 187] width 70 height 15
click at [534, 227] on div at bounding box center [581, 243] width 101 height 32
click at [594, 318] on span "[PERSON_NAME] và In" at bounding box center [606, 323] width 64 height 10
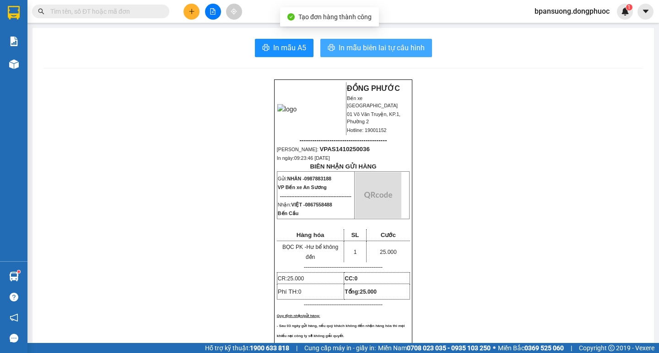
click at [410, 47] on span "In mẫu biên lai tự cấu hình" at bounding box center [381, 47] width 86 height 11
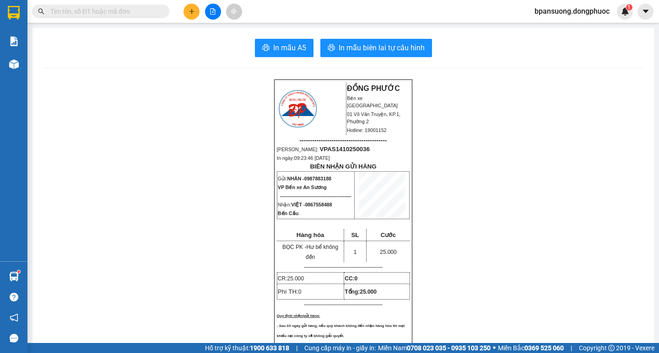
click at [159, 5] on span at bounding box center [100, 12] width 137 height 14
click at [155, 14] on input "text" at bounding box center [104, 11] width 108 height 10
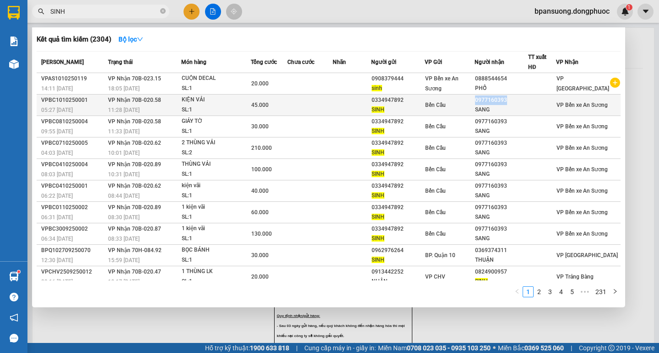
drag, startPoint x: 510, startPoint y: 98, endPoint x: 481, endPoint y: 100, distance: 29.4
click at [481, 100] on div "0977160393" at bounding box center [501, 101] width 53 height 10
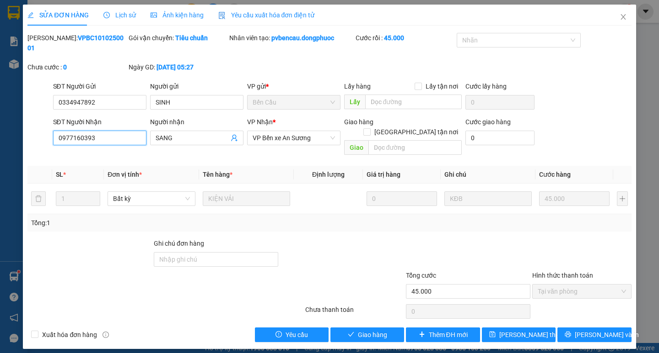
drag, startPoint x: 103, startPoint y: 126, endPoint x: 0, endPoint y: 117, distance: 103.7
click at [0, 117] on div "SỬA ĐƠN HÀNG Lịch sử Ảnh kiện hàng Yêu cầu xuất hóa đơn điện tử Total Paid Fee …" at bounding box center [329, 176] width 659 height 353
click at [623, 20] on icon "close" at bounding box center [622, 16] width 7 height 7
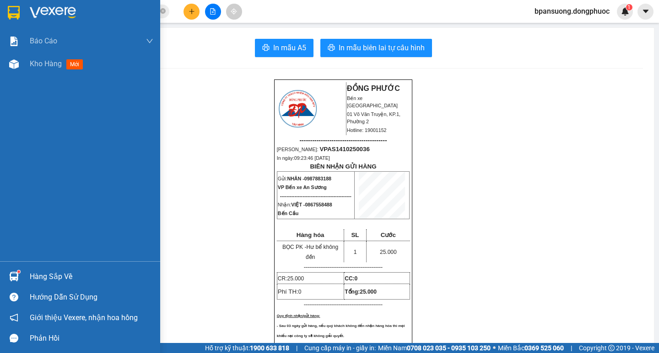
click at [28, 274] on div "Hàng sắp về" at bounding box center [80, 277] width 160 height 21
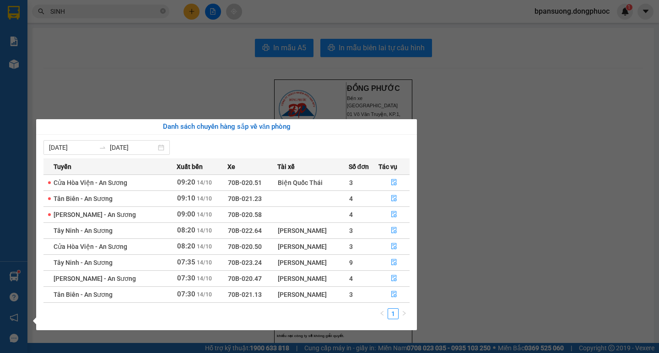
click at [184, 29] on section "Kết quả tìm kiếm ( 2304 ) Bộ lọc Mã ĐH Trạng thái Món hàng Tổng cước Chưa cước …" at bounding box center [329, 176] width 659 height 353
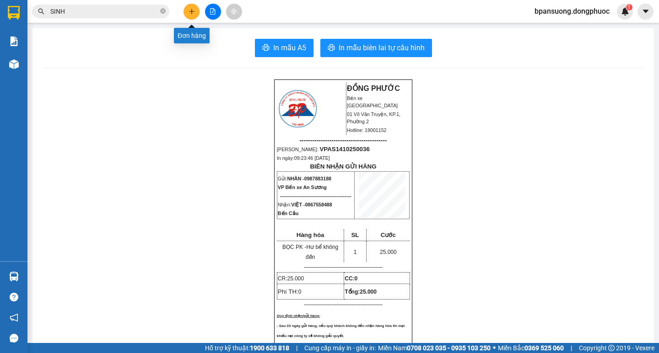
click at [194, 12] on icon "plus" at bounding box center [191, 11] width 6 height 6
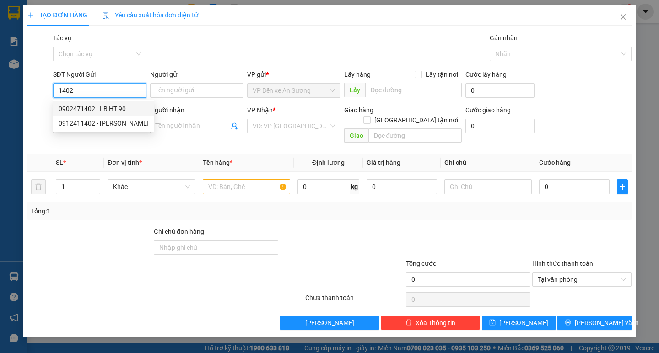
click at [115, 105] on div "0902471402 - LB HT 90" at bounding box center [104, 109] width 90 height 10
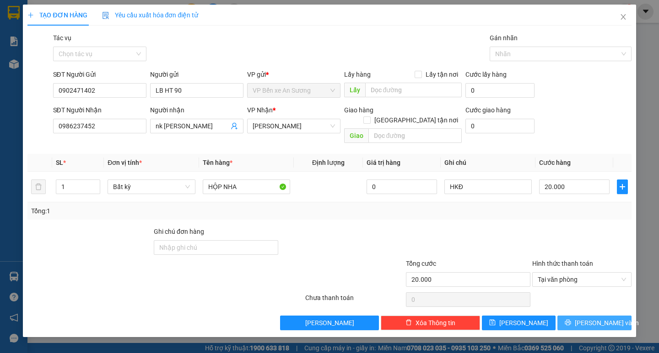
click at [584, 316] on button "[PERSON_NAME] và In" at bounding box center [594, 323] width 74 height 15
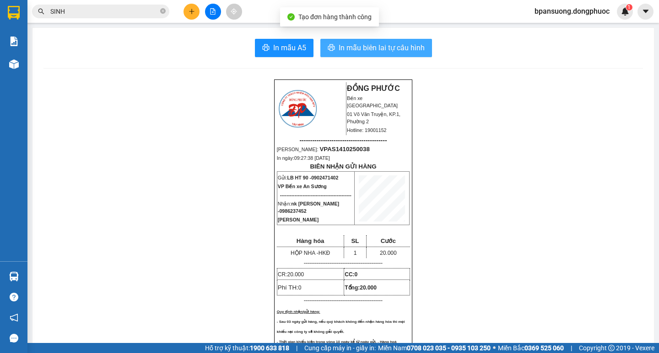
click at [338, 51] on span "In mẫu biên lai tự cấu hình" at bounding box center [381, 47] width 86 height 11
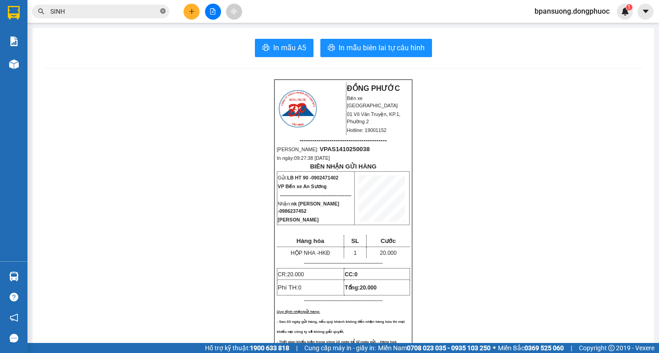
click at [163, 12] on icon "close-circle" at bounding box center [162, 10] width 5 height 5
click at [194, 13] on icon "plus" at bounding box center [191, 11] width 6 height 6
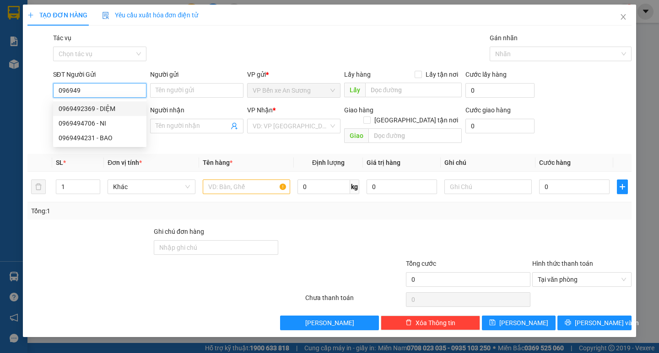
click at [88, 107] on div "0969492369 - DIỆM" at bounding box center [100, 109] width 82 height 10
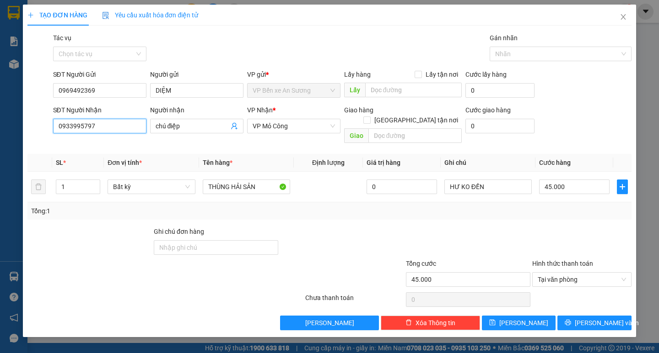
click at [101, 128] on input "0933995797" at bounding box center [99, 126] width 93 height 15
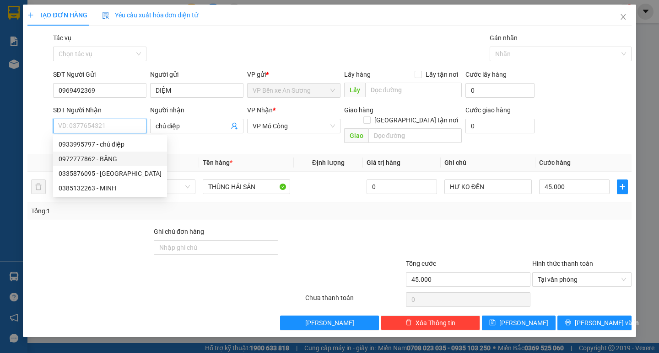
click at [86, 155] on div "0972777862 - BĂNG" at bounding box center [110, 159] width 103 height 10
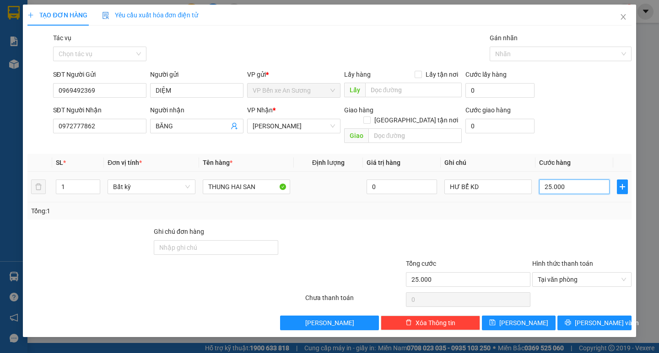
click at [560, 180] on input "25.000" at bounding box center [574, 187] width 70 height 15
click at [472, 227] on div at bounding box center [468, 243] width 126 height 32
click at [598, 318] on span "[PERSON_NAME] và In" at bounding box center [606, 323] width 64 height 10
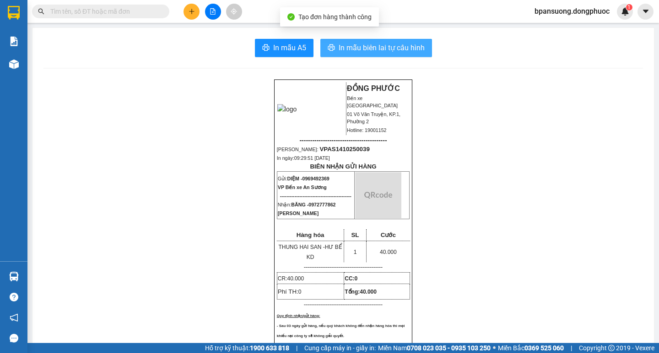
drag, startPoint x: 365, startPoint y: 42, endPoint x: 599, endPoint y: 131, distance: 250.1
click at [365, 42] on button "In mẫu biên lai tự cấu hình" at bounding box center [376, 48] width 112 height 18
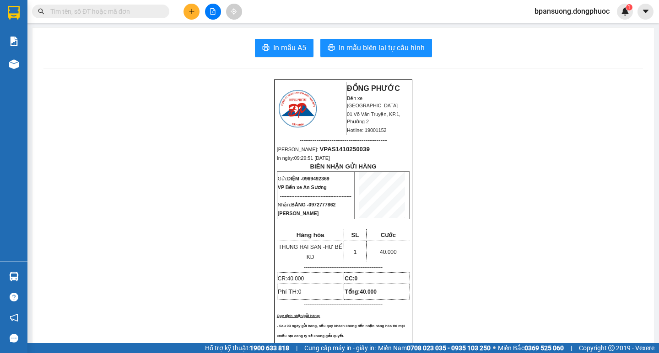
click at [187, 11] on button at bounding box center [191, 12] width 16 height 16
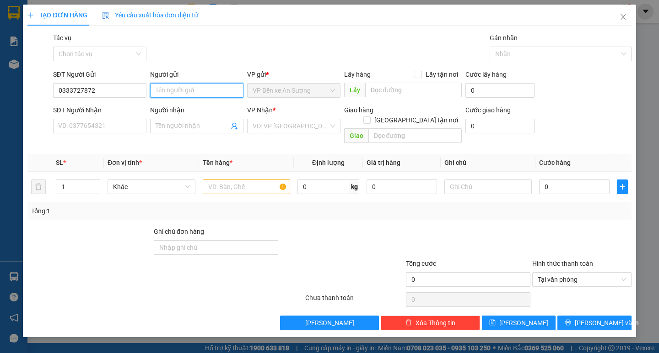
click at [185, 94] on input "Người gửi" at bounding box center [196, 90] width 93 height 15
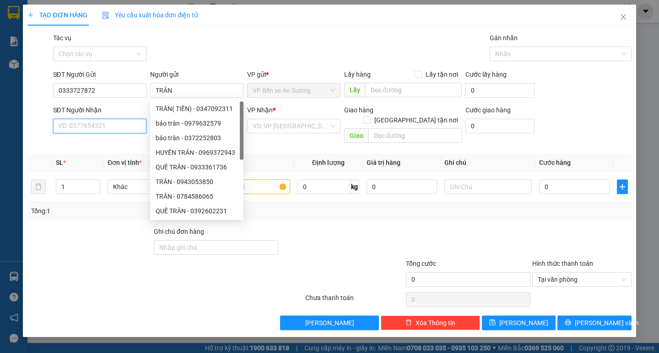
click at [100, 126] on input "SĐT Người Nhận" at bounding box center [99, 126] width 93 height 15
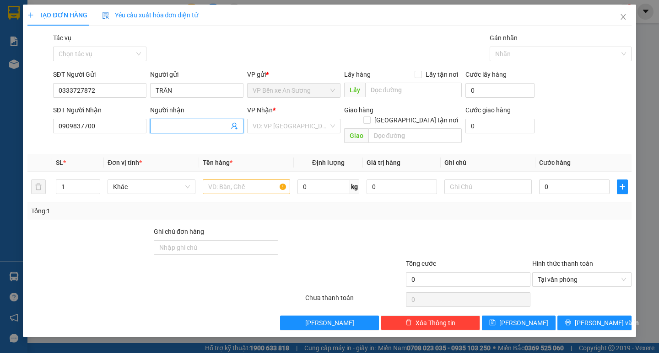
click at [178, 121] on span at bounding box center [196, 126] width 93 height 15
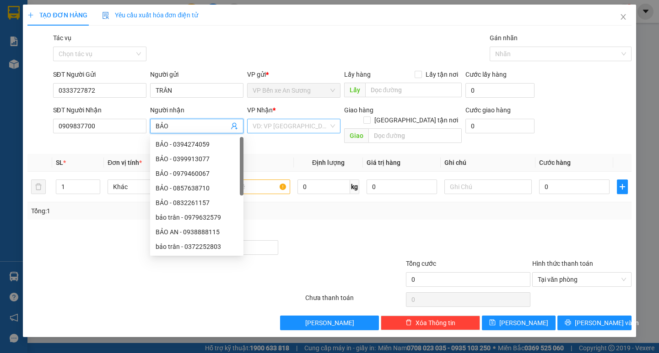
click at [286, 125] on input "search" at bounding box center [290, 126] width 76 height 14
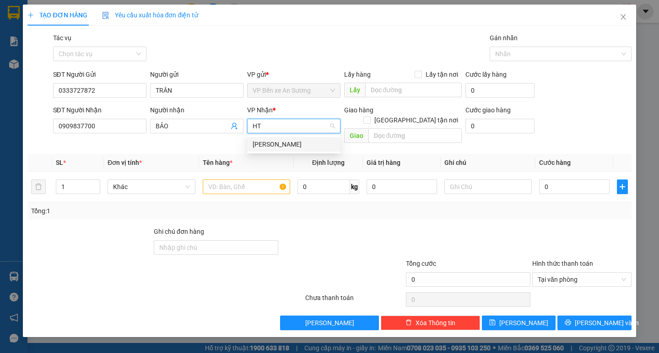
click at [299, 143] on div "[PERSON_NAME]" at bounding box center [293, 144] width 82 height 10
click at [242, 181] on input "text" at bounding box center [246, 187] width 87 height 15
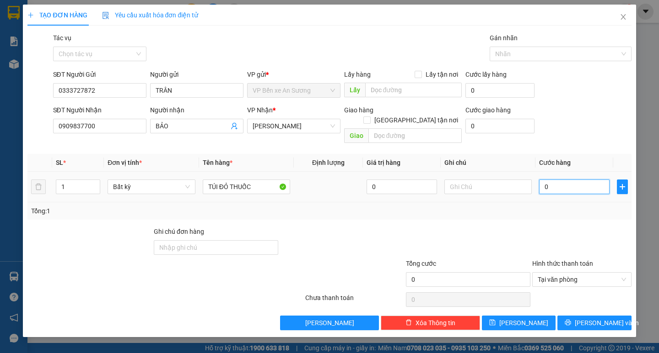
click at [567, 180] on input "0" at bounding box center [574, 187] width 70 height 15
click at [559, 209] on div "Tổng: 1" at bounding box center [328, 211] width 603 height 17
drag, startPoint x: 592, startPoint y: 315, endPoint x: 578, endPoint y: 305, distance: 18.0
click at [593, 318] on span "[PERSON_NAME] và In" at bounding box center [606, 323] width 64 height 10
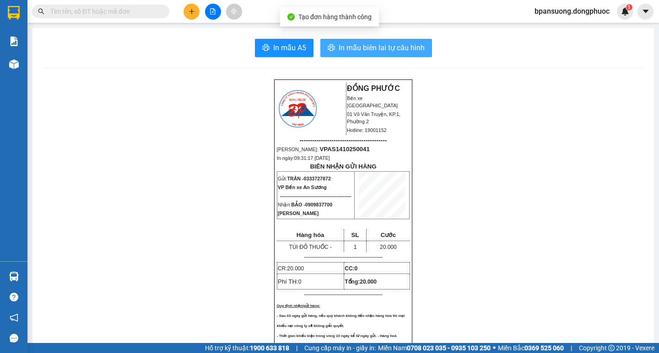
click at [403, 48] on span "In mẫu biên lai tự cấu hình" at bounding box center [381, 47] width 86 height 11
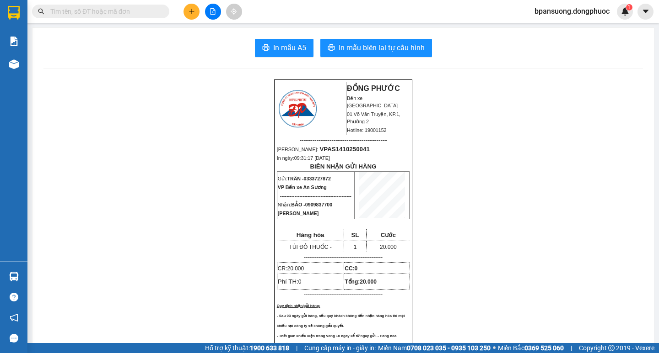
click at [196, 12] on button at bounding box center [191, 12] width 16 height 16
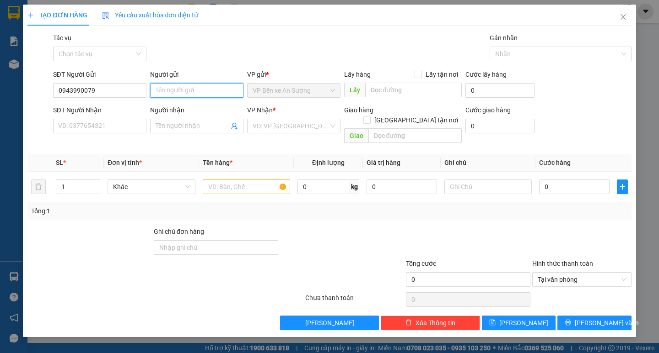
click at [171, 91] on input "Người gửi" at bounding box center [196, 90] width 93 height 15
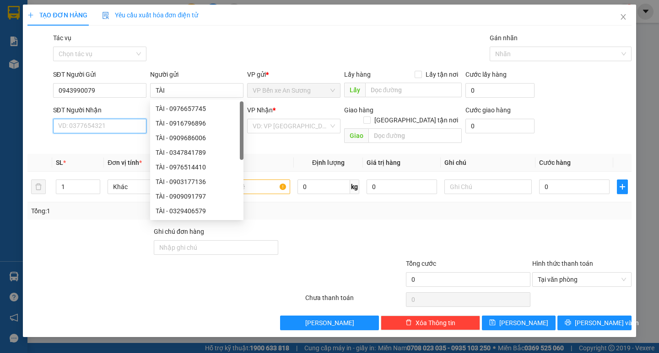
click at [93, 126] on input "SĐT Người Nhận" at bounding box center [99, 126] width 93 height 15
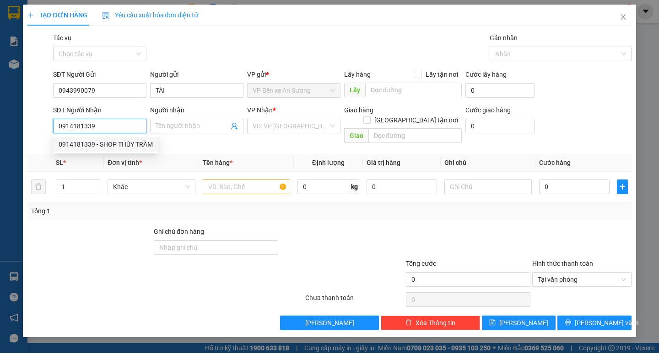
click at [117, 139] on div "0914181339 - SHOP THÙY TRÂM" at bounding box center [105, 144] width 105 height 15
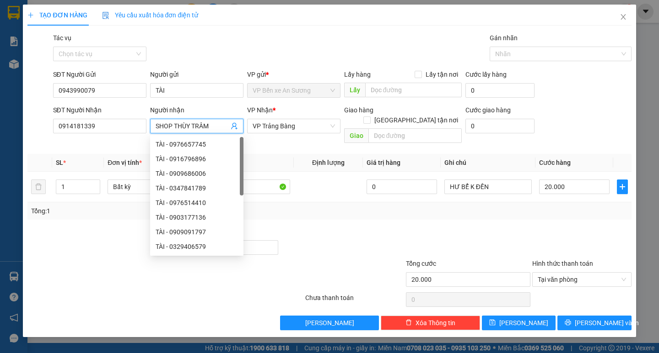
drag, startPoint x: 217, startPoint y: 123, endPoint x: 85, endPoint y: 143, distance: 134.2
click at [89, 143] on div "Transit Pickup Surcharge Ids Transit Deliver Surcharge Ids Transit Deliver Surc…" at bounding box center [328, 182] width 603 height 298
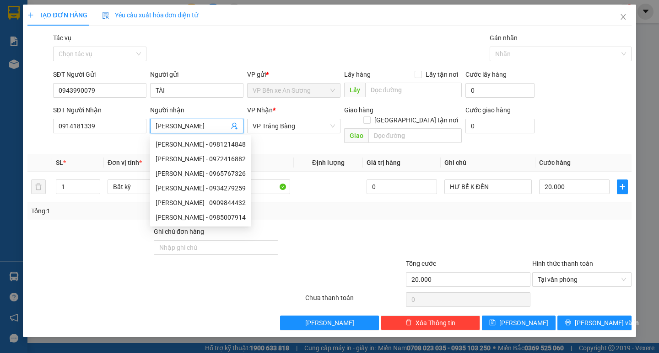
click at [328, 209] on div "Tổng: 1" at bounding box center [328, 211] width 603 height 17
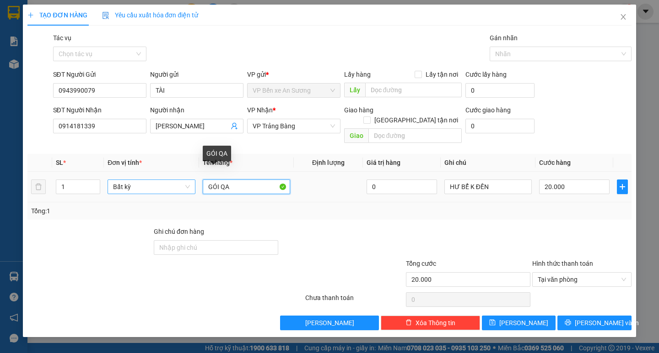
drag, startPoint x: 241, startPoint y: 173, endPoint x: 170, endPoint y: 177, distance: 71.0
click at [171, 177] on tr "1 Bất kỳ GÓI QA 0 HƯ BỂ K ĐỀN 20.000" at bounding box center [328, 187] width 603 height 31
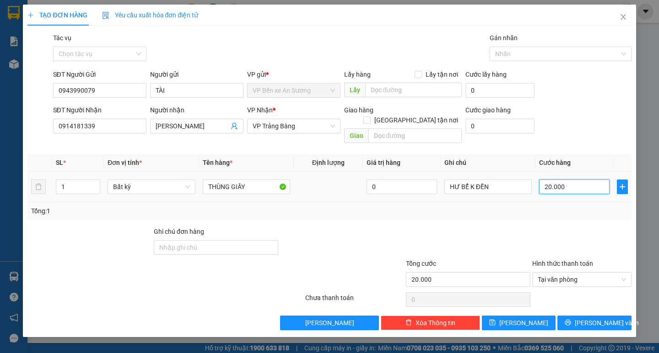
click at [569, 180] on input "20.000" at bounding box center [574, 187] width 70 height 15
click at [552, 208] on div "Tổng: 1" at bounding box center [328, 211] width 603 height 17
click at [605, 318] on span "[PERSON_NAME] và In" at bounding box center [606, 323] width 64 height 10
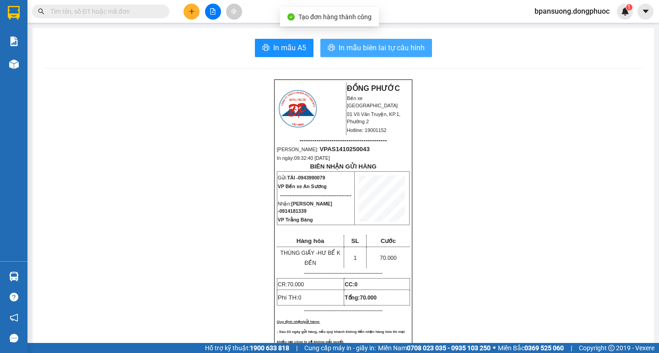
click at [385, 52] on span "In mẫu biên lai tự cấu hình" at bounding box center [381, 47] width 86 height 11
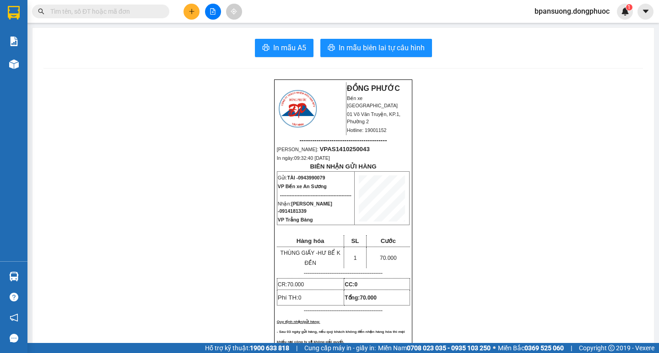
click at [188, 12] on icon "plus" at bounding box center [191, 11] width 6 height 6
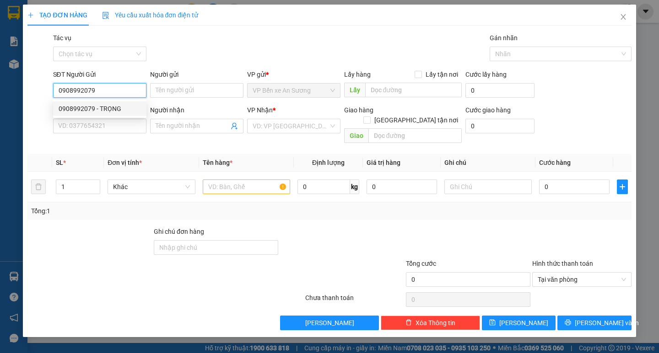
click at [103, 106] on div "0908992079 - TRỌNG" at bounding box center [100, 109] width 82 height 10
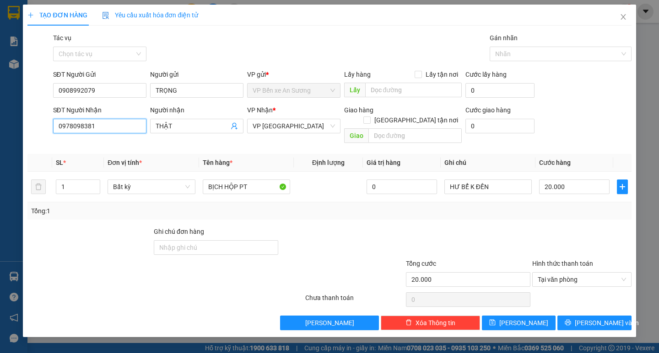
click at [105, 126] on input "0978098381" at bounding box center [99, 126] width 93 height 15
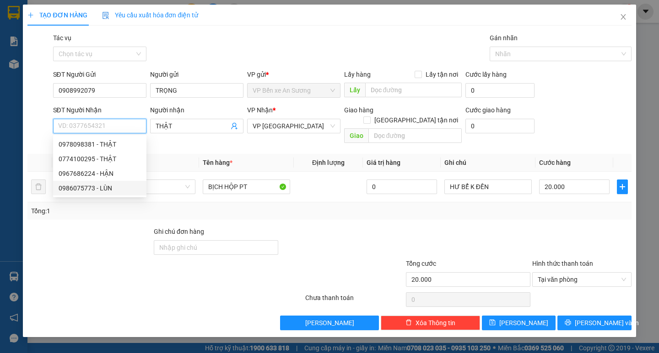
click at [97, 187] on div "0986075773 - LÙN" at bounding box center [100, 188] width 82 height 10
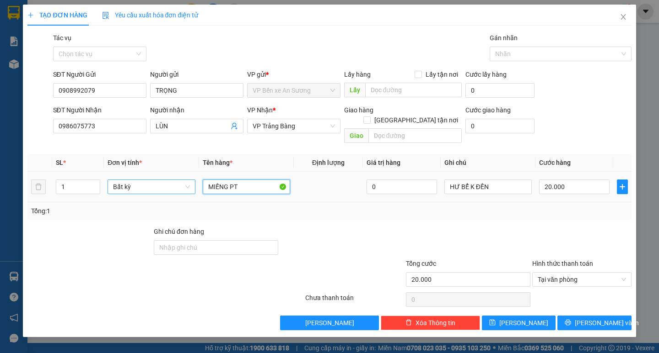
drag, startPoint x: 241, startPoint y: 177, endPoint x: 168, endPoint y: 178, distance: 72.7
click at [168, 178] on tr "1 Bất kỳ MIẾNG PT 0 HƯ BỂ K ĐỀN 20.000" at bounding box center [328, 187] width 603 height 31
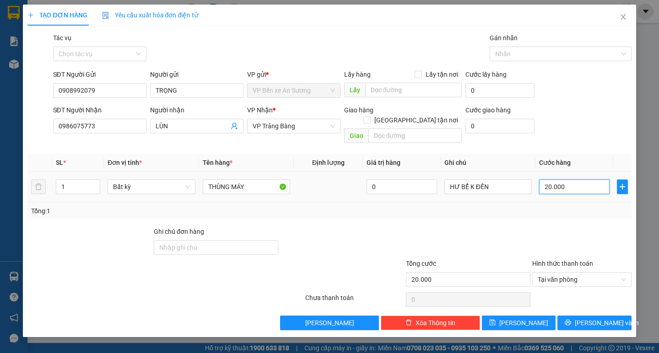
click at [580, 180] on input "20.000" at bounding box center [574, 187] width 70 height 15
click at [551, 206] on div "Tổng: 1" at bounding box center [329, 211] width 596 height 10
click at [610, 318] on span "[PERSON_NAME] và In" at bounding box center [606, 323] width 64 height 10
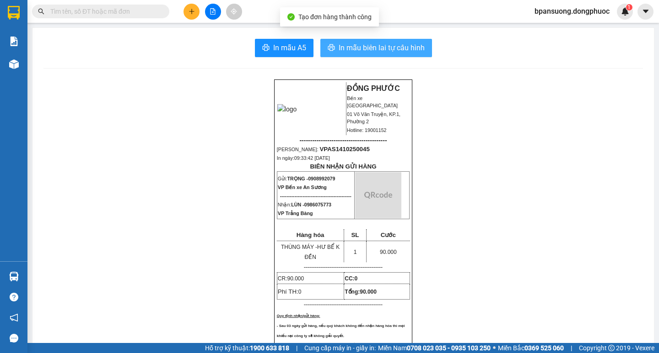
click at [375, 54] on span "In mẫu biên lai tự cấu hình" at bounding box center [381, 47] width 86 height 11
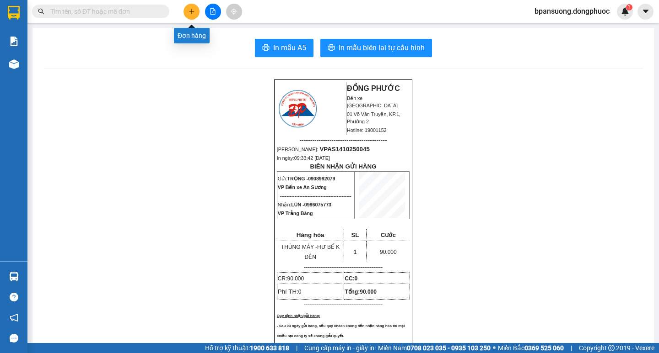
click at [191, 10] on icon "plus" at bounding box center [191, 11] width 6 height 6
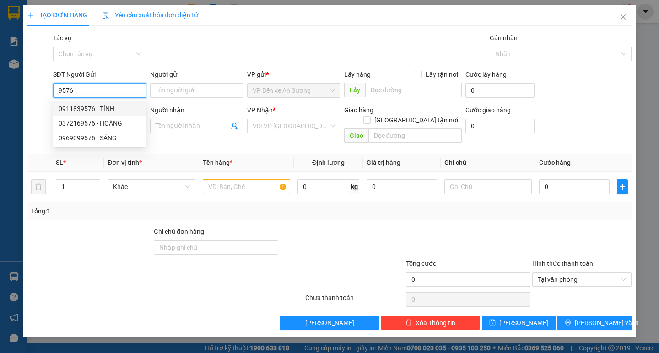
click at [114, 104] on div "0911839576 - TÍNH" at bounding box center [100, 109] width 82 height 10
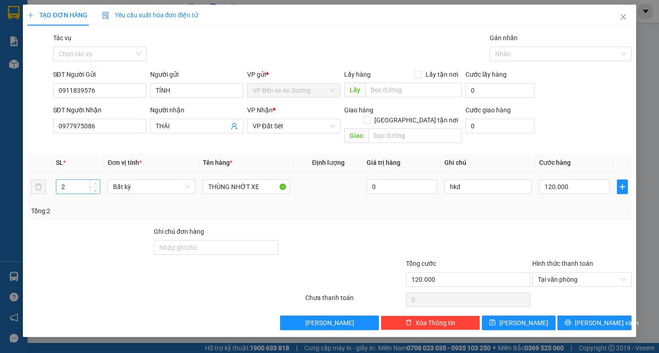
click at [73, 180] on input "2" at bounding box center [77, 187] width 43 height 14
click at [575, 180] on input "120.000" at bounding box center [574, 187] width 70 height 15
click at [529, 227] on div at bounding box center [468, 243] width 126 height 32
click at [599, 318] on span "[PERSON_NAME] và In" at bounding box center [606, 323] width 64 height 10
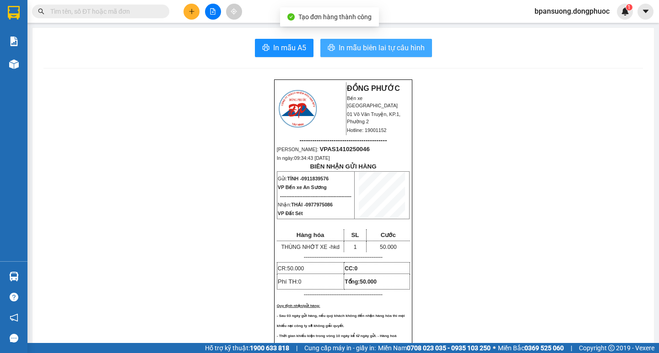
click at [377, 49] on span "In mẫu biên lai tự cấu hình" at bounding box center [381, 47] width 86 height 11
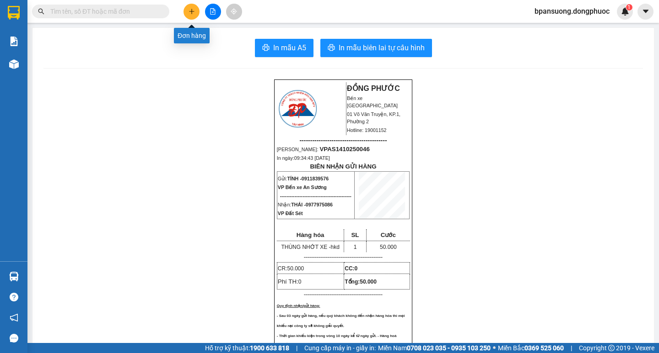
click at [185, 10] on button at bounding box center [191, 12] width 16 height 16
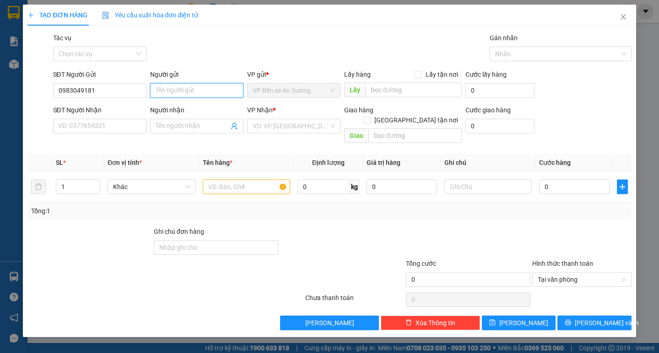
click at [170, 89] on input "Người gửi" at bounding box center [196, 90] width 93 height 15
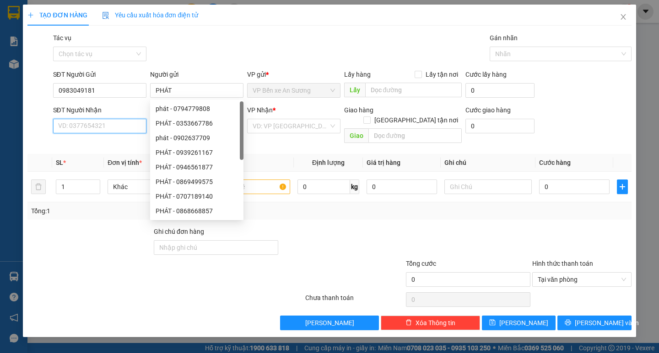
click at [74, 128] on input "SĐT Người Nhận" at bounding box center [99, 126] width 93 height 15
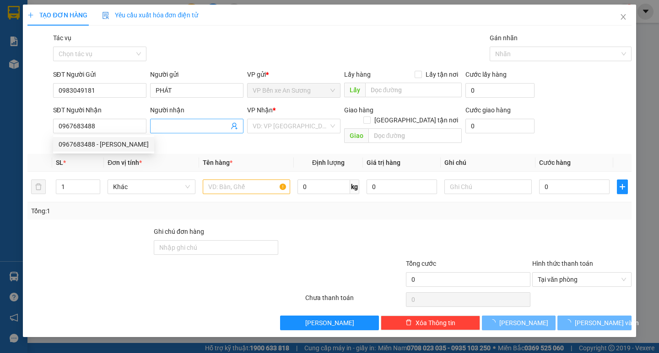
click at [171, 127] on input "Người nhận" at bounding box center [191, 126] width 73 height 10
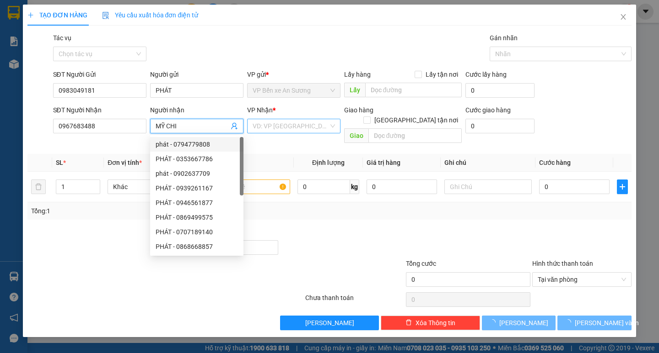
click at [270, 126] on input "search" at bounding box center [290, 126] width 76 height 14
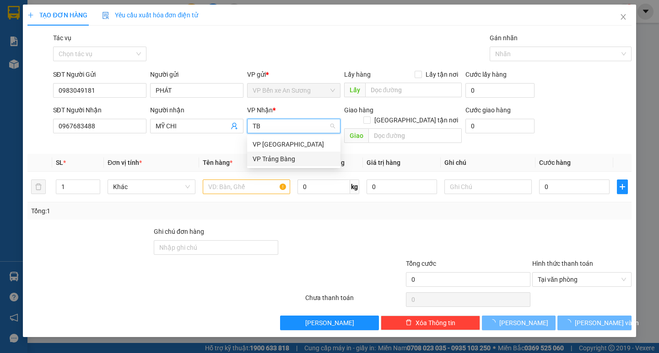
click at [286, 160] on div "VP Trảng Bàng" at bounding box center [293, 159] width 82 height 10
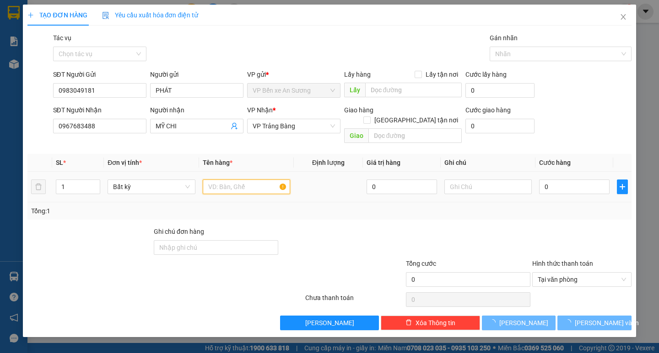
click at [238, 182] on input "text" at bounding box center [246, 187] width 87 height 15
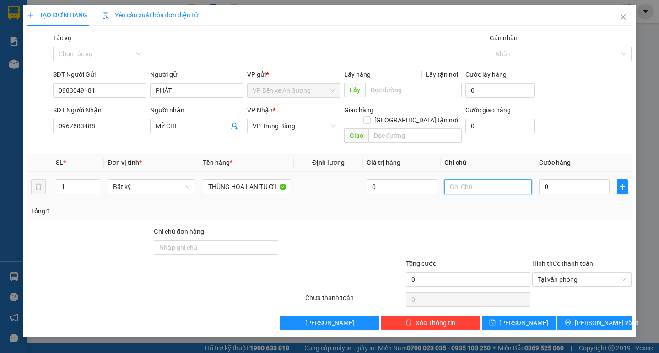
click at [486, 180] on input "text" at bounding box center [487, 187] width 87 height 15
click at [493, 158] on th "Ghi chú" at bounding box center [487, 163] width 95 height 18
click at [555, 180] on input "0" at bounding box center [574, 187] width 70 height 15
click at [558, 227] on div at bounding box center [581, 243] width 101 height 32
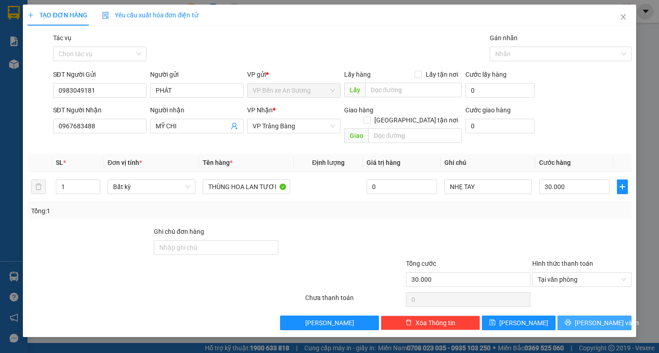
click at [593, 318] on span "[PERSON_NAME] và In" at bounding box center [606, 323] width 64 height 10
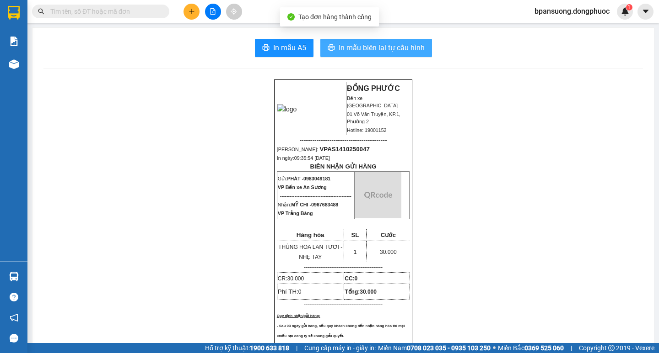
click at [409, 47] on span "In mẫu biên lai tự cấu hình" at bounding box center [381, 47] width 86 height 11
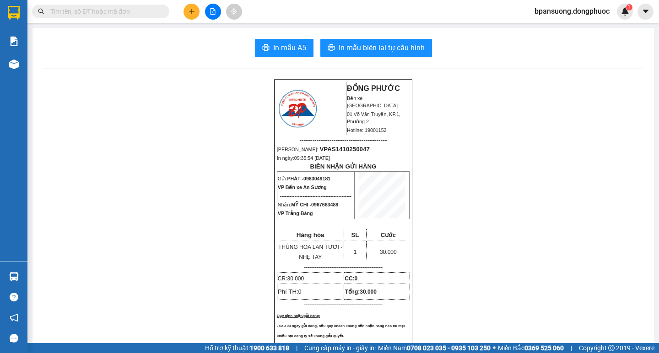
click at [186, 11] on button at bounding box center [191, 12] width 16 height 16
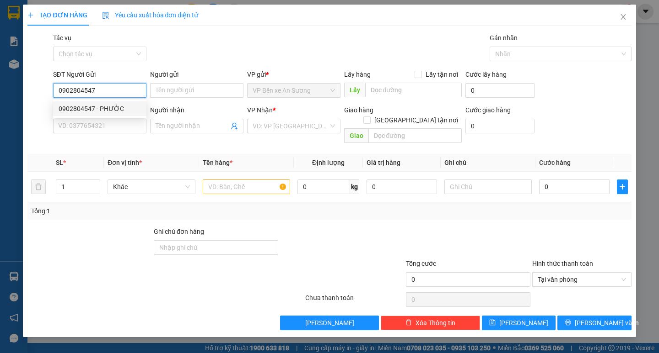
click at [114, 110] on div "0902804547 - PHƯỚC" at bounding box center [100, 109] width 82 height 10
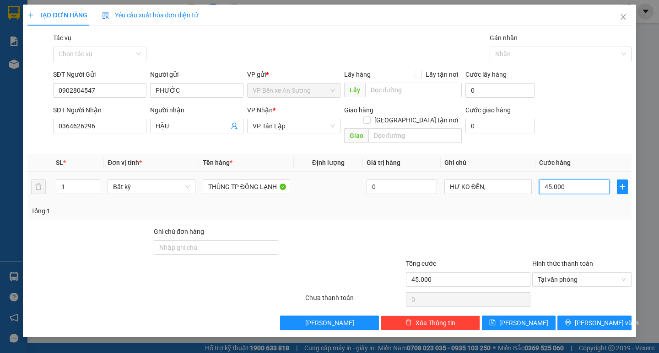
click at [561, 180] on input "45.000" at bounding box center [574, 187] width 70 height 15
click at [529, 228] on div at bounding box center [468, 243] width 126 height 32
click at [597, 318] on span "[PERSON_NAME] và In" at bounding box center [606, 323] width 64 height 10
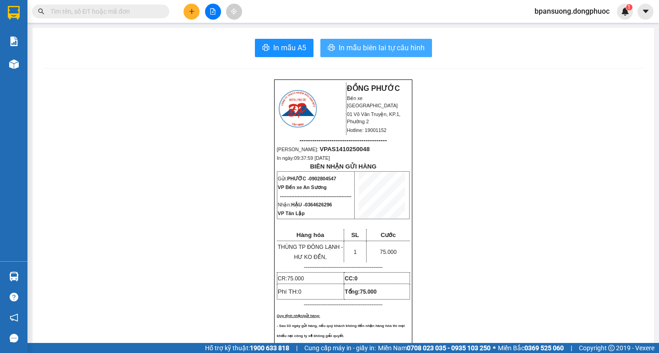
click at [394, 56] on button "In mẫu biên lai tự cấu hình" at bounding box center [376, 48] width 112 height 18
click at [189, 17] on button at bounding box center [191, 12] width 16 height 16
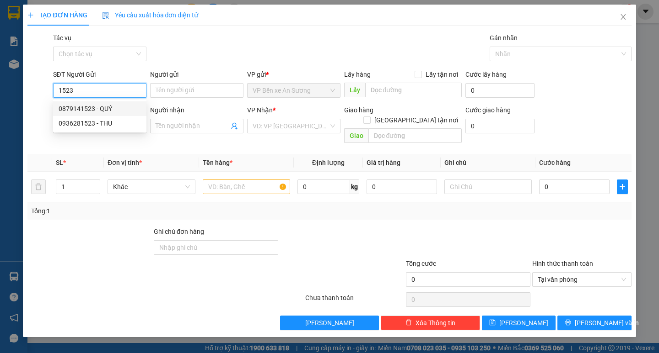
click at [105, 107] on div "0879141523 - QUÝ" at bounding box center [100, 109] width 82 height 10
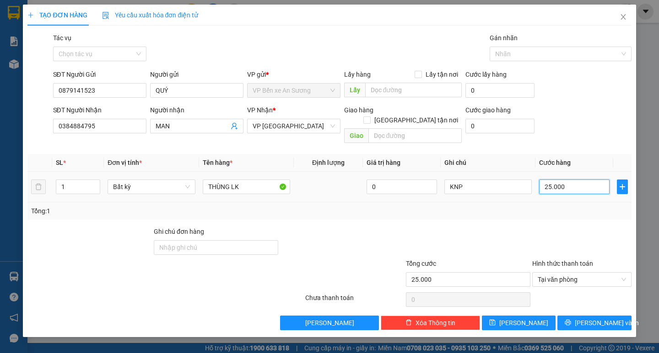
click at [577, 181] on input "25.000" at bounding box center [574, 187] width 70 height 15
click at [540, 206] on div "Tổng: 1" at bounding box center [329, 211] width 596 height 10
click at [596, 318] on span "[PERSON_NAME] và In" at bounding box center [606, 323] width 64 height 10
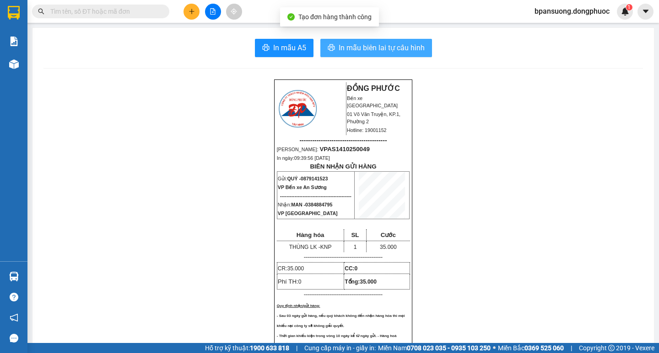
click at [346, 45] on span "In mẫu biên lai tự cấu hình" at bounding box center [381, 47] width 86 height 11
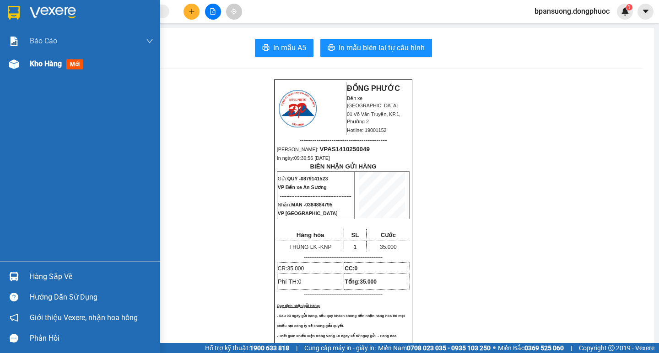
click at [48, 64] on span "Kho hàng" at bounding box center [46, 63] width 32 height 9
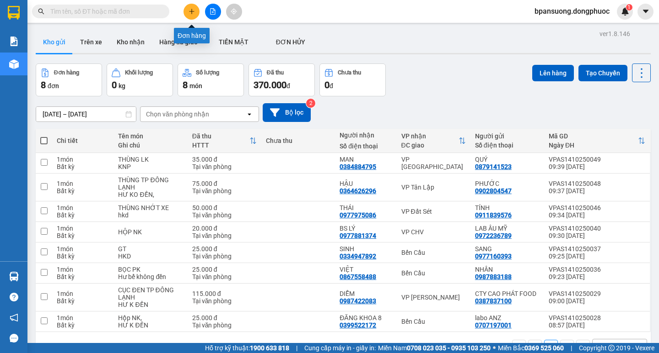
click at [196, 10] on button at bounding box center [191, 12] width 16 height 16
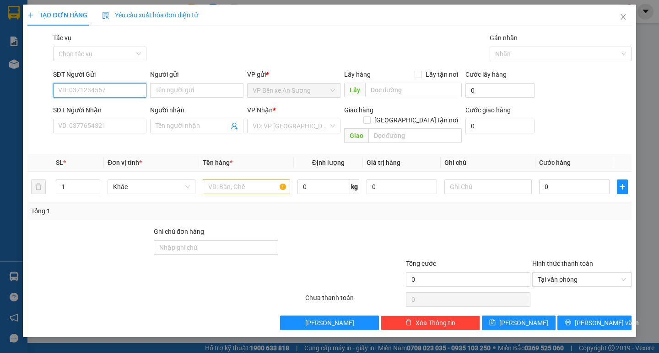
click at [107, 96] on input "SĐT Người Gửi" at bounding box center [99, 90] width 93 height 15
click at [112, 107] on div "0706697552 - DUNG" at bounding box center [100, 109] width 82 height 10
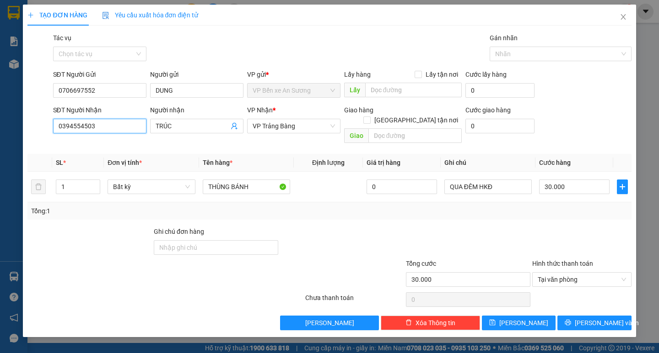
drag, startPoint x: 119, startPoint y: 129, endPoint x: 0, endPoint y: 90, distance: 124.9
click at [5, 123] on div "TẠO ĐƠN HÀNG Yêu cầu xuất hóa đơn điện tử Transit Pickup Surcharge Ids Transit …" at bounding box center [329, 176] width 659 height 353
click at [92, 140] on div "0797178508 - HƯƠNG" at bounding box center [100, 144] width 82 height 10
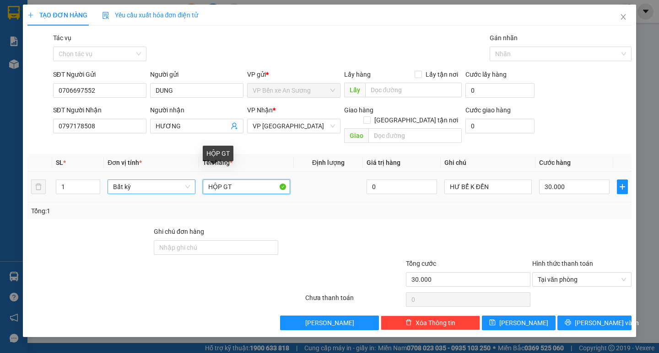
drag, startPoint x: 186, startPoint y: 177, endPoint x: 138, endPoint y: 176, distance: 48.5
click at [139, 177] on tr "1 Bất kỳ HỘP GT 0 HƯ BỂ K ĐỀN 30.000" at bounding box center [328, 187] width 603 height 31
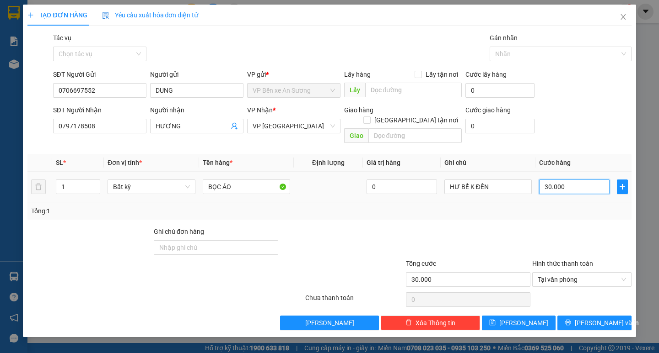
click at [557, 180] on input "30.000" at bounding box center [574, 187] width 70 height 15
drag, startPoint x: 555, startPoint y: 208, endPoint x: 564, endPoint y: 203, distance: 10.0
click at [556, 208] on div "Tổng: 1" at bounding box center [328, 211] width 603 height 17
click at [606, 318] on span "[PERSON_NAME] và In" at bounding box center [606, 323] width 64 height 10
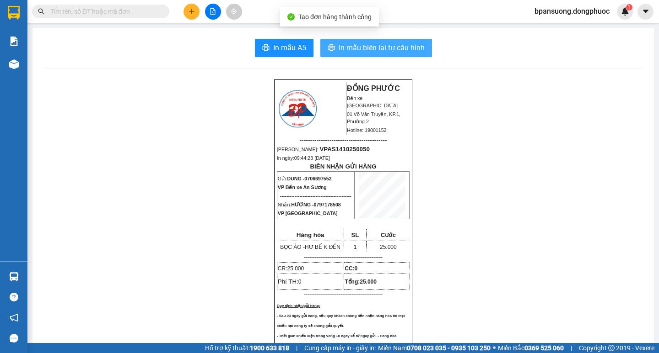
click at [395, 47] on span "In mẫu biên lai tự cấu hình" at bounding box center [381, 47] width 86 height 11
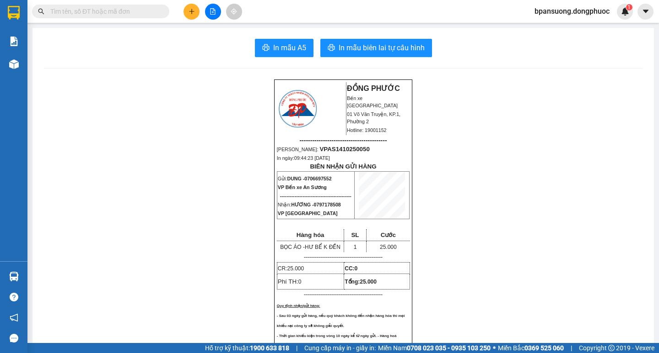
click at [193, 14] on icon "plus" at bounding box center [191, 11] width 6 height 6
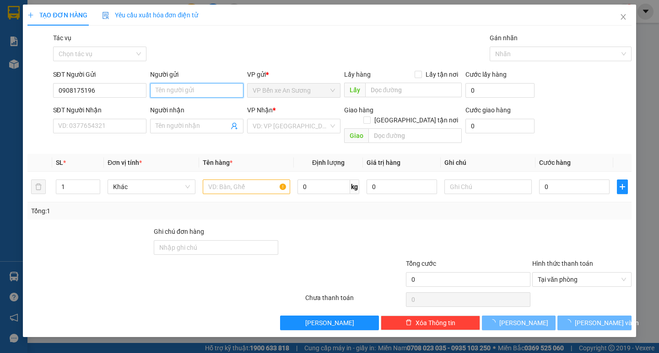
click at [173, 92] on input "Người gửi" at bounding box center [196, 90] width 93 height 15
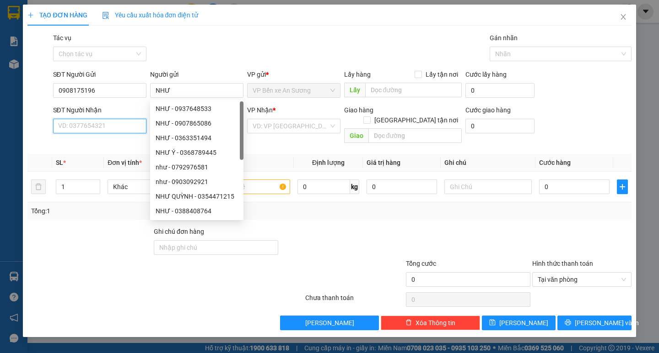
click at [71, 125] on input "SĐT Người Nhận" at bounding box center [99, 126] width 93 height 15
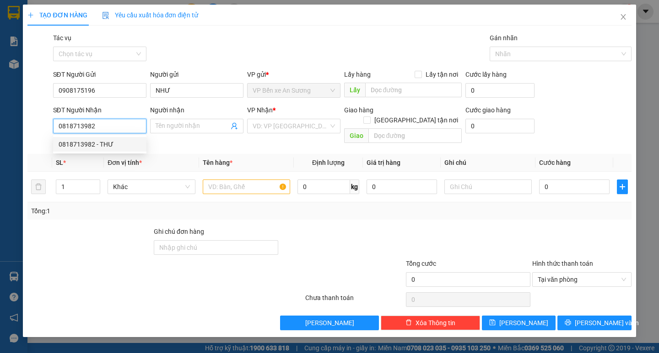
click at [102, 143] on div "0818713982 - THƯ" at bounding box center [100, 144] width 82 height 10
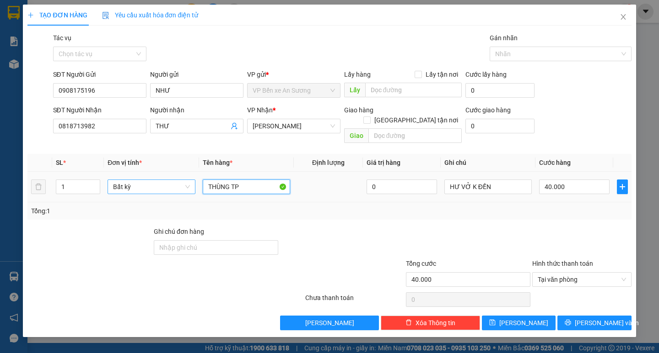
drag, startPoint x: 264, startPoint y: 175, endPoint x: 162, endPoint y: 181, distance: 102.1
click at [162, 181] on tr "1 Bất kỳ THÙNG TP 0 HƯ VỞ K ĐỀN 40.000" at bounding box center [328, 187] width 603 height 31
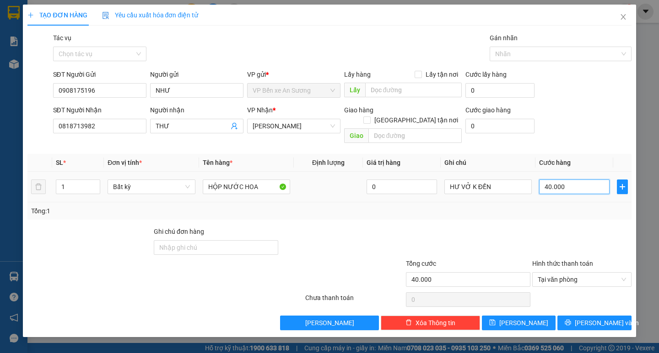
click at [566, 180] on input "40.000" at bounding box center [574, 187] width 70 height 15
click at [540, 227] on div at bounding box center [581, 243] width 101 height 32
click at [594, 318] on span "[PERSON_NAME] và In" at bounding box center [606, 323] width 64 height 10
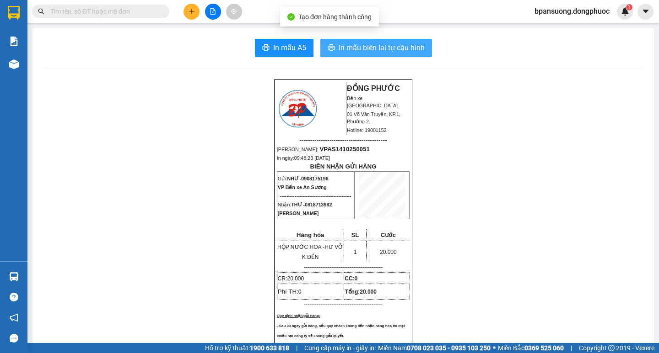
click at [404, 43] on span "In mẫu biên lai tự cấu hình" at bounding box center [381, 47] width 86 height 11
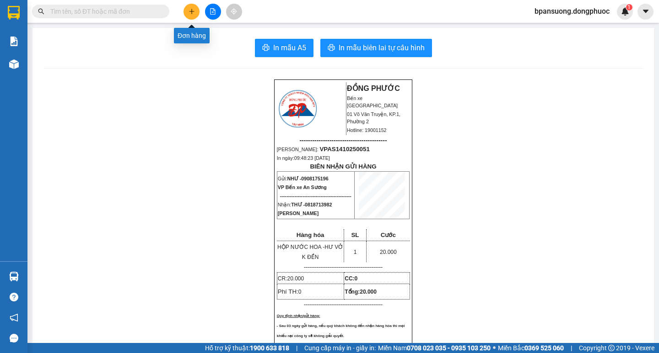
click at [190, 14] on icon "plus" at bounding box center [191, 11] width 6 height 6
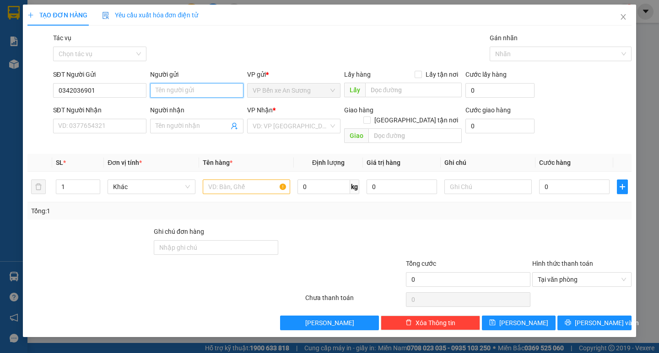
click at [172, 92] on input "Người gửi" at bounding box center [196, 90] width 93 height 15
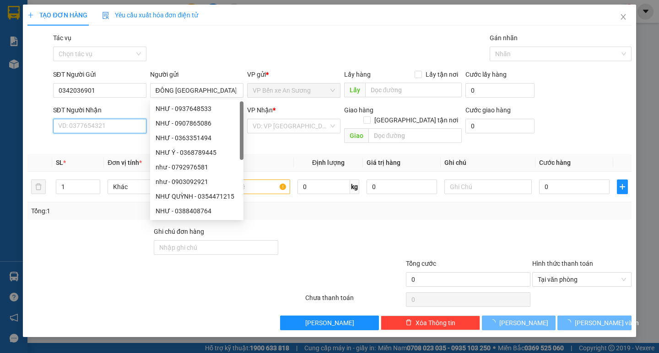
click at [84, 129] on input "SĐT Người Nhận" at bounding box center [99, 126] width 93 height 15
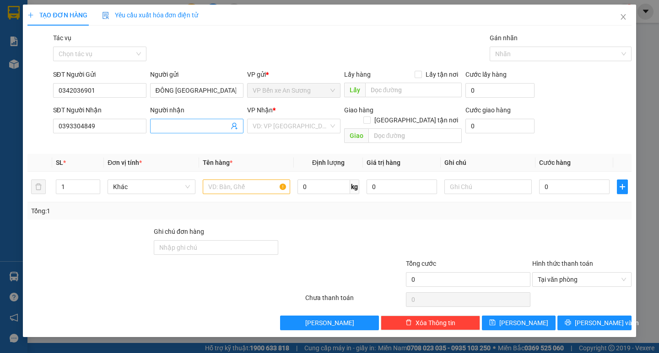
click at [190, 124] on input "Người nhận" at bounding box center [191, 126] width 73 height 10
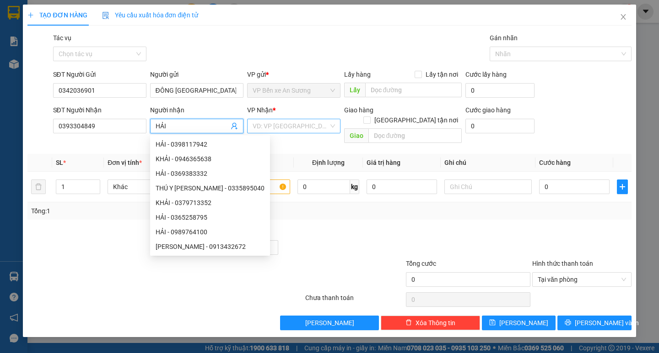
click at [267, 128] on input "search" at bounding box center [290, 126] width 76 height 14
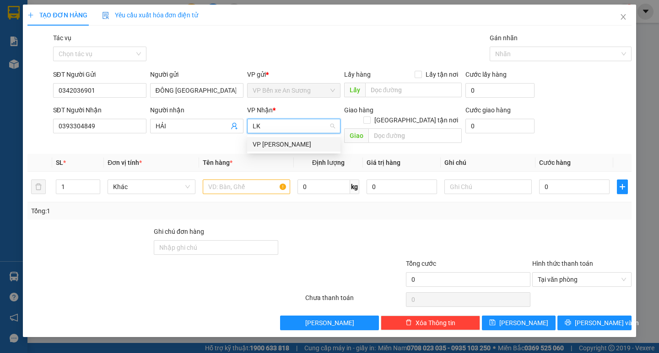
click at [295, 146] on div "VP [PERSON_NAME]" at bounding box center [293, 144] width 82 height 10
click at [236, 180] on input "text" at bounding box center [246, 187] width 87 height 15
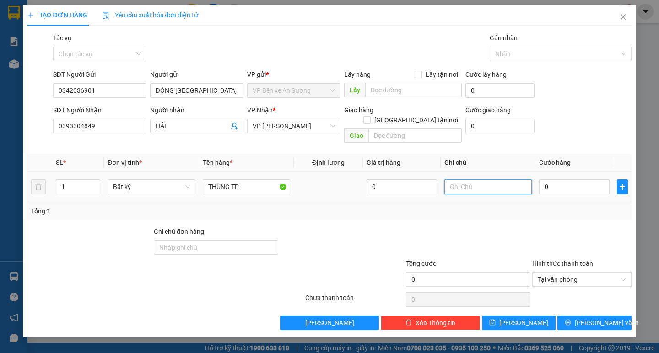
click at [479, 181] on input "text" at bounding box center [487, 187] width 87 height 15
click at [587, 180] on input "0" at bounding box center [574, 187] width 70 height 15
click at [503, 211] on div "Transit Pickup Surcharge Ids Transit Deliver Surcharge Ids Transit Deliver Surc…" at bounding box center [328, 182] width 603 height 298
click at [598, 318] on span "[PERSON_NAME] và In" at bounding box center [606, 323] width 64 height 10
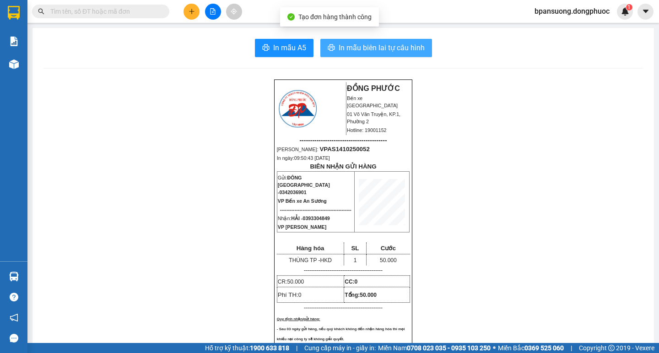
click at [374, 50] on span "In mẫu biên lai tự cấu hình" at bounding box center [381, 47] width 86 height 11
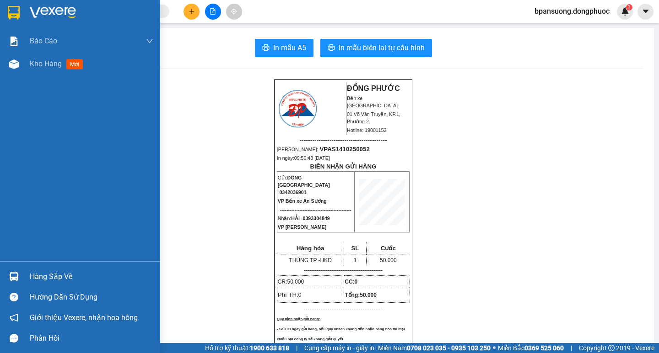
click at [23, 274] on div "Hàng sắp về" at bounding box center [80, 277] width 160 height 21
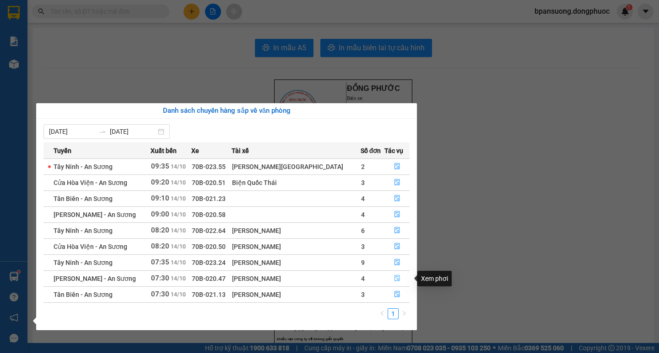
click at [395, 280] on icon "file-done" at bounding box center [397, 278] width 6 height 6
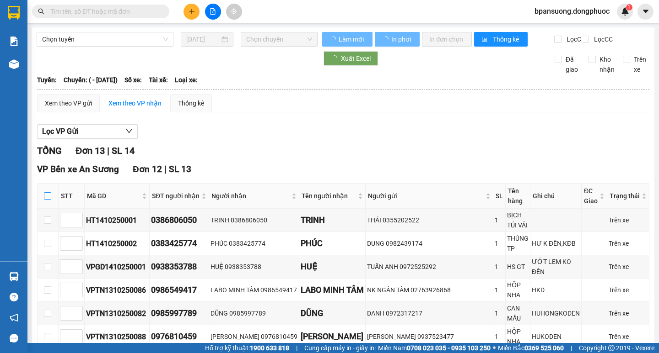
click at [48, 200] on input "checkbox" at bounding box center [47, 196] width 7 height 7
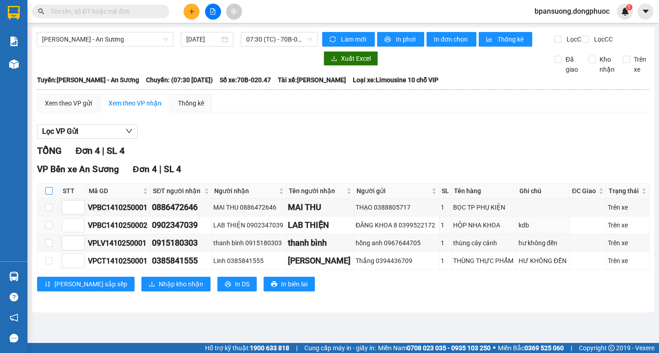
click at [52, 195] on input "checkbox" at bounding box center [48, 190] width 7 height 7
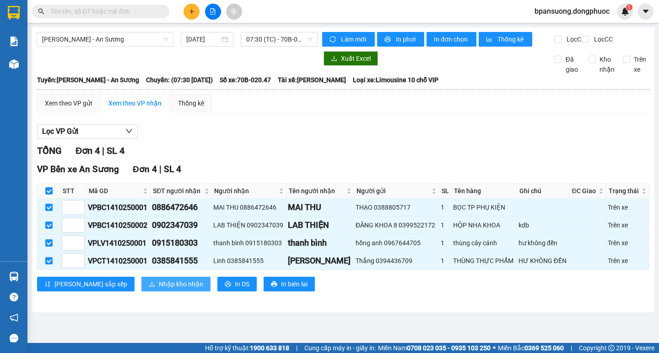
click at [159, 289] on span "Nhập kho nhận" at bounding box center [181, 284] width 44 height 10
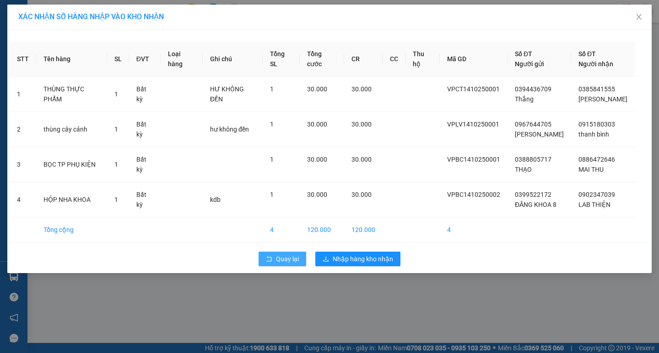
click at [288, 262] on span "Quay lại" at bounding box center [287, 259] width 23 height 10
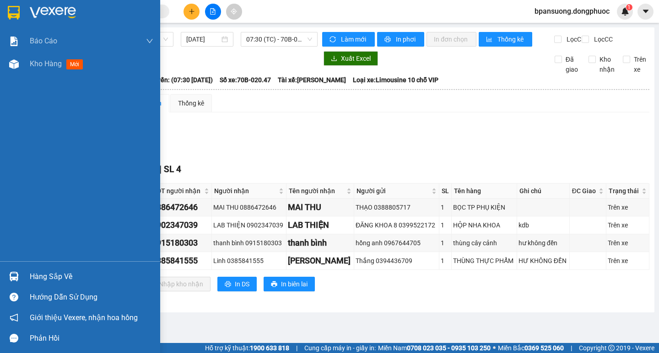
click at [48, 281] on div "Hàng sắp về" at bounding box center [91, 277] width 123 height 14
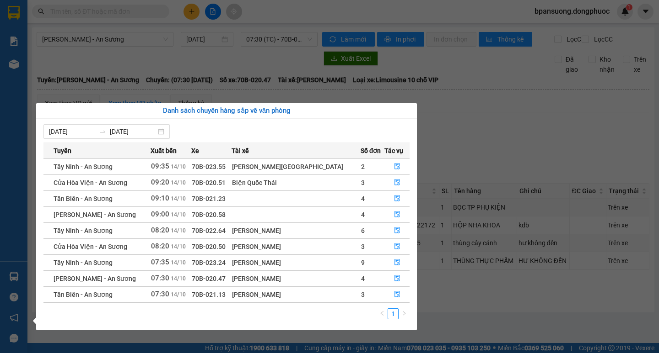
click at [158, 31] on section "Kết quả tìm kiếm ( 2304 ) Bộ lọc Mã ĐH Trạng thái Món hàng Tổng cước Chưa cước …" at bounding box center [329, 176] width 659 height 353
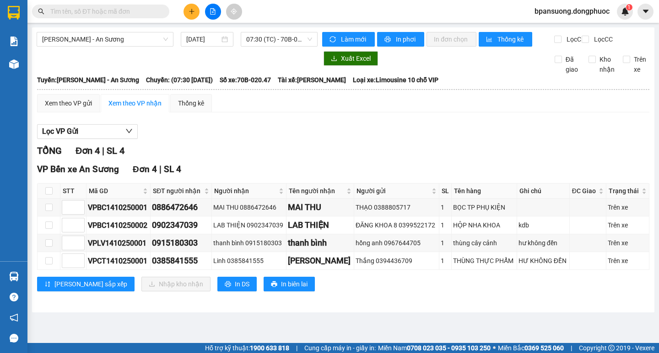
click at [195, 15] on button at bounding box center [191, 12] width 16 height 16
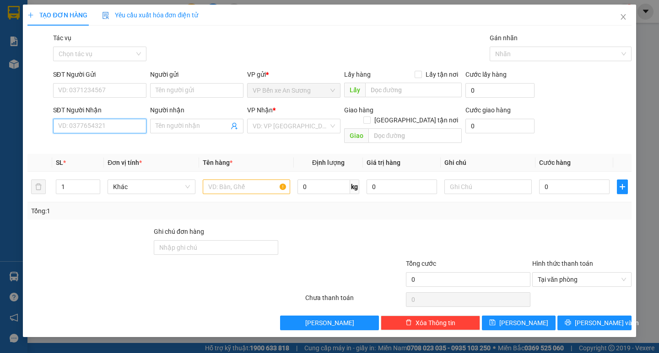
click at [110, 129] on input "SĐT Người Nhận" at bounding box center [99, 126] width 93 height 15
drag, startPoint x: 106, startPoint y: 147, endPoint x: 107, endPoint y: 140, distance: 7.4
click at [105, 147] on div "0909767168 - PHONG" at bounding box center [100, 144] width 82 height 10
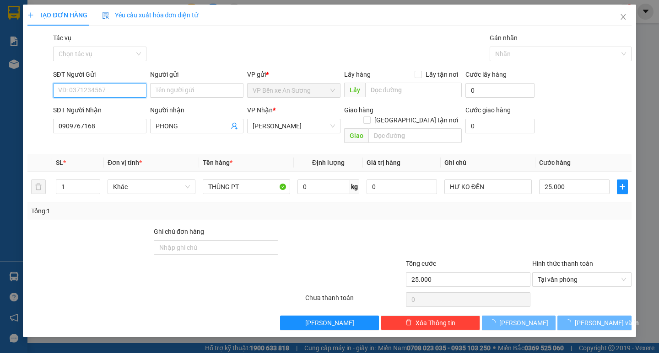
click at [103, 88] on input "SĐT Người Gửi" at bounding box center [99, 90] width 93 height 15
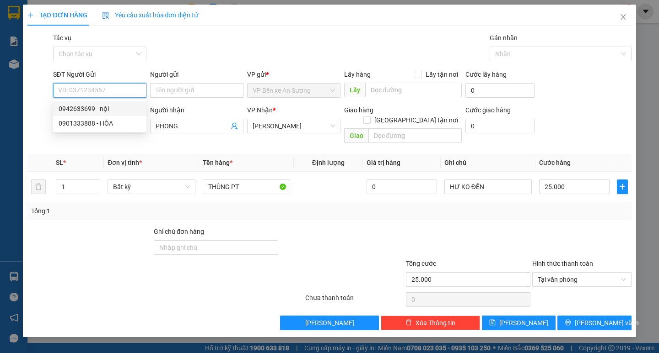
click at [104, 107] on div "0942633699 - nội" at bounding box center [100, 109] width 82 height 10
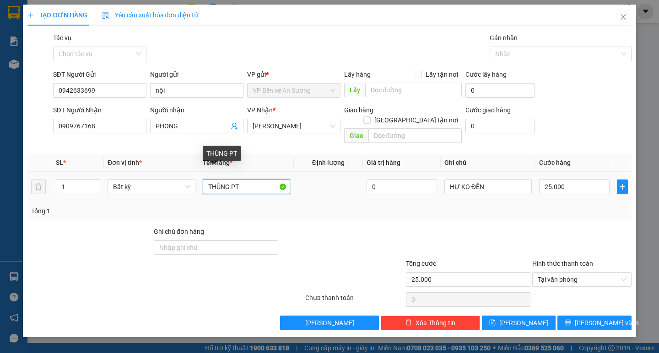
drag, startPoint x: 225, startPoint y: 171, endPoint x: 4, endPoint y: 129, distance: 225.3
click at [111, 172] on tr "1 Bất kỳ THÙNG PT 0 HƯ KO ĐỀN 25.000" at bounding box center [328, 187] width 603 height 31
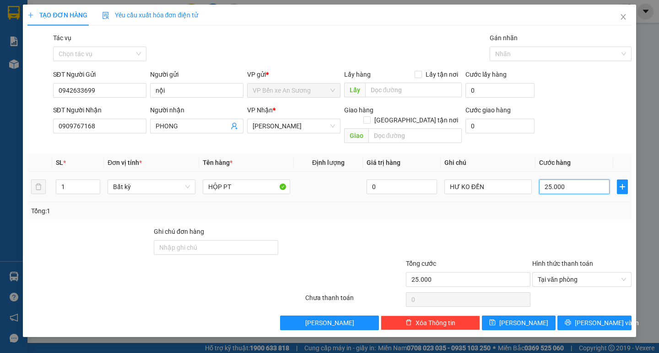
click at [580, 182] on input "25.000" at bounding box center [574, 187] width 70 height 15
click at [558, 206] on div "Tổng: 1" at bounding box center [329, 211] width 596 height 10
click at [592, 318] on span "[PERSON_NAME] và In" at bounding box center [606, 323] width 64 height 10
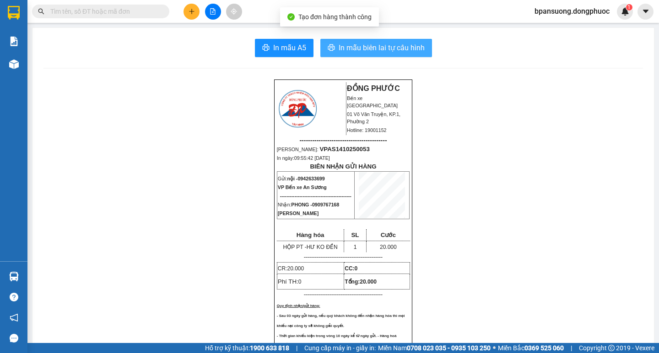
click at [404, 53] on span "In mẫu biên lai tự cấu hình" at bounding box center [381, 47] width 86 height 11
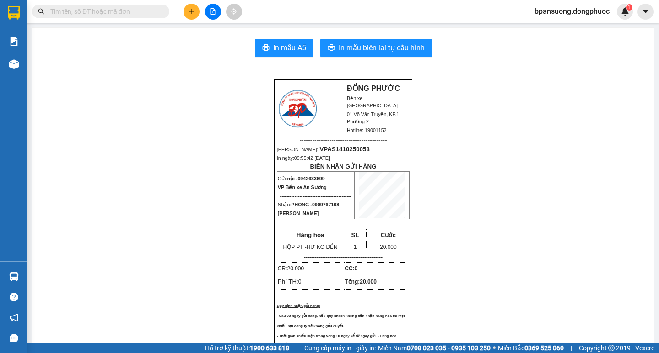
click at [190, 13] on icon "plus" at bounding box center [191, 11] width 6 height 6
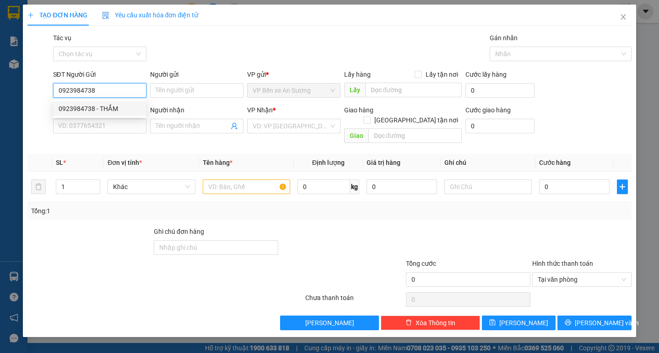
click at [117, 104] on div "0923984738 - THẮM" at bounding box center [100, 109] width 82 height 10
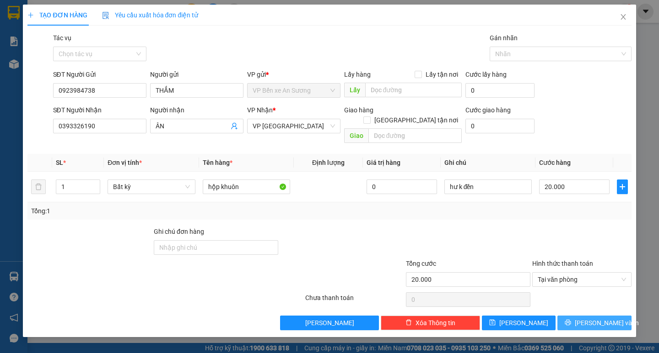
click at [593, 318] on span "[PERSON_NAME] và In" at bounding box center [606, 323] width 64 height 10
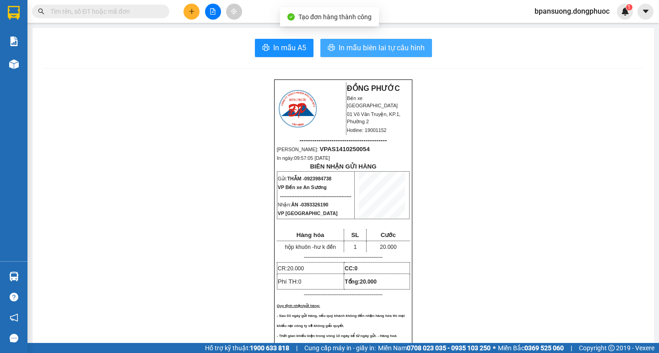
click at [406, 45] on span "In mẫu biên lai tự cấu hình" at bounding box center [381, 47] width 86 height 11
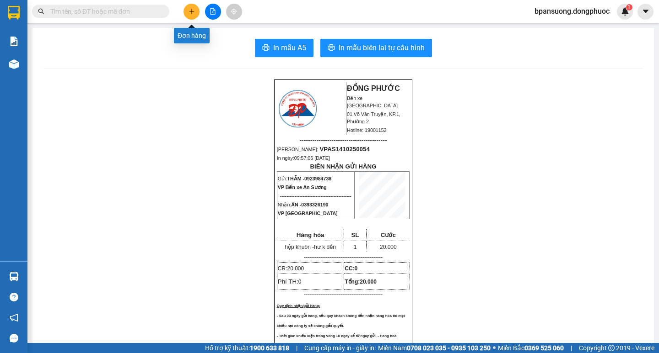
click at [194, 9] on icon "plus" at bounding box center [191, 11] width 6 height 6
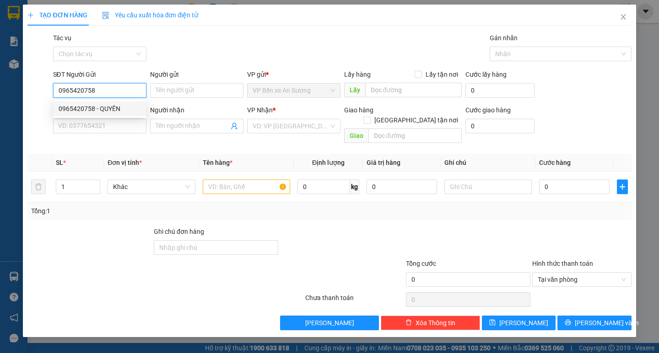
click at [121, 108] on div "0965420758 - QUYÊN" at bounding box center [100, 109] width 82 height 10
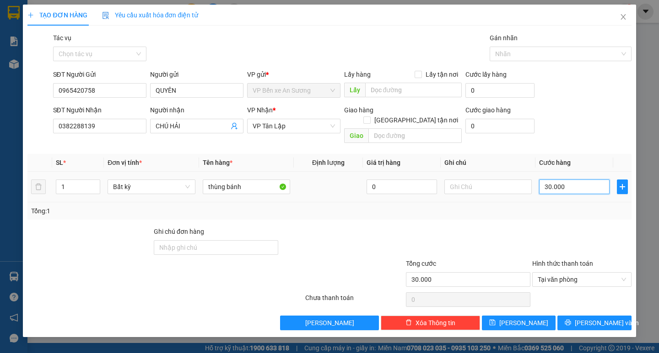
click at [568, 180] on input "30.000" at bounding box center [574, 187] width 70 height 15
click at [573, 180] on input "045" at bounding box center [574, 187] width 70 height 15
click at [549, 227] on div at bounding box center [581, 243] width 101 height 32
click at [475, 180] on input "text" at bounding box center [487, 187] width 87 height 15
click at [594, 318] on span "[PERSON_NAME] và In" at bounding box center [606, 323] width 64 height 10
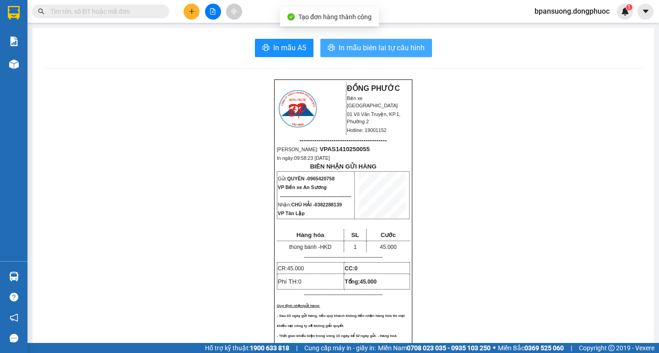
click at [381, 47] on span "In mẫu biên lai tự cấu hình" at bounding box center [381, 47] width 86 height 11
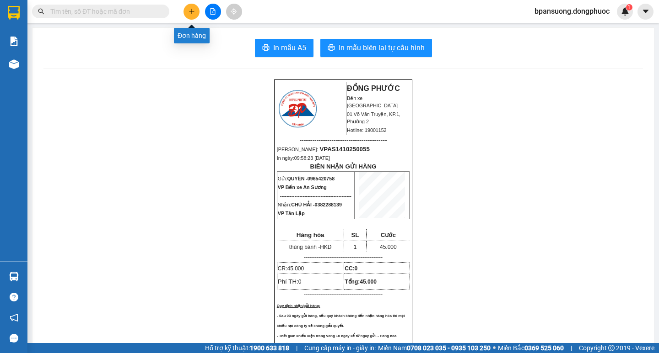
click at [193, 14] on icon "plus" at bounding box center [191, 11] width 6 height 6
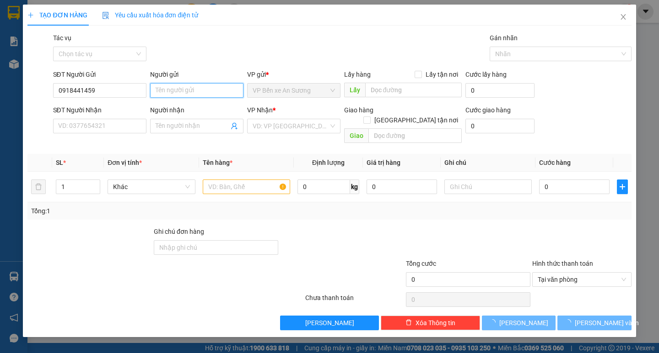
click at [171, 90] on input "Người gửi" at bounding box center [196, 90] width 93 height 15
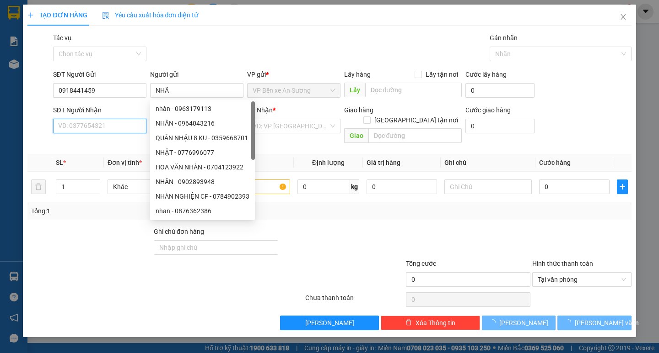
click at [94, 128] on input "SĐT Người Nhận" at bounding box center [99, 126] width 93 height 15
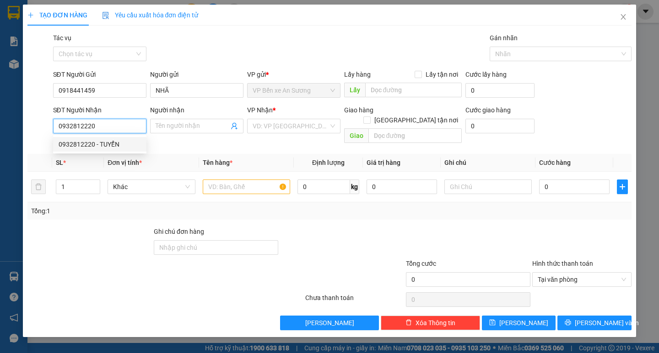
click at [88, 144] on div "0932812220 - TUYỂN" at bounding box center [100, 144] width 82 height 10
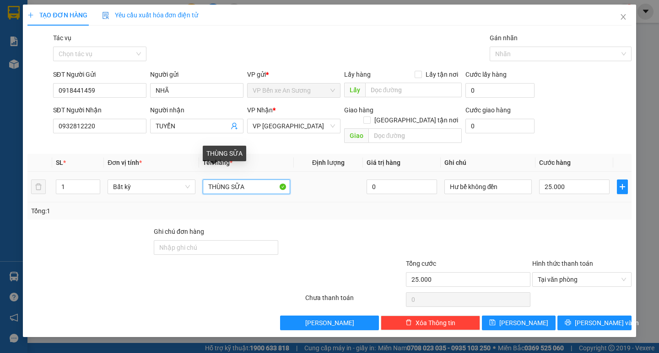
click at [255, 180] on input "THÙNG SỮA" at bounding box center [246, 187] width 87 height 15
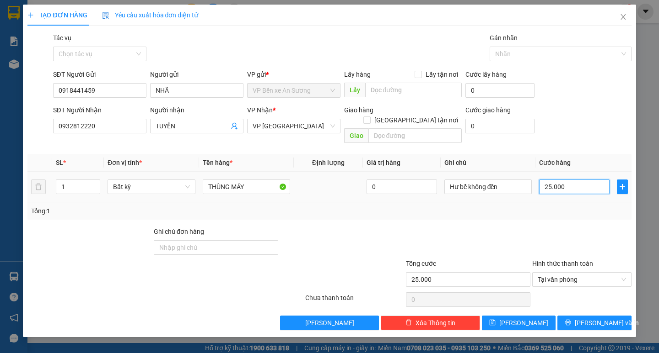
click at [568, 180] on input "25.000" at bounding box center [574, 187] width 70 height 15
click at [532, 227] on div at bounding box center [581, 243] width 101 height 32
click at [604, 318] on span "[PERSON_NAME] và In" at bounding box center [606, 323] width 64 height 10
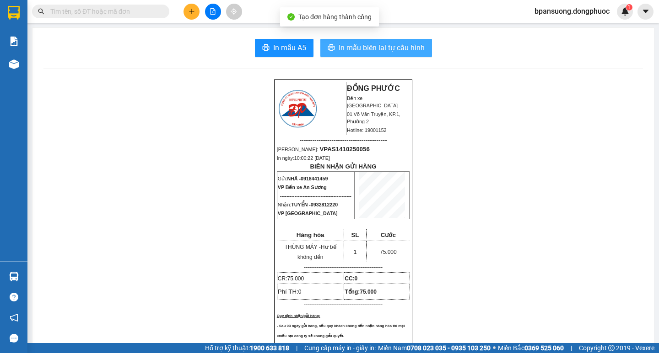
click at [364, 45] on span "In mẫu biên lai tự cấu hình" at bounding box center [381, 47] width 86 height 11
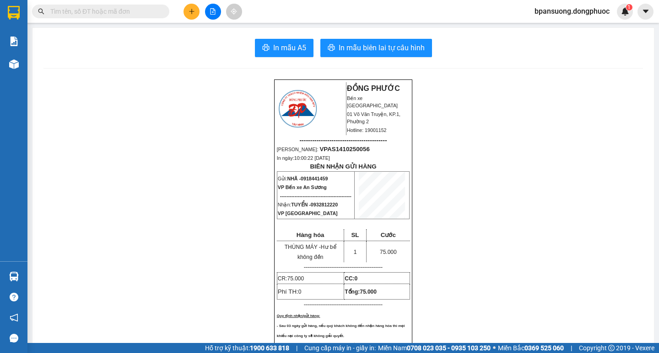
click at [104, 8] on input "text" at bounding box center [104, 11] width 108 height 10
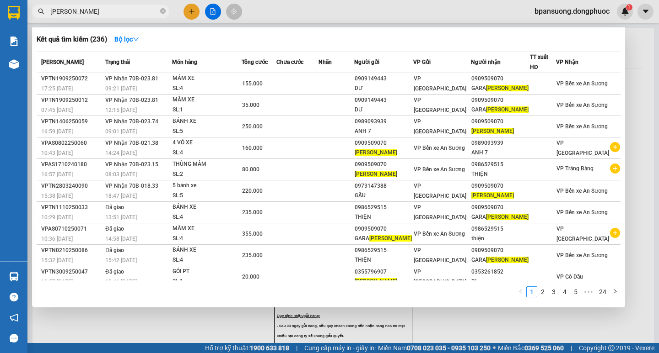
click at [187, 12] on div at bounding box center [329, 176] width 659 height 353
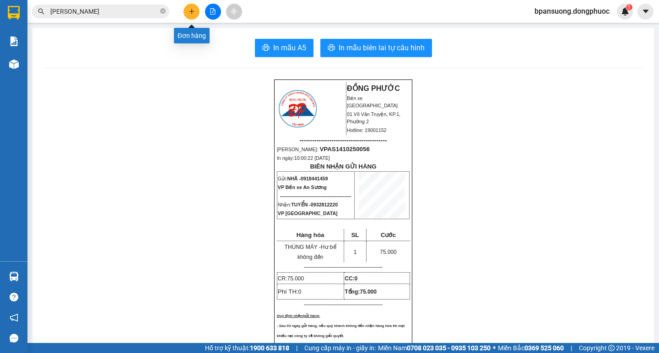
click at [187, 11] on button at bounding box center [191, 12] width 16 height 16
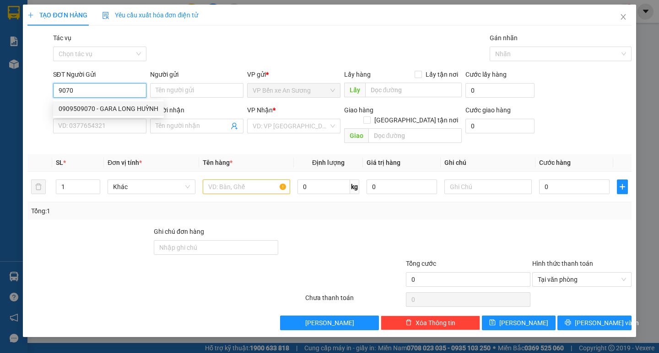
click at [102, 107] on div "0909509070 - GARA LONG HUỲNH" at bounding box center [109, 109] width 100 height 10
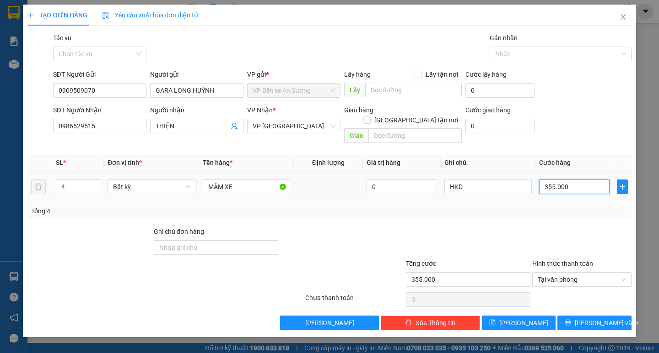
click at [578, 180] on input "355.000" at bounding box center [574, 187] width 70 height 15
click at [508, 228] on div at bounding box center [468, 243] width 126 height 32
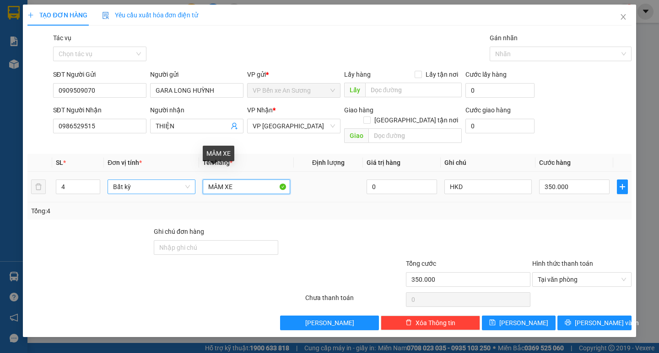
drag, startPoint x: 224, startPoint y: 175, endPoint x: 182, endPoint y: 175, distance: 42.1
click at [181, 175] on tr "4 Bất kỳ MÂM XE 0 HKD 350.000" at bounding box center [328, 187] width 603 height 31
click at [247, 180] on input "BÁNH XE XE" at bounding box center [246, 187] width 87 height 15
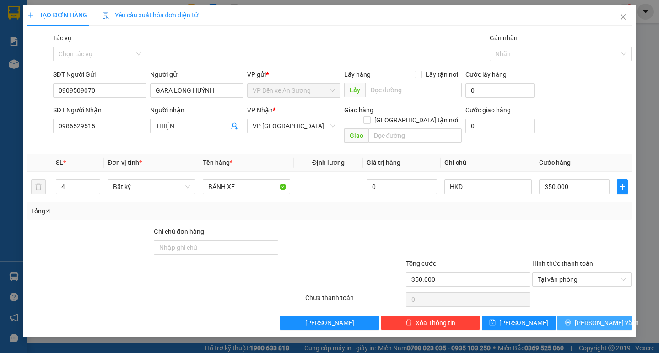
click at [608, 318] on span "[PERSON_NAME] và In" at bounding box center [606, 323] width 64 height 10
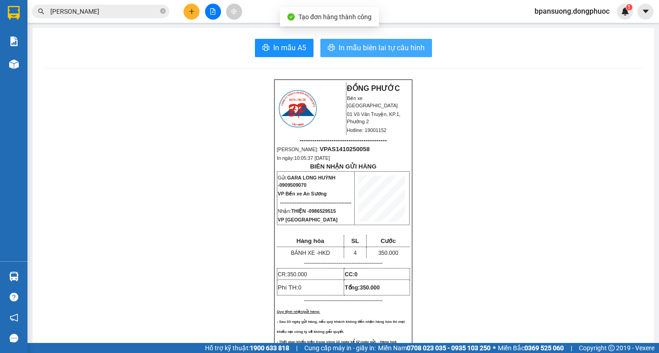
click at [408, 48] on span "In mẫu biên lai tự cấu hình" at bounding box center [381, 47] width 86 height 11
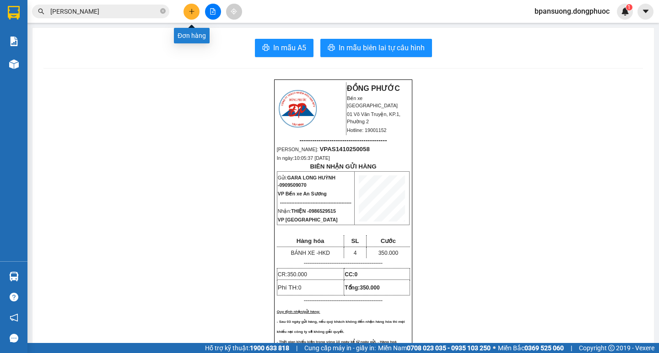
click at [191, 8] on icon "plus" at bounding box center [191, 11] width 6 height 6
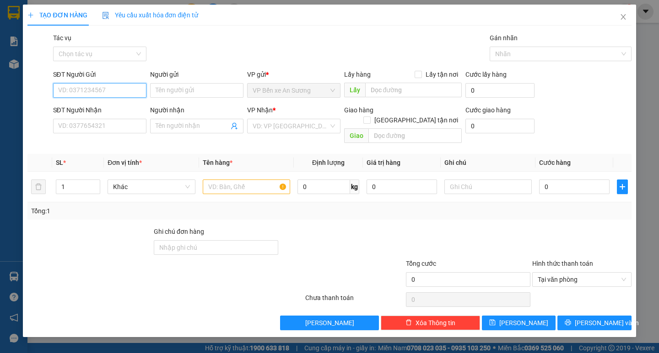
click at [107, 91] on input "SĐT Người Gửi" at bounding box center [99, 90] width 93 height 15
click at [105, 110] on div "0393275941 - NHUNG" at bounding box center [100, 109] width 82 height 10
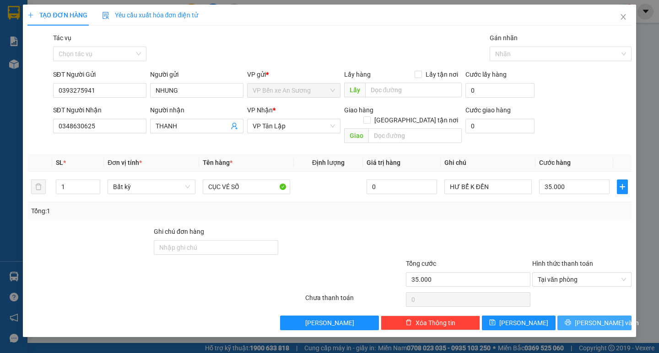
click at [598, 316] on button "[PERSON_NAME] và In" at bounding box center [594, 323] width 74 height 15
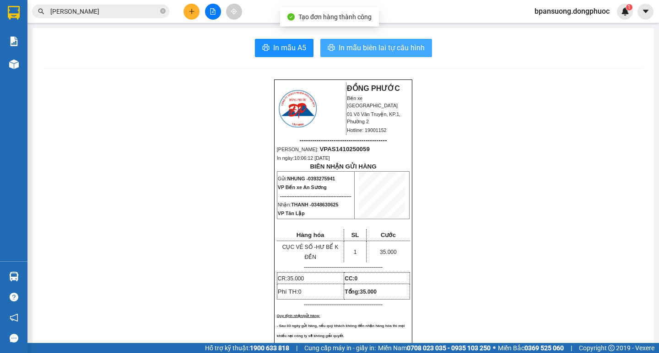
click at [376, 48] on span "In mẫu biên lai tự cấu hình" at bounding box center [381, 47] width 86 height 11
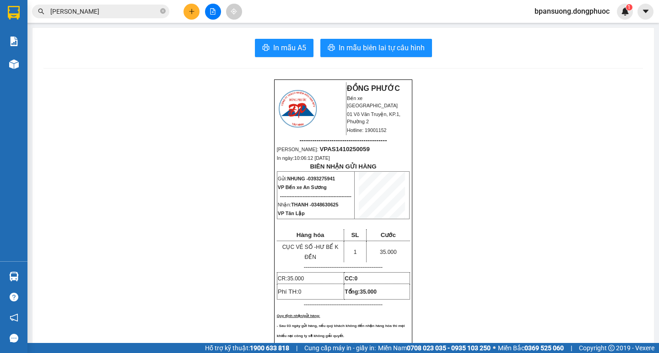
click at [192, 6] on button at bounding box center [191, 12] width 16 height 16
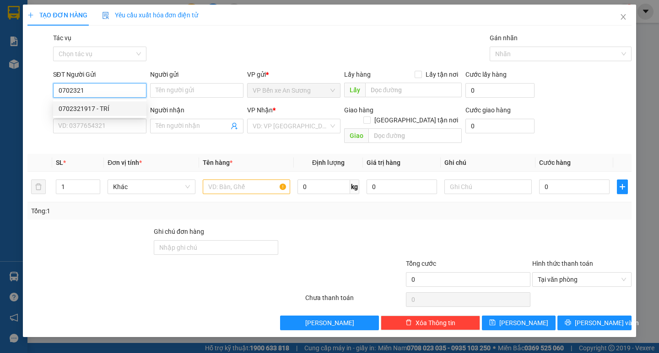
click at [113, 108] on div "0702321917 - TRÍ" at bounding box center [100, 109] width 82 height 10
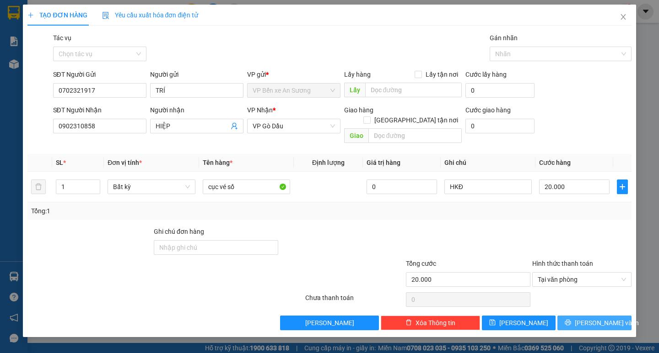
click at [572, 316] on button "[PERSON_NAME] và In" at bounding box center [594, 323] width 74 height 15
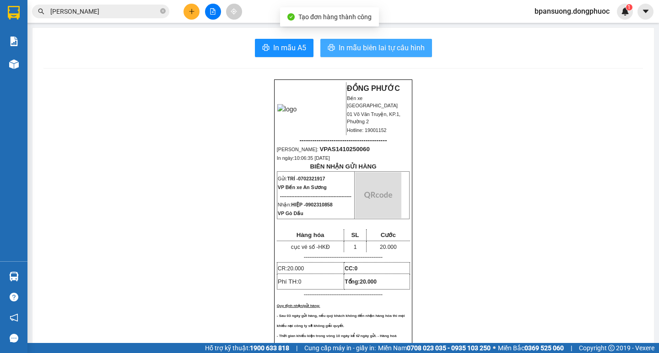
click at [345, 52] on span "In mẫu biên lai tự cấu hình" at bounding box center [381, 47] width 86 height 11
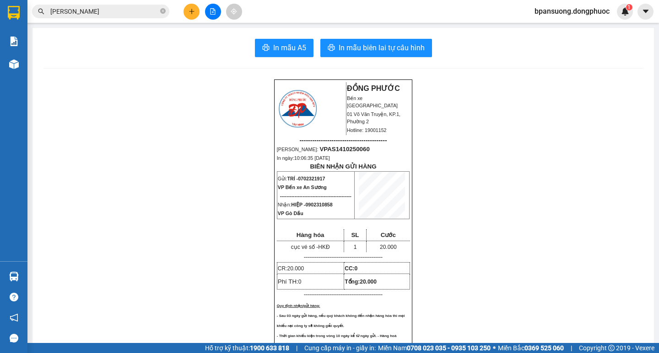
click at [188, 11] on icon "plus" at bounding box center [191, 11] width 6 height 6
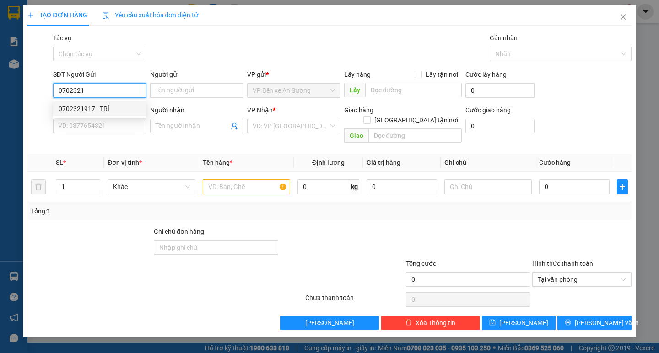
click at [112, 109] on div "0702321917 - TRÍ" at bounding box center [100, 109] width 82 height 10
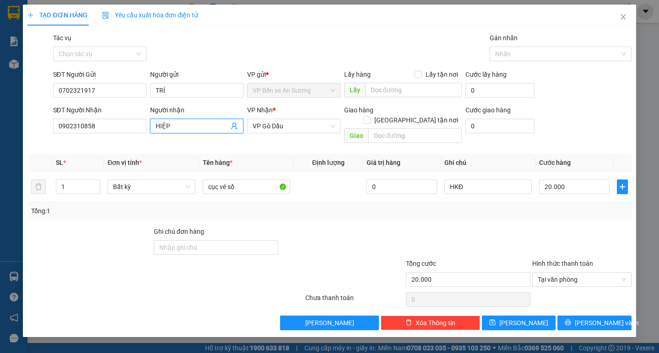
click at [234, 127] on icon "user-add" at bounding box center [233, 126] width 7 height 7
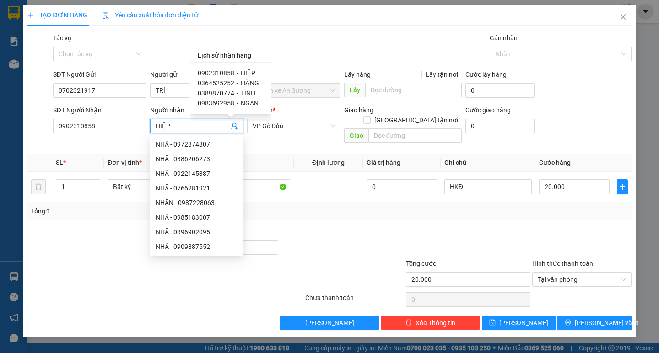
click at [226, 80] on span "0364525252" at bounding box center [216, 83] width 37 height 7
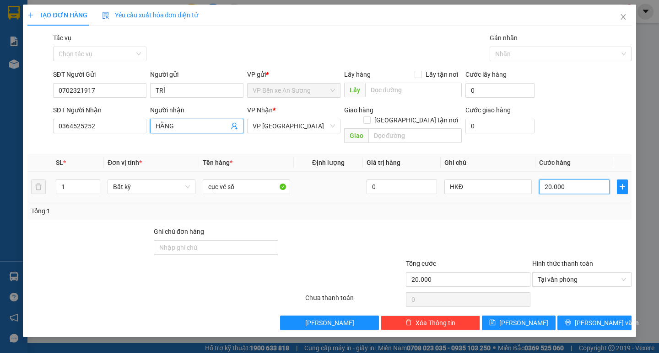
click at [573, 180] on input "20.000" at bounding box center [574, 187] width 70 height 15
click at [524, 227] on div at bounding box center [468, 243] width 126 height 32
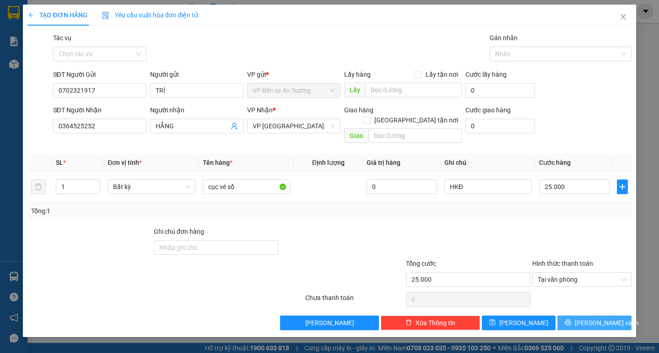
click at [592, 316] on button "[PERSON_NAME] và In" at bounding box center [594, 323] width 74 height 15
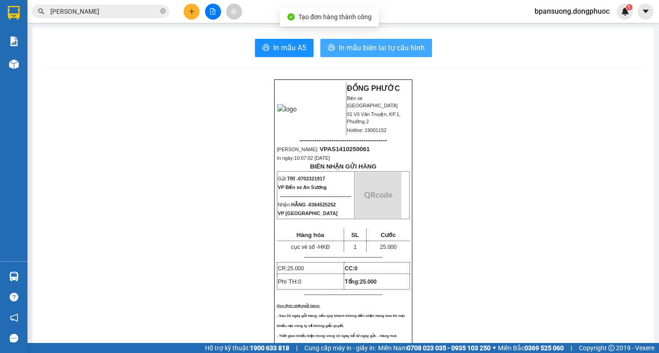
click at [370, 45] on span "In mẫu biên lai tự cấu hình" at bounding box center [381, 47] width 86 height 11
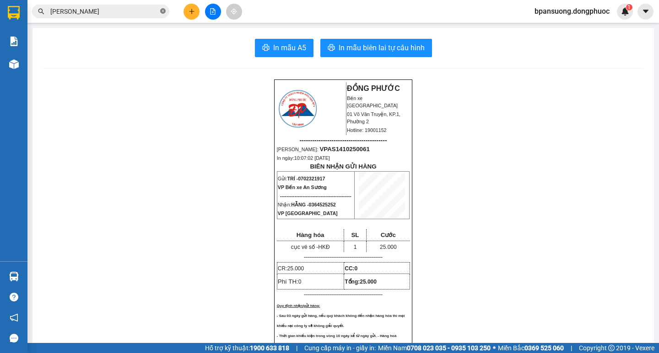
click at [165, 14] on icon "close-circle" at bounding box center [162, 10] width 5 height 5
click at [184, 13] on button at bounding box center [191, 12] width 16 height 16
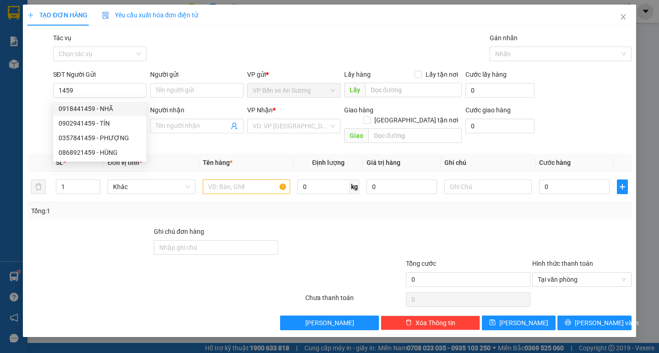
click at [111, 101] on div "0918441459 0902941459 0918441459 - NHÃ 0902941459 - TÍN 0357841459 - PHƯỢNG 086…" at bounding box center [99, 131] width 93 height 62
click at [109, 105] on div "SĐT Người Nhận" at bounding box center [99, 110] width 93 height 10
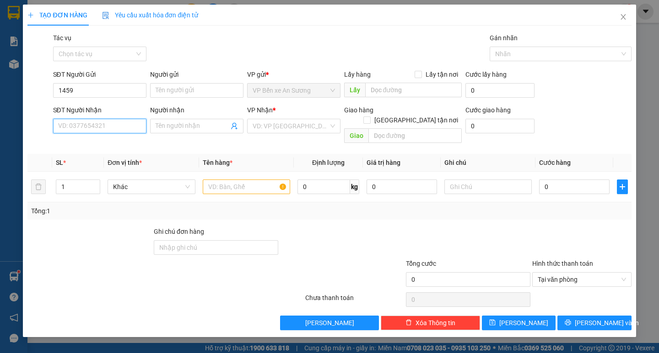
click at [109, 119] on input "SĐT Người Nhận" at bounding box center [99, 126] width 93 height 15
click at [109, 92] on input "1459" at bounding box center [99, 90] width 93 height 15
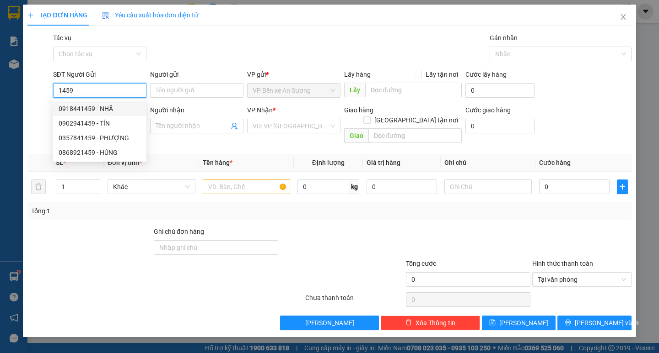
click at [114, 107] on div "0918441459 - NHÃ" at bounding box center [100, 109] width 82 height 10
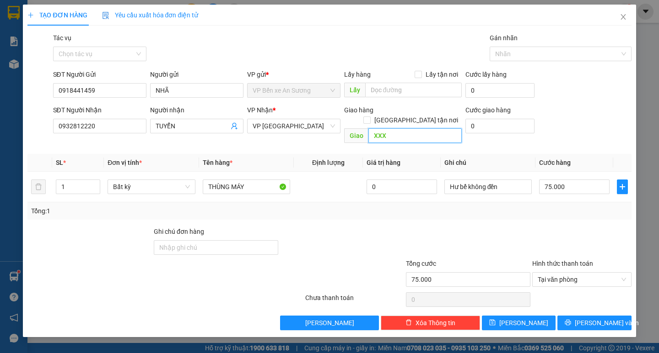
click at [389, 129] on input "XXX" at bounding box center [414, 136] width 93 height 15
click at [566, 180] on input "75.000" at bounding box center [574, 187] width 70 height 15
click at [519, 206] on div "Tổng: 1" at bounding box center [329, 211] width 596 height 10
click at [594, 318] on span "[PERSON_NAME] và In" at bounding box center [606, 323] width 64 height 10
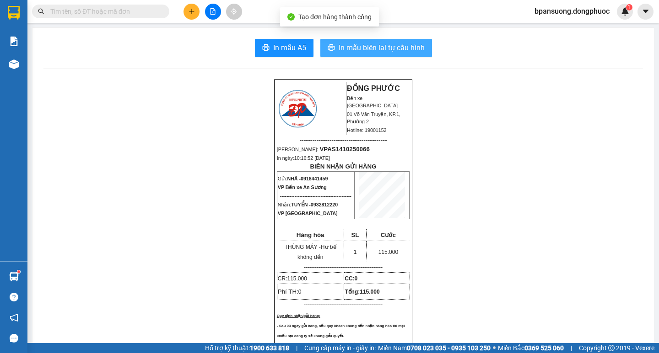
drag, startPoint x: 361, startPoint y: 49, endPoint x: 598, endPoint y: 208, distance: 285.4
click at [361, 49] on span "In mẫu biên lai tự cấu hình" at bounding box center [381, 47] width 86 height 11
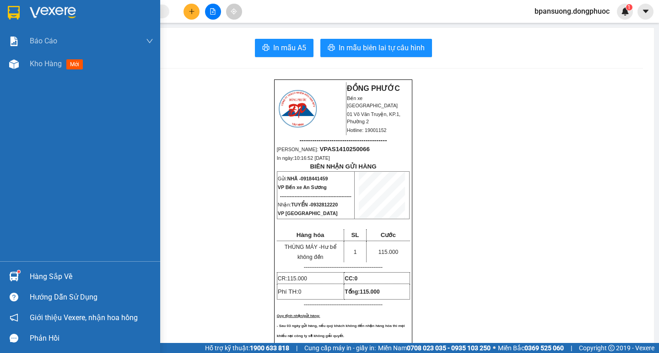
click at [51, 273] on div "Hàng sắp về" at bounding box center [91, 277] width 123 height 14
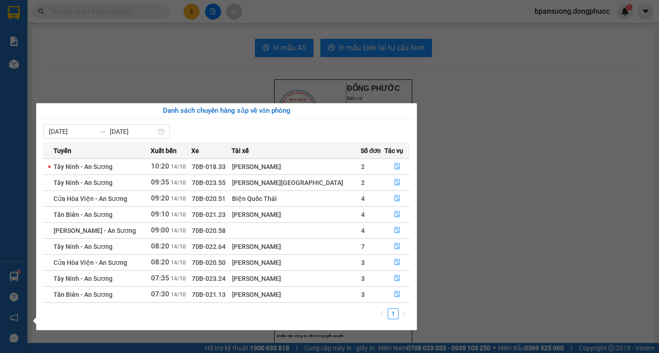
click at [205, 47] on section "Kết quả tìm kiếm ( 236 ) Bộ lọc Mã ĐH Trạng thái Món hàng Tổng cước Chưa cước N…" at bounding box center [329, 176] width 659 height 353
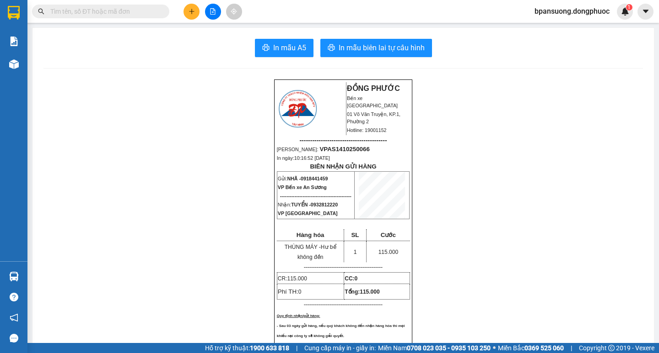
click at [185, 13] on button at bounding box center [191, 12] width 16 height 16
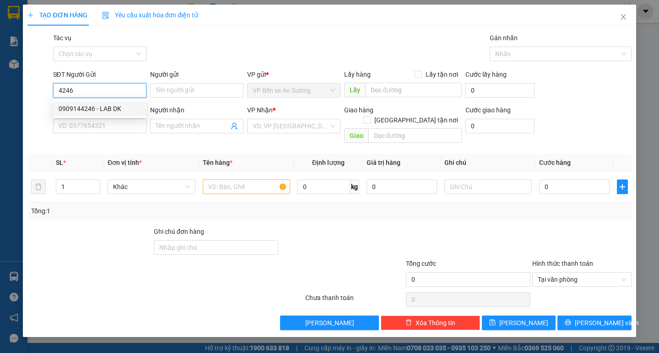
click at [111, 108] on div "0909144246 - LAB DK" at bounding box center [100, 109] width 82 height 10
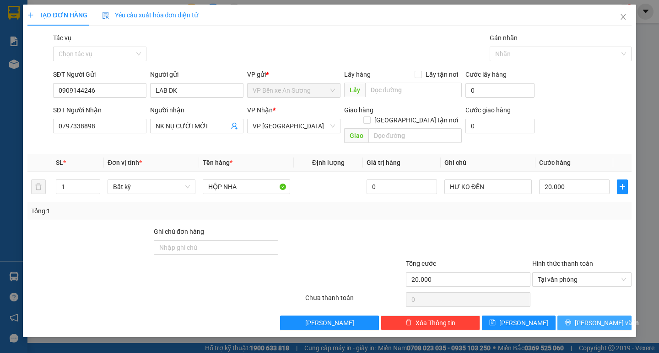
click at [597, 318] on span "[PERSON_NAME] và In" at bounding box center [606, 323] width 64 height 10
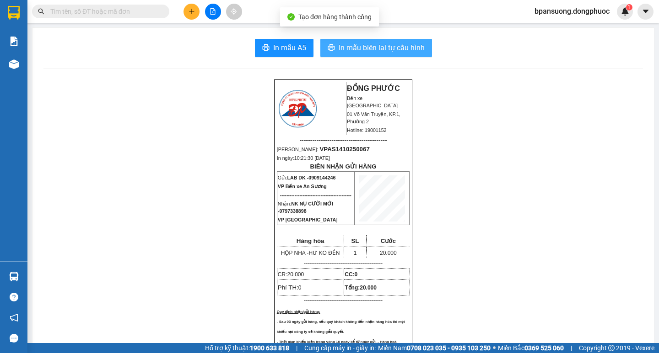
drag, startPoint x: 366, startPoint y: 49, endPoint x: 379, endPoint y: 52, distance: 13.2
click at [366, 49] on span "In mẫu biên lai tự cấu hình" at bounding box center [381, 47] width 86 height 11
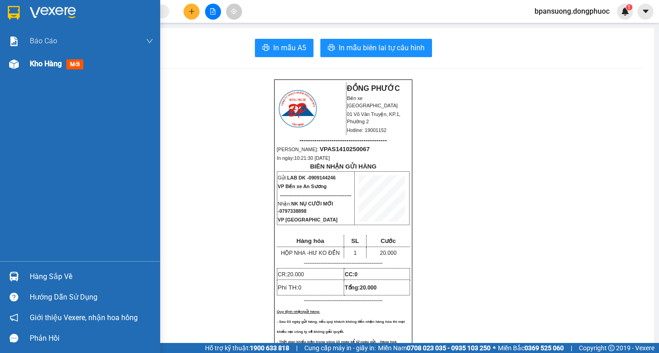
click at [53, 65] on span "Kho hàng" at bounding box center [46, 63] width 32 height 9
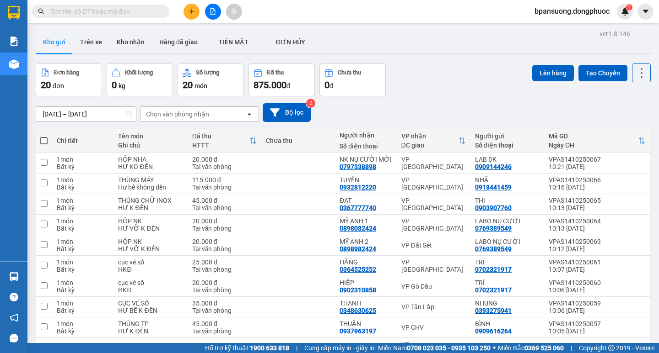
click at [192, 13] on icon "plus" at bounding box center [191, 11] width 0 height 5
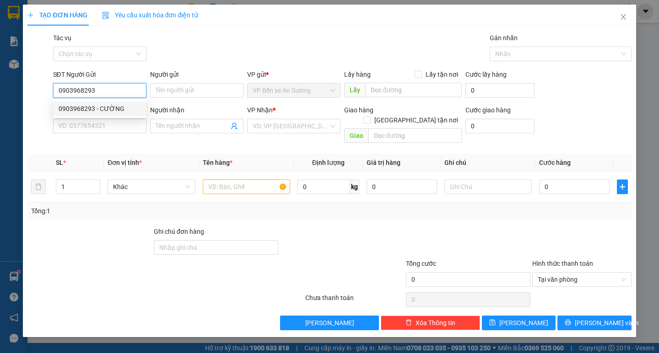
click at [117, 107] on div "0903968293 - CƯỜNG" at bounding box center [100, 109] width 82 height 10
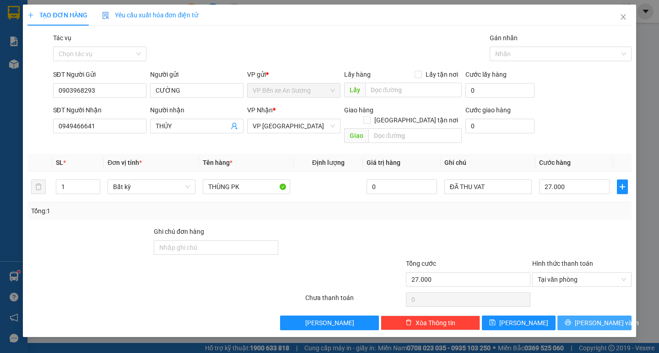
click at [587, 318] on span "[PERSON_NAME] và In" at bounding box center [606, 323] width 64 height 10
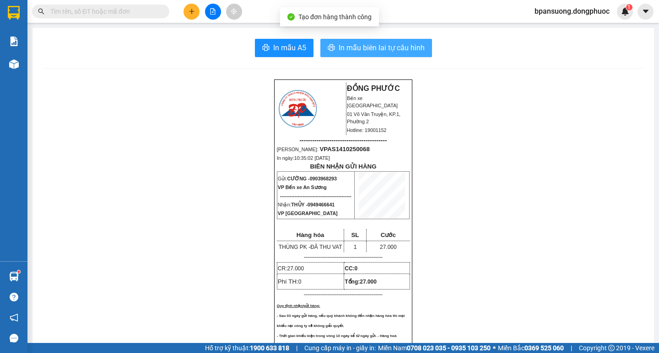
click at [392, 51] on span "In mẫu biên lai tự cấu hình" at bounding box center [381, 47] width 86 height 11
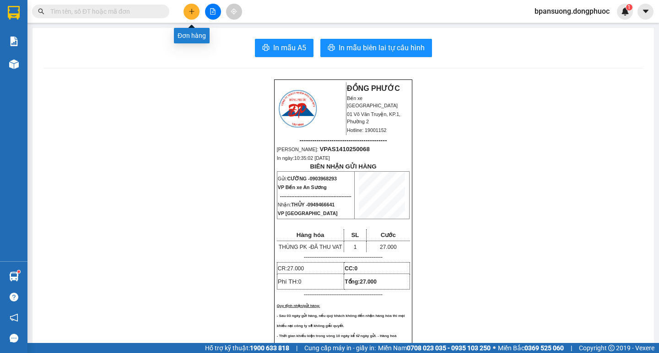
click at [195, 14] on button at bounding box center [191, 12] width 16 height 16
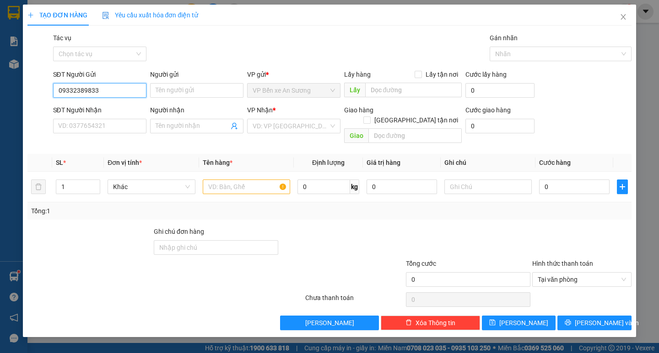
click at [81, 86] on input "09332389833" at bounding box center [99, 90] width 93 height 15
click at [106, 92] on input "0933239833" at bounding box center [99, 90] width 93 height 15
drag, startPoint x: 80, startPoint y: 87, endPoint x: 124, endPoint y: 71, distance: 47.0
click at [79, 86] on input "0933239833" at bounding box center [99, 90] width 93 height 15
click at [107, 103] on div "0933279833 - LUÂN" at bounding box center [99, 109] width 93 height 15
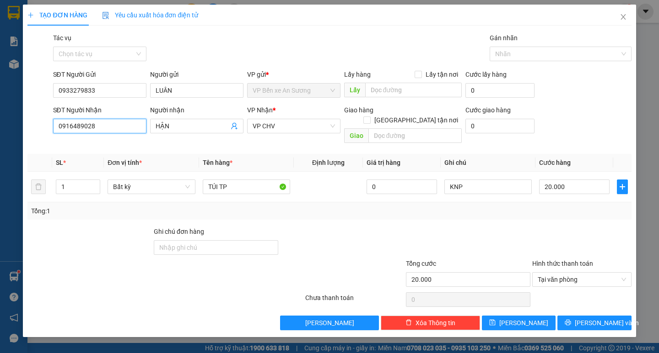
click at [104, 122] on input "0916489028" at bounding box center [99, 126] width 93 height 15
click at [101, 124] on input "0916489028" at bounding box center [99, 126] width 93 height 15
click at [177, 121] on input "HẬN" at bounding box center [191, 126] width 73 height 10
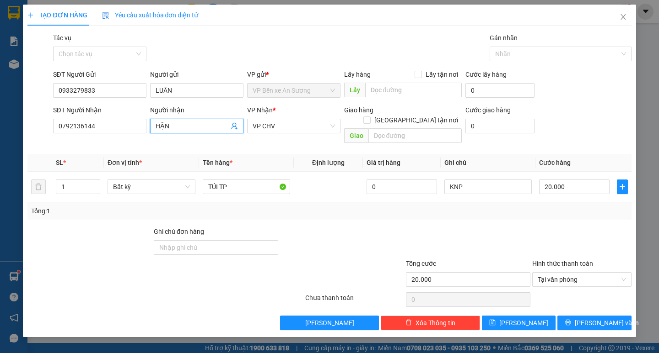
click at [177, 121] on input "HẬN" at bounding box center [191, 126] width 73 height 10
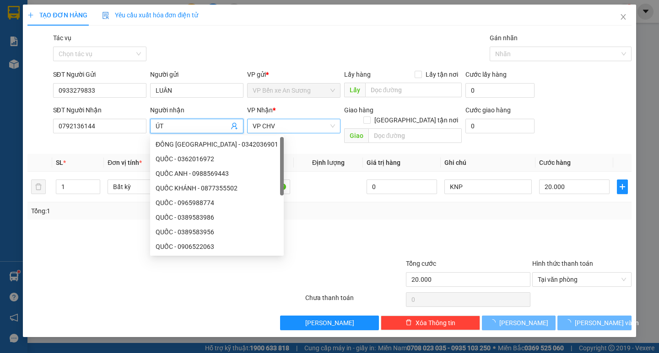
click at [268, 120] on span "VP CHV" at bounding box center [293, 126] width 82 height 14
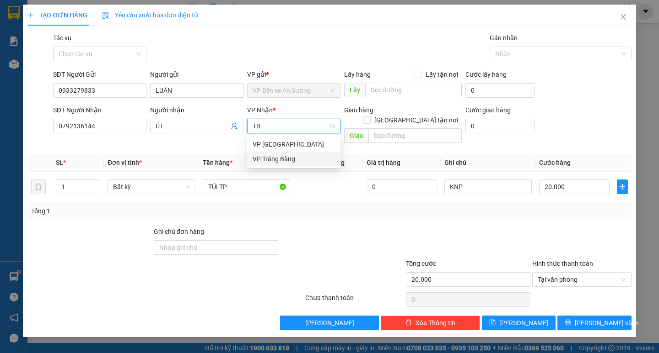
click at [277, 159] on div "VP Trảng Bàng" at bounding box center [293, 159] width 82 height 10
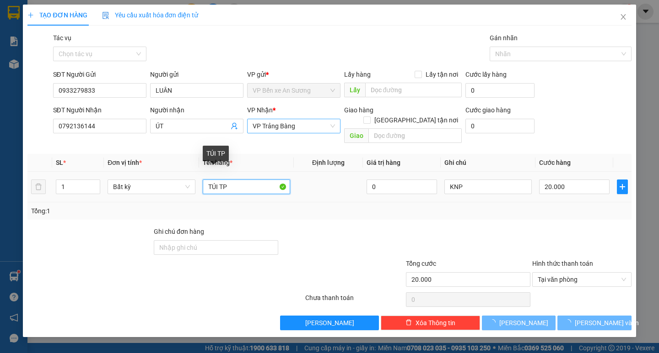
click at [239, 180] on input "TÚI TP" at bounding box center [246, 187] width 87 height 15
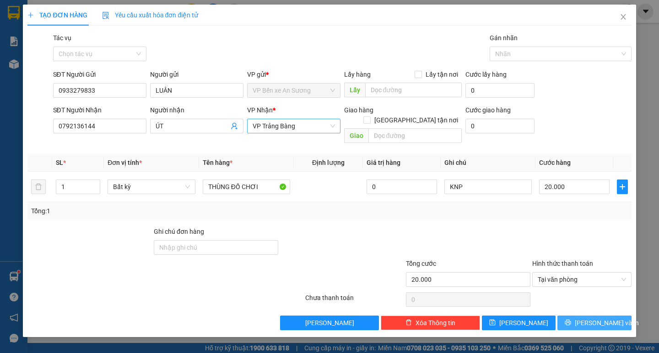
drag, startPoint x: 604, startPoint y: 314, endPoint x: 572, endPoint y: 287, distance: 41.6
click at [604, 318] on span "[PERSON_NAME] và In" at bounding box center [606, 323] width 64 height 10
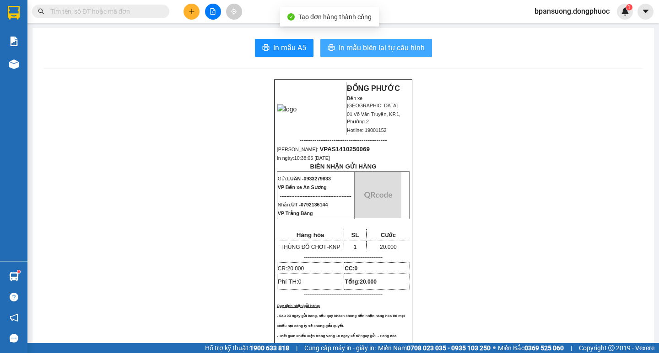
click at [360, 57] on button "In mẫu biên lai tự cấu hình" at bounding box center [376, 48] width 112 height 18
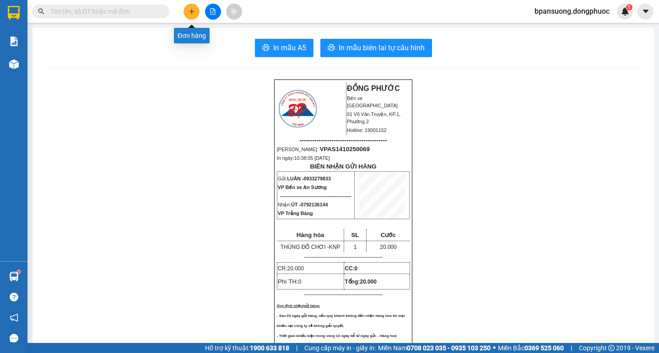
click at [193, 14] on icon "plus" at bounding box center [191, 11] width 6 height 6
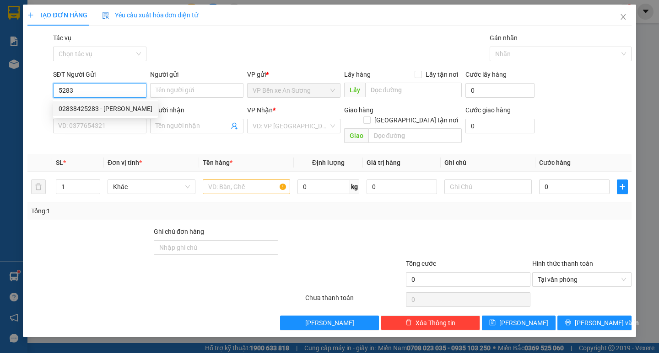
click at [112, 107] on div "02838425283 - [PERSON_NAME]" at bounding box center [106, 109] width 94 height 10
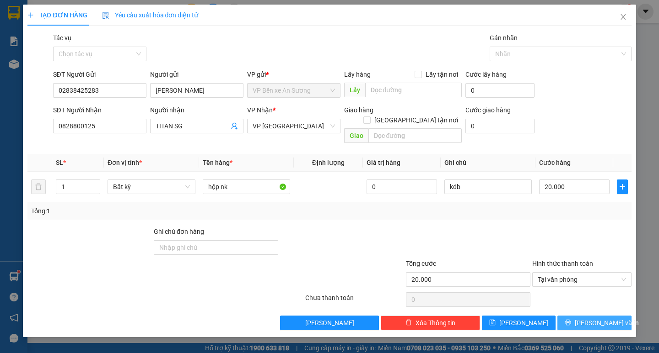
click at [584, 316] on button "[PERSON_NAME] và In" at bounding box center [594, 323] width 74 height 15
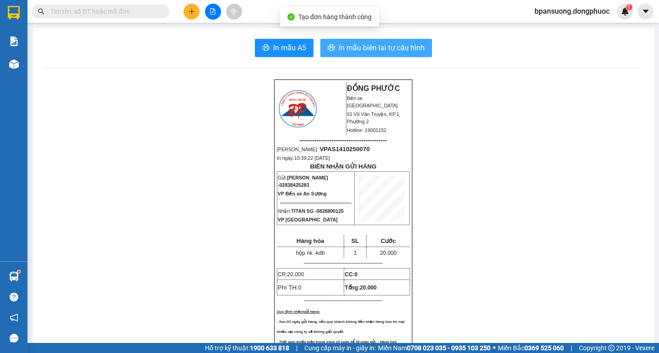
click at [364, 44] on span "In mẫu biên lai tự cấu hình" at bounding box center [381, 47] width 86 height 11
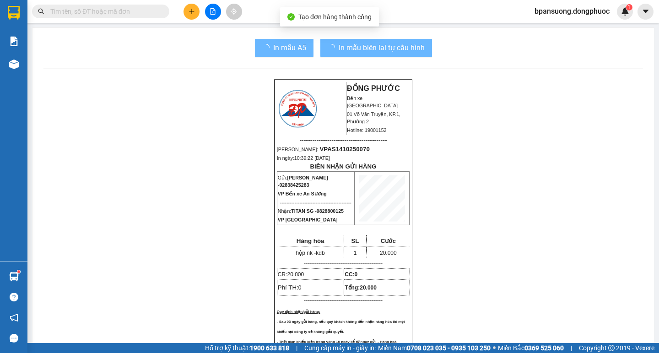
drag, startPoint x: 364, startPoint y: 44, endPoint x: 188, endPoint y: 16, distance: 177.5
click at [188, 16] on button at bounding box center [191, 12] width 16 height 16
